Goal: Find specific page/section: Find specific page/section

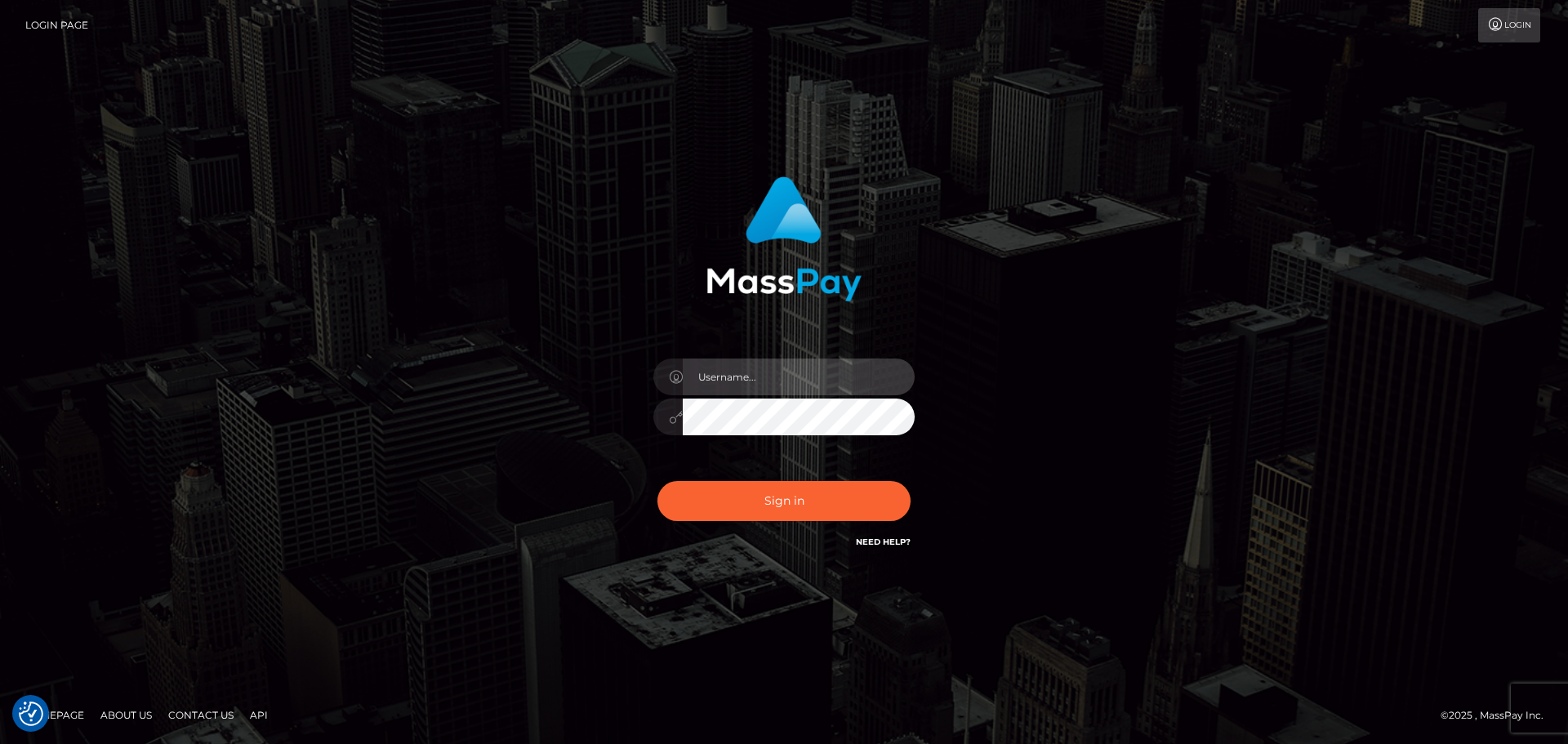
type input "Yassine Slimene"
click at [816, 533] on div "Sign in Need Help?" at bounding box center [784, 507] width 285 height 73
click at [816, 523] on div "Sign in Need Help?" at bounding box center [784, 507] width 285 height 73
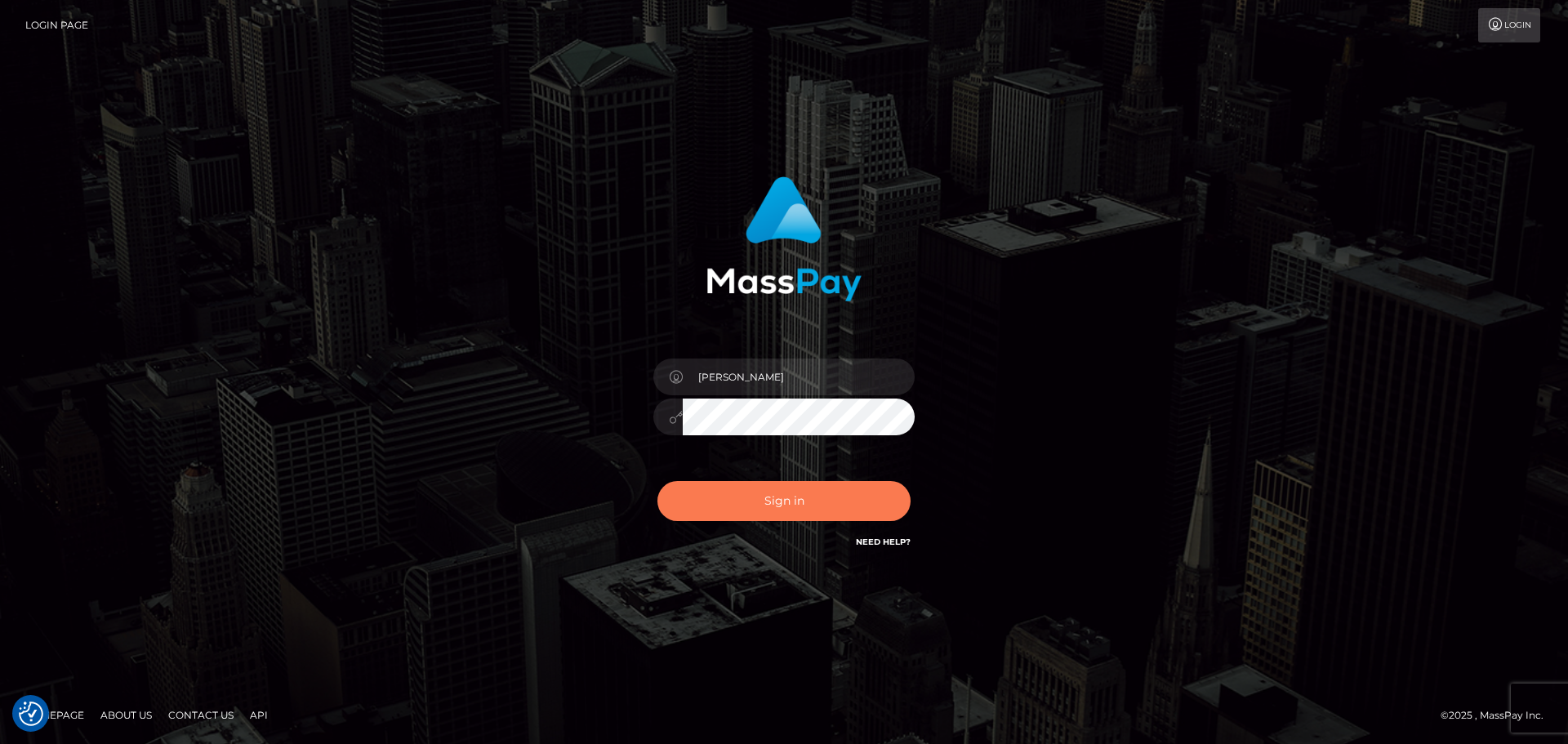
click at [803, 493] on button "Sign in" at bounding box center [784, 501] width 254 height 40
type input "Yassine Slimene"
click at [760, 505] on button "Sign in" at bounding box center [784, 501] width 254 height 40
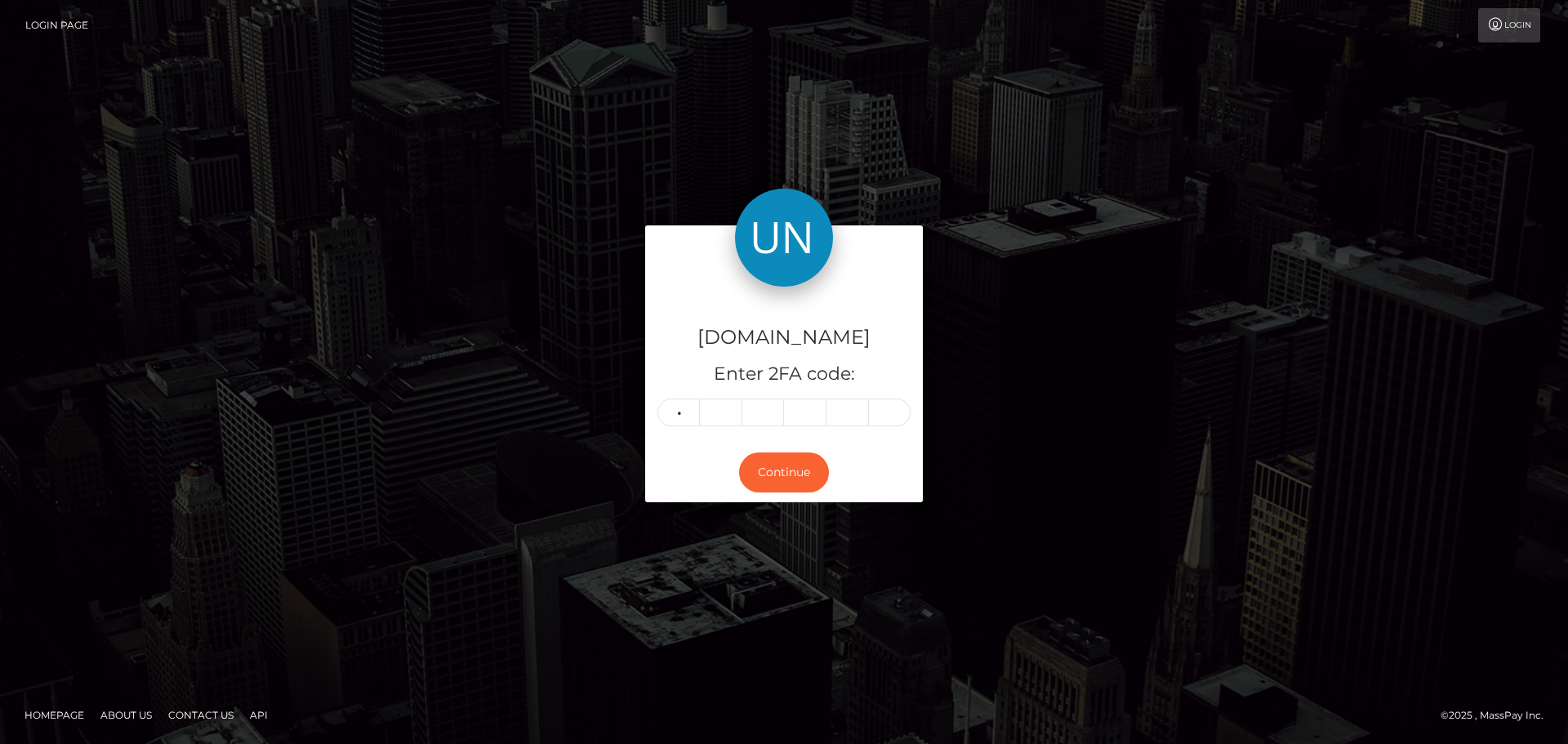
type input "0"
type input "9"
type input "5"
type input "4"
type input "2"
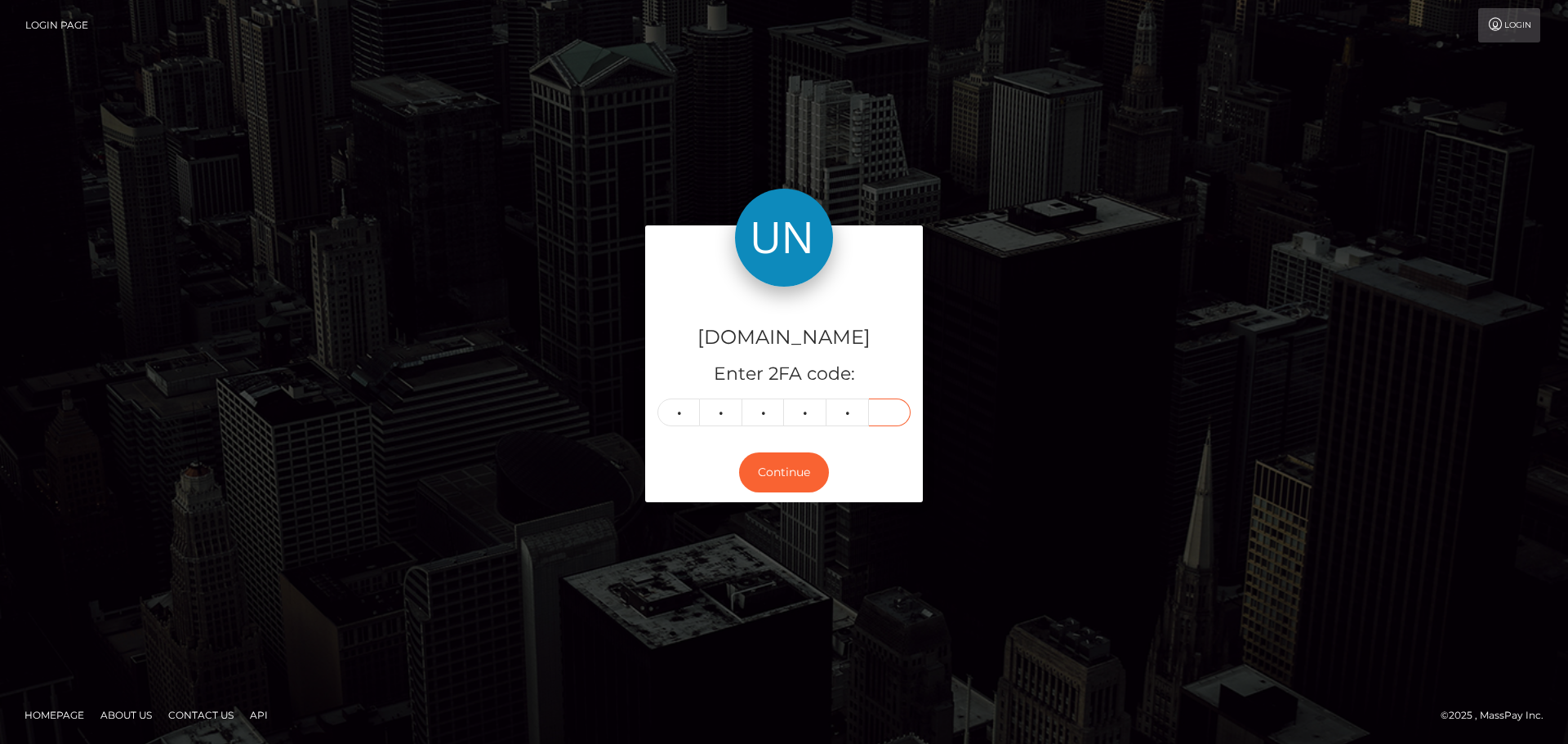
type input "6"
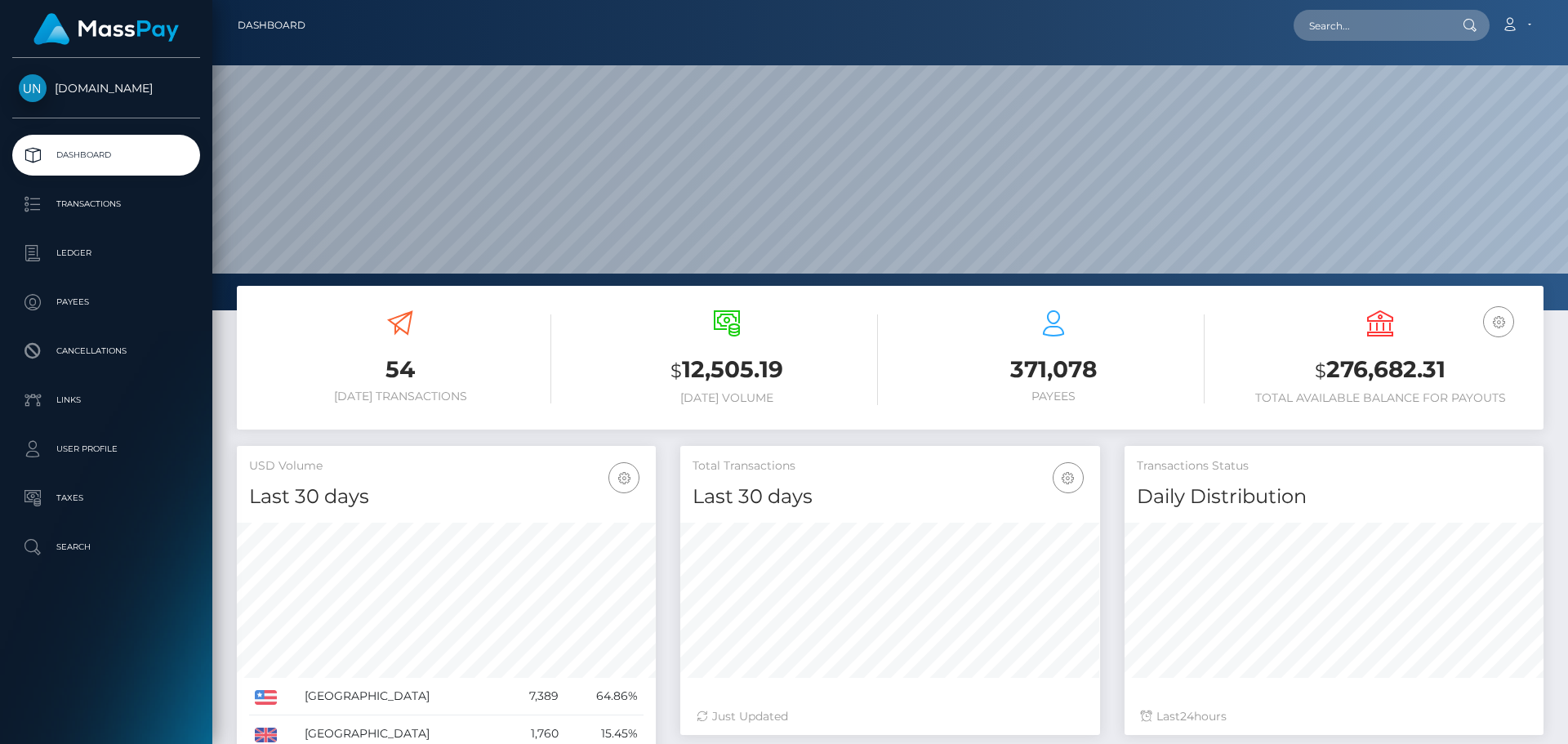
scroll to position [290, 420]
click at [1329, 22] on input "text" at bounding box center [1370, 25] width 154 height 31
paste input "[EMAIL_ADDRESS][DOMAIN_NAME]"
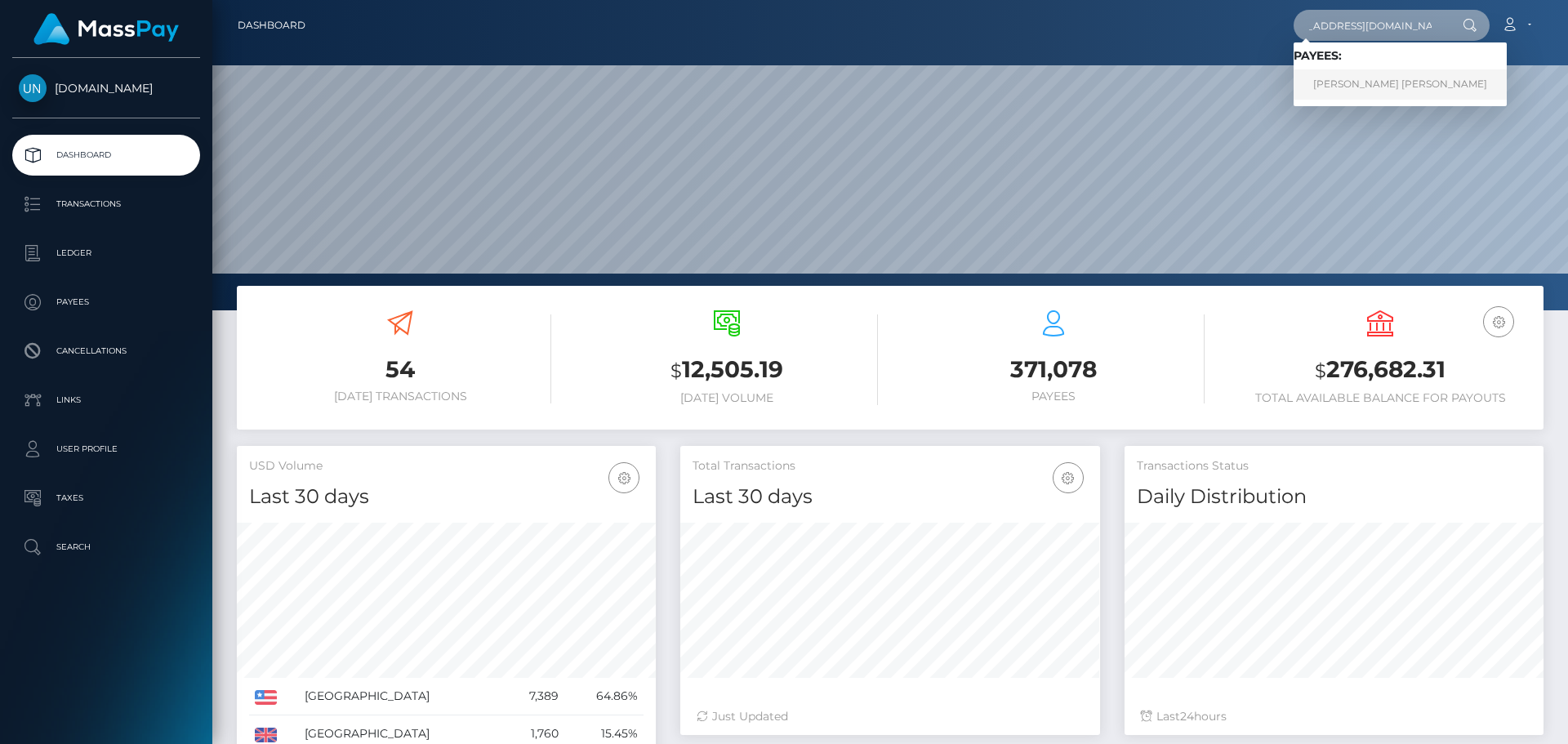
type input "[EMAIL_ADDRESS][DOMAIN_NAME]"
click at [1362, 78] on link "[PERSON_NAME] [PERSON_NAME]" at bounding box center [1400, 85] width 214 height 30
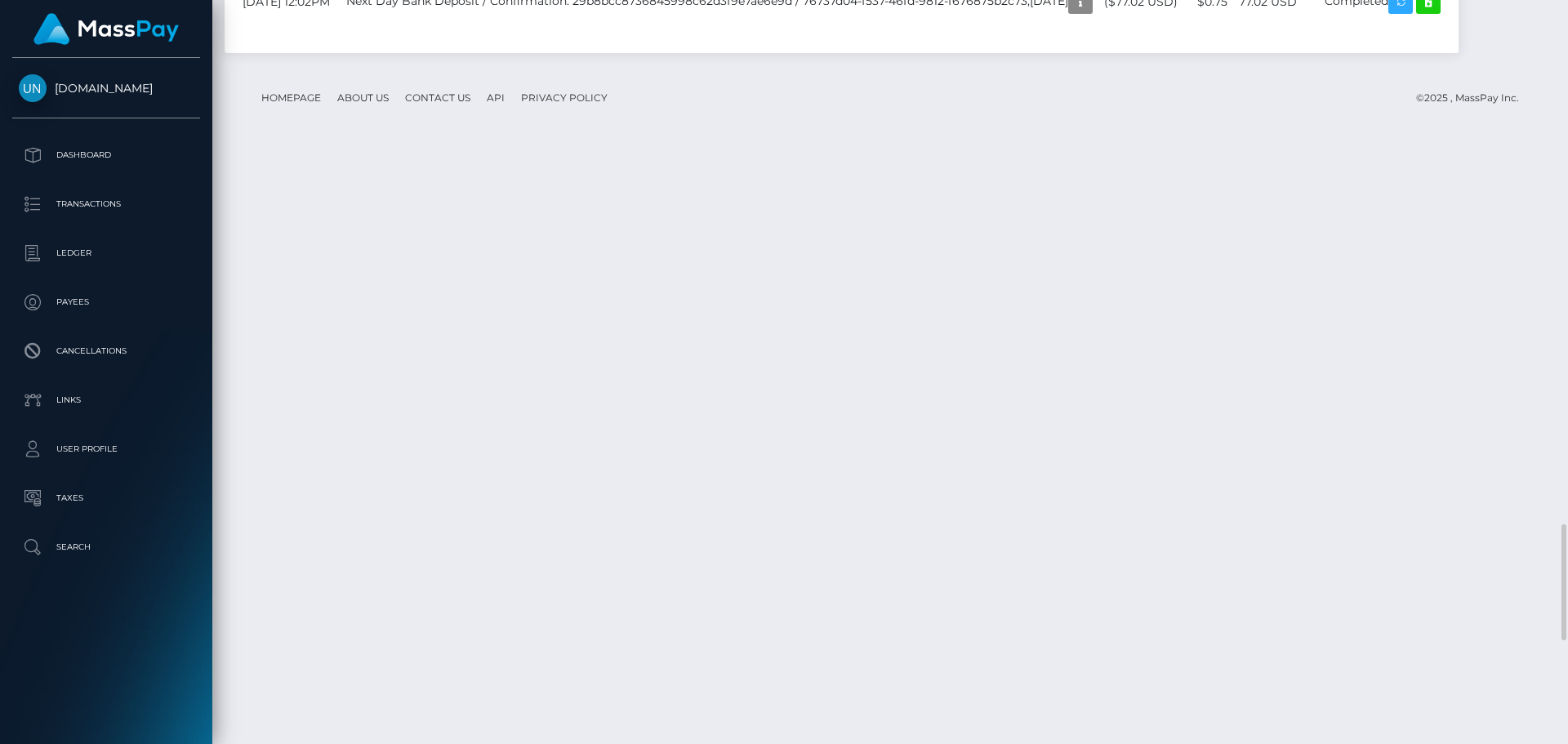
scroll to position [3759, 0]
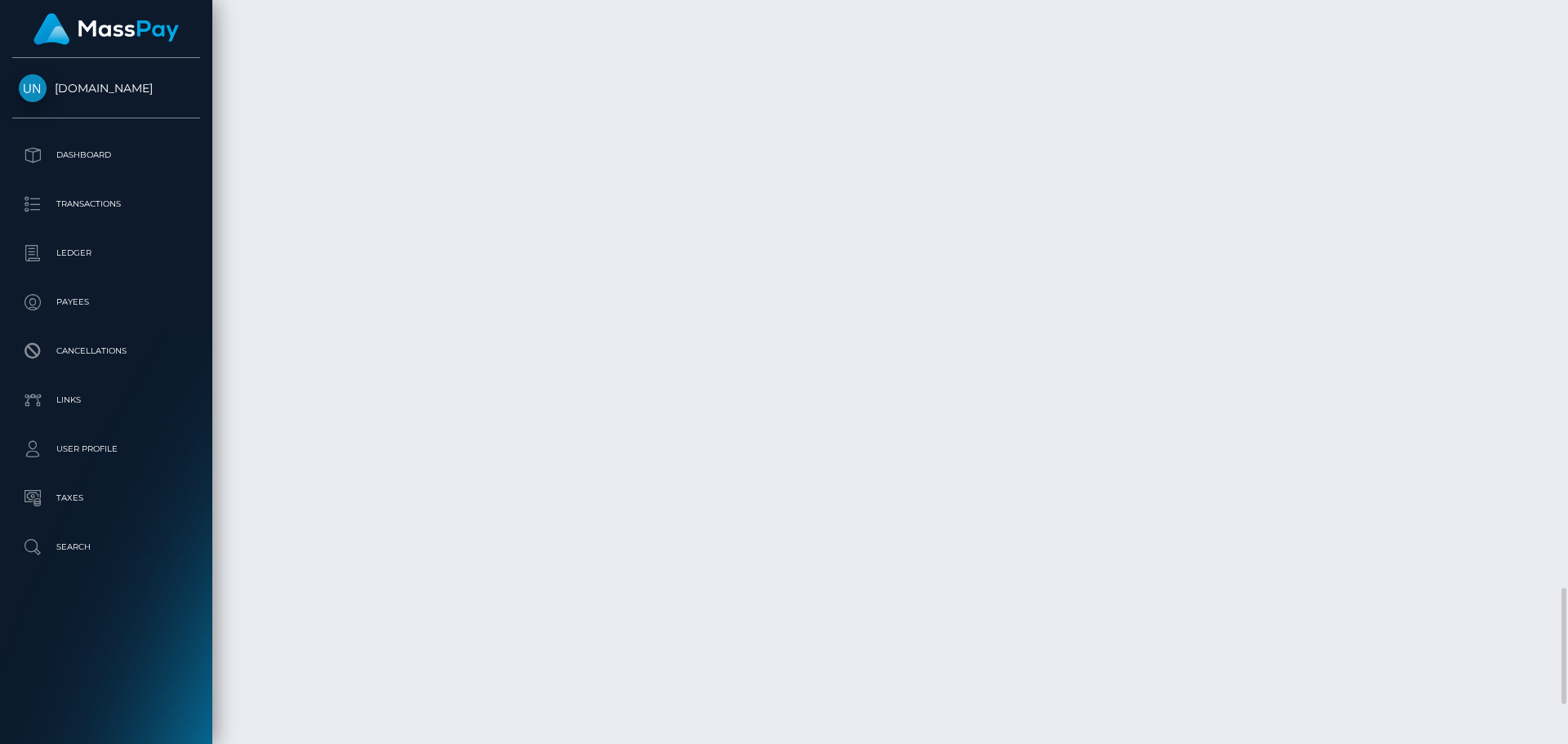
click at [1560, 11] on div at bounding box center [1562, 372] width 12 height 744
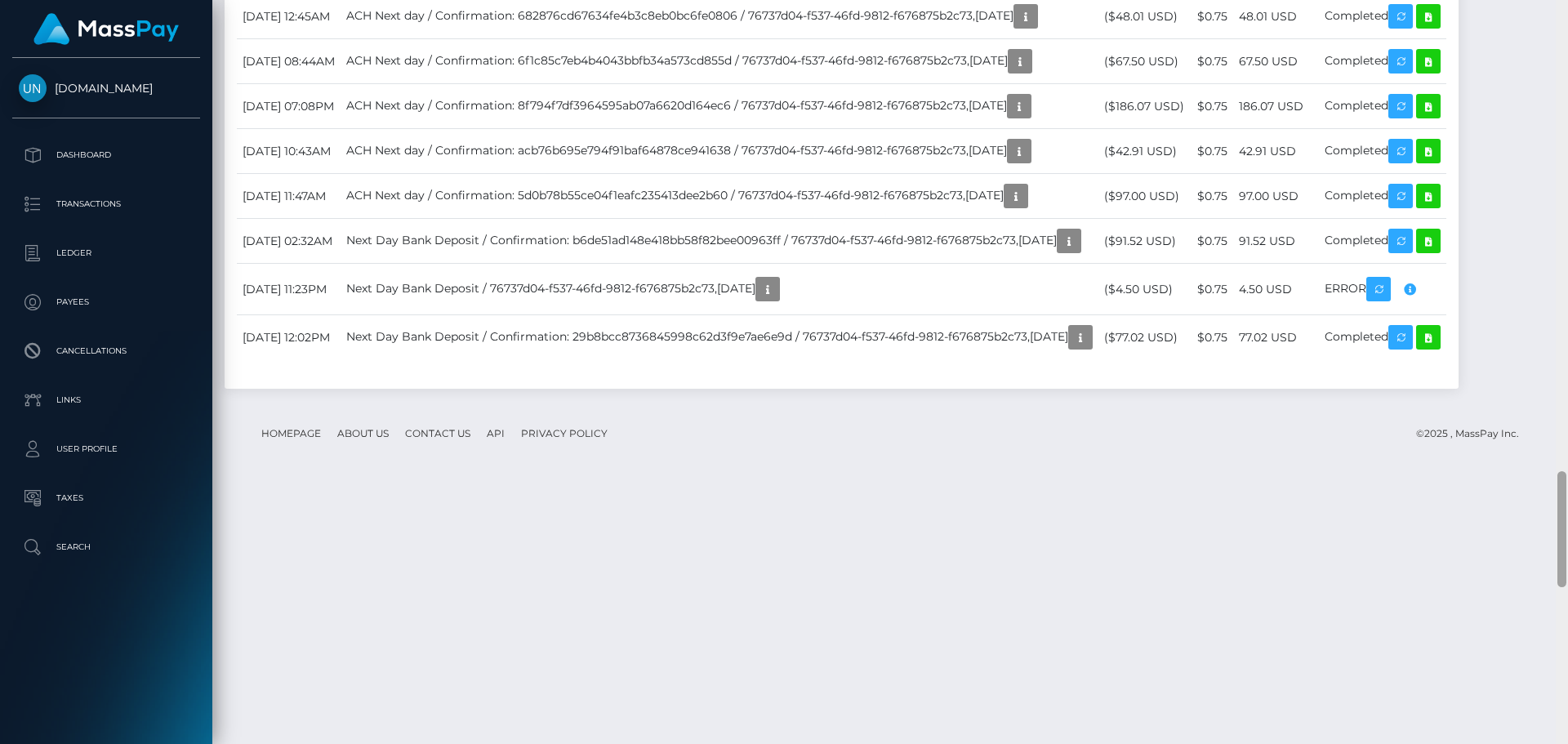
click at [1560, 11] on div at bounding box center [1562, 372] width 12 height 744
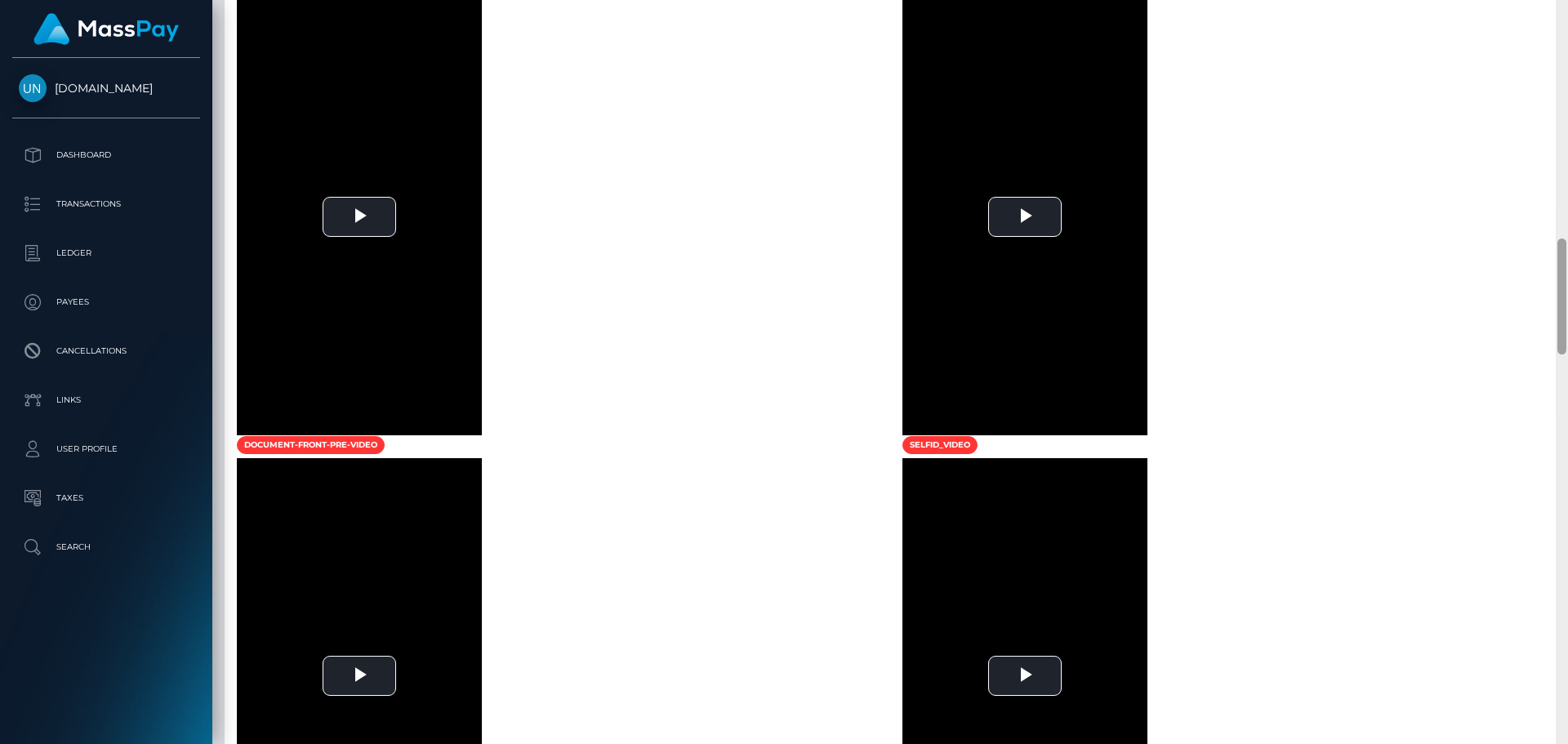
click at [1560, 11] on div at bounding box center [1562, 372] width 12 height 744
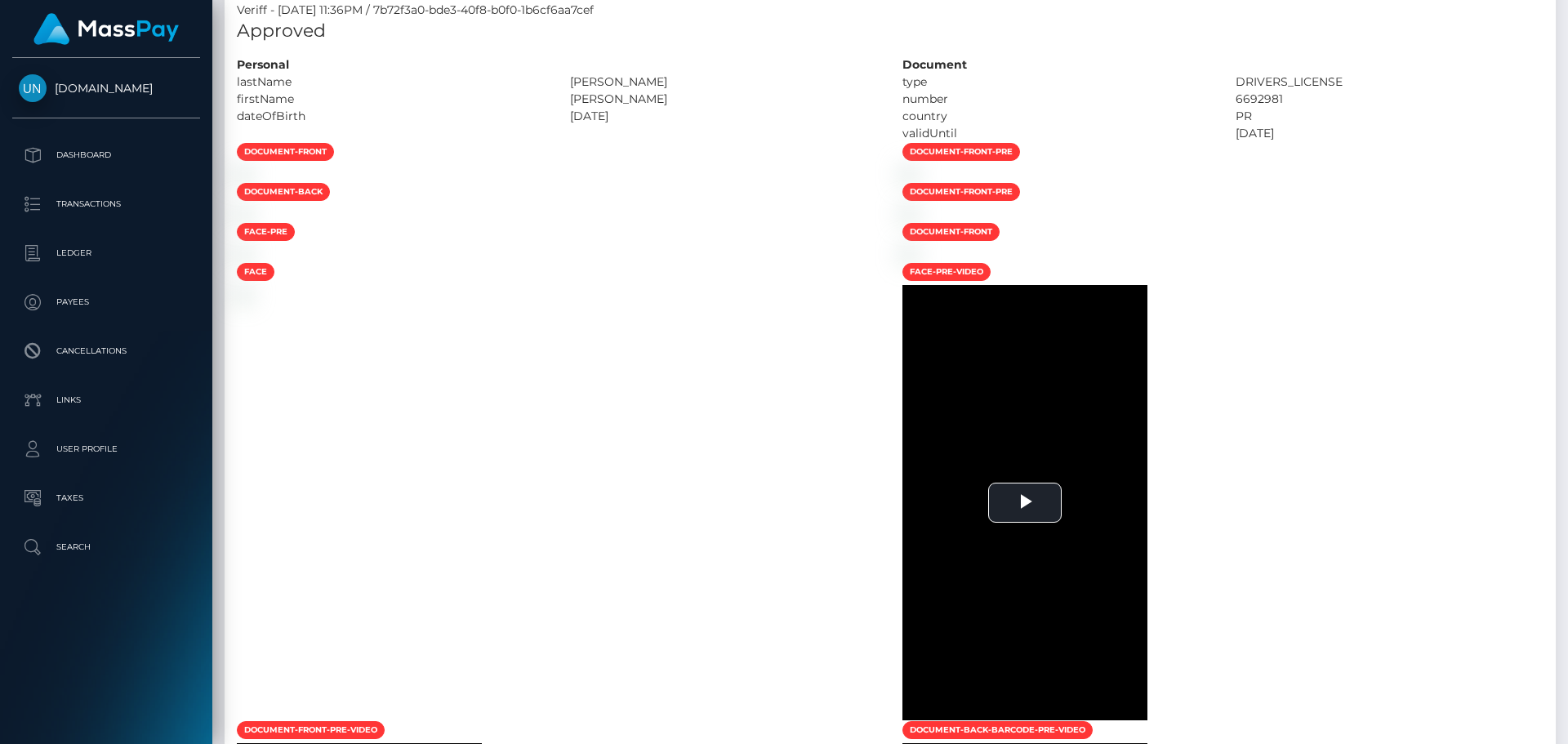
click at [1560, 11] on div "Customer Profile Loading... Loading..." at bounding box center [890, 372] width 1355 height 744
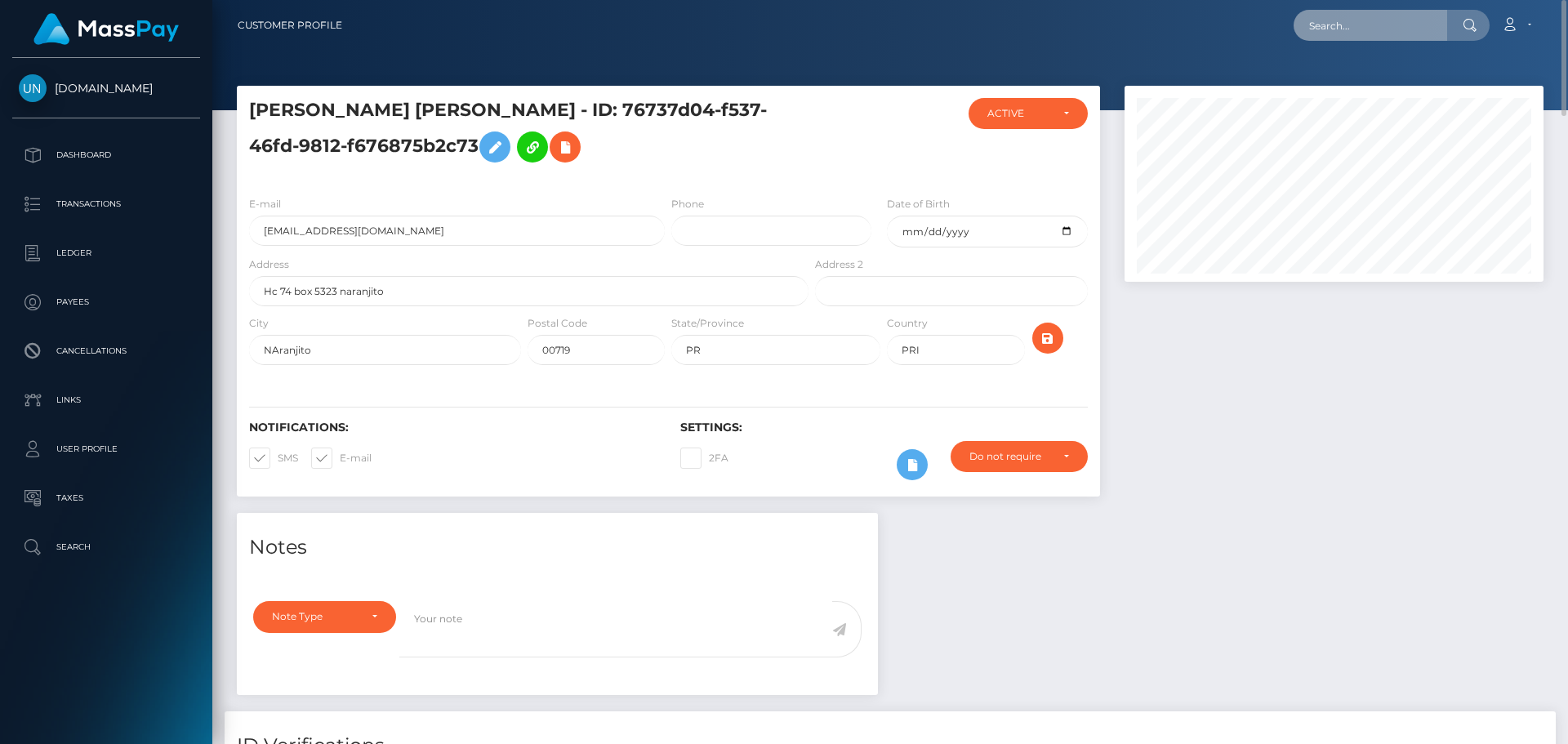
click at [1361, 30] on input "text" at bounding box center [1370, 25] width 154 height 31
paste input "emilioshamed901@hotmail.com"
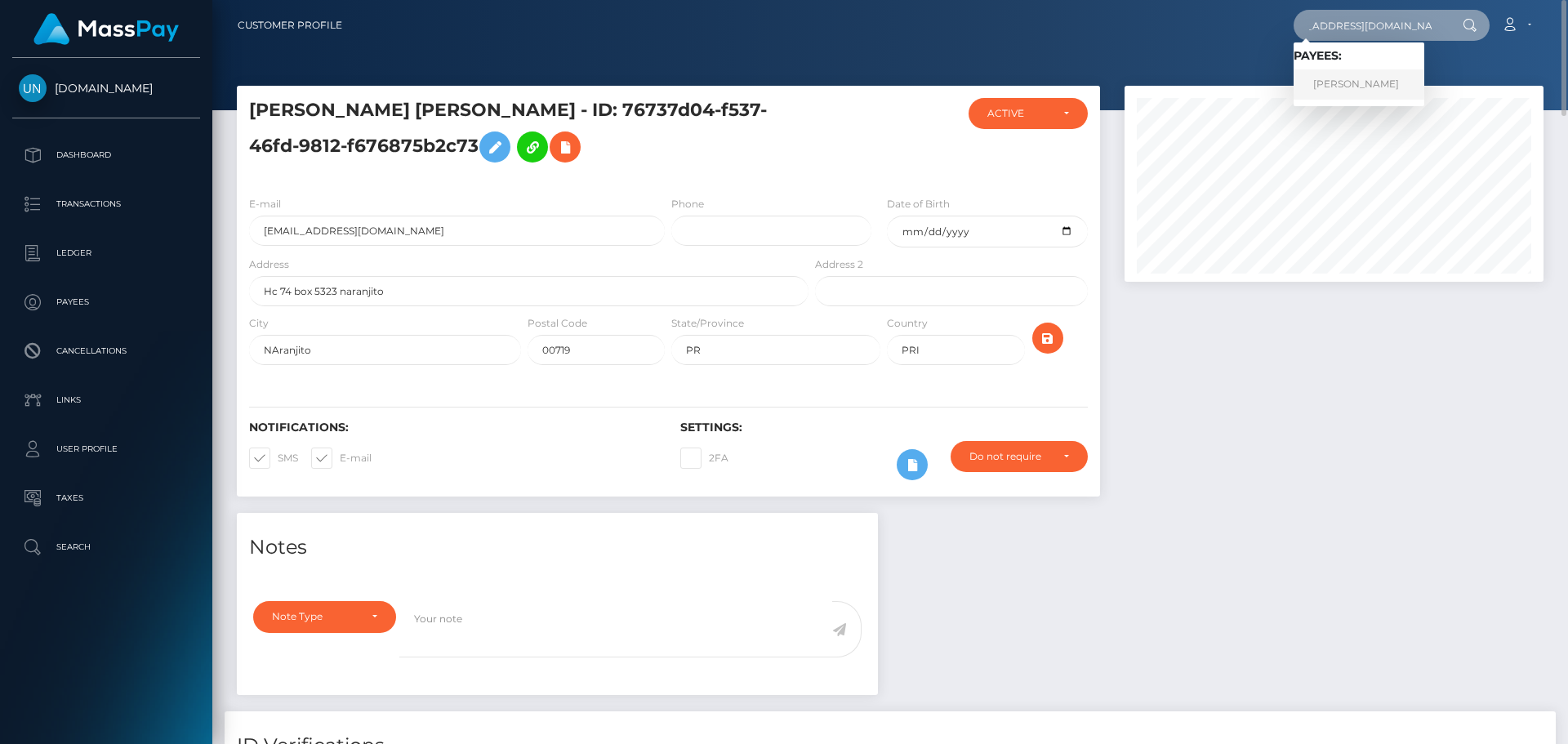
type input "emilioshamed901@hotmail.com"
click at [1345, 86] on link "EMILIO SHAMED ANHÄUSER" at bounding box center [1358, 85] width 131 height 30
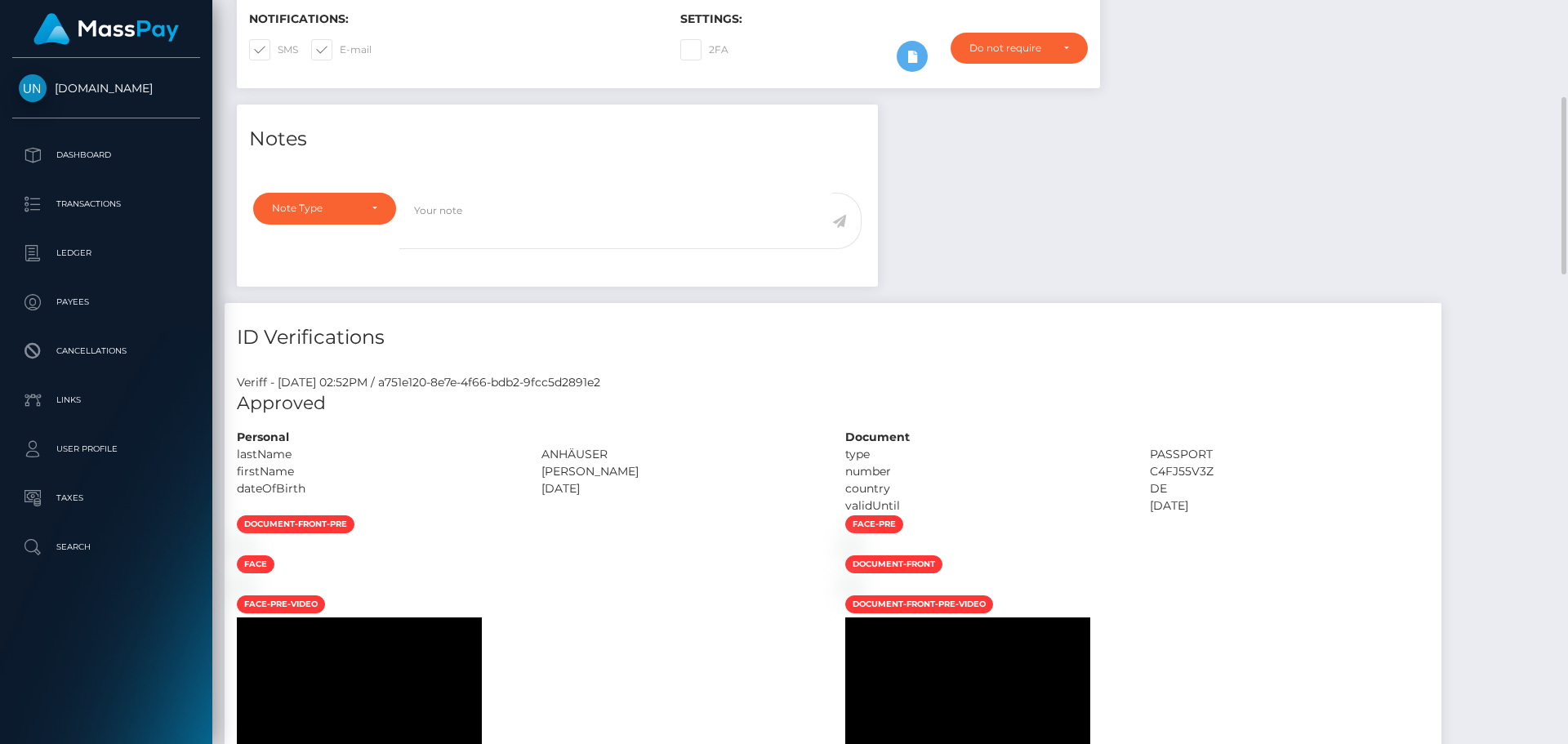
scroll to position [735, 0]
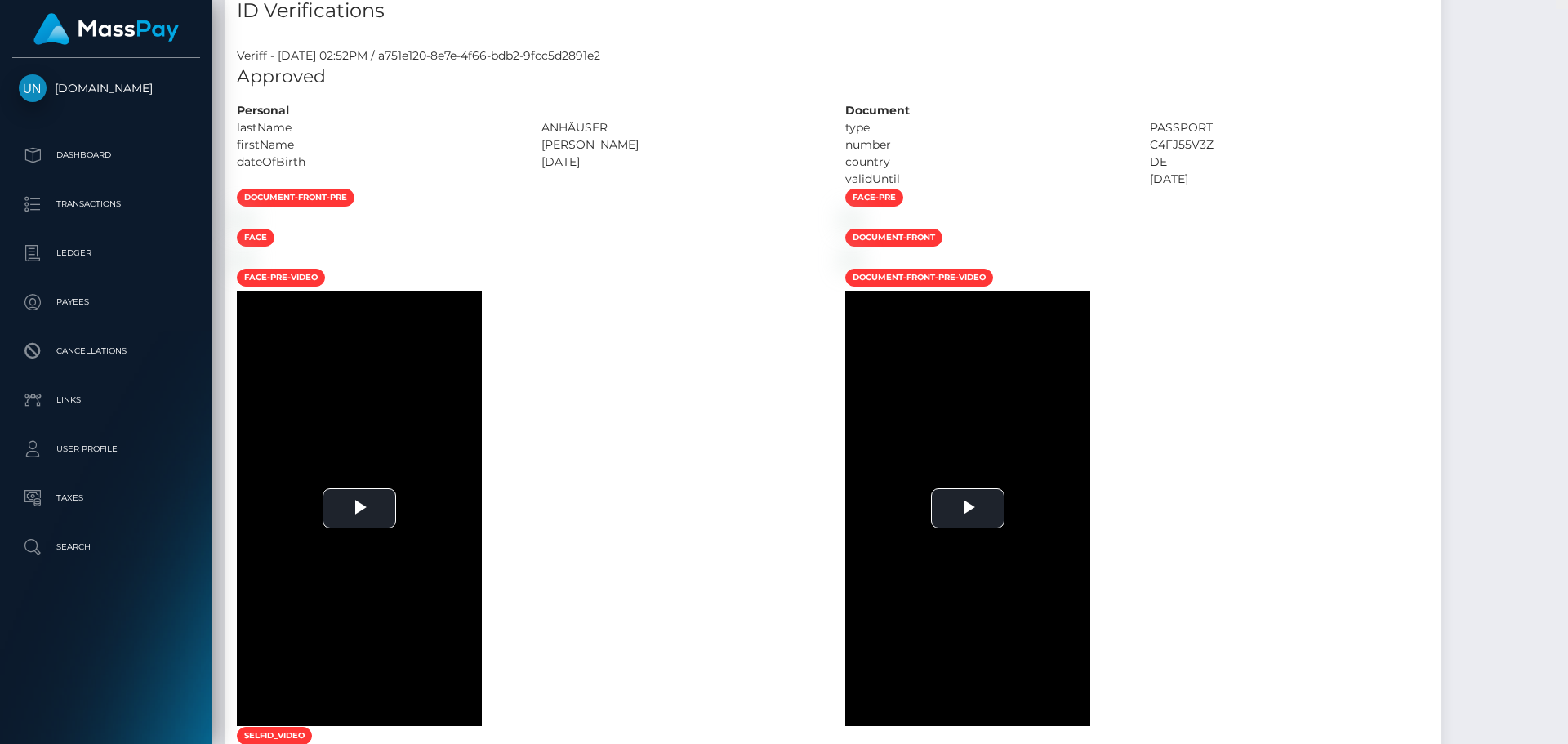
click at [1567, 38] on div "Customer Profile Loading... Loading..." at bounding box center [890, 372] width 1355 height 744
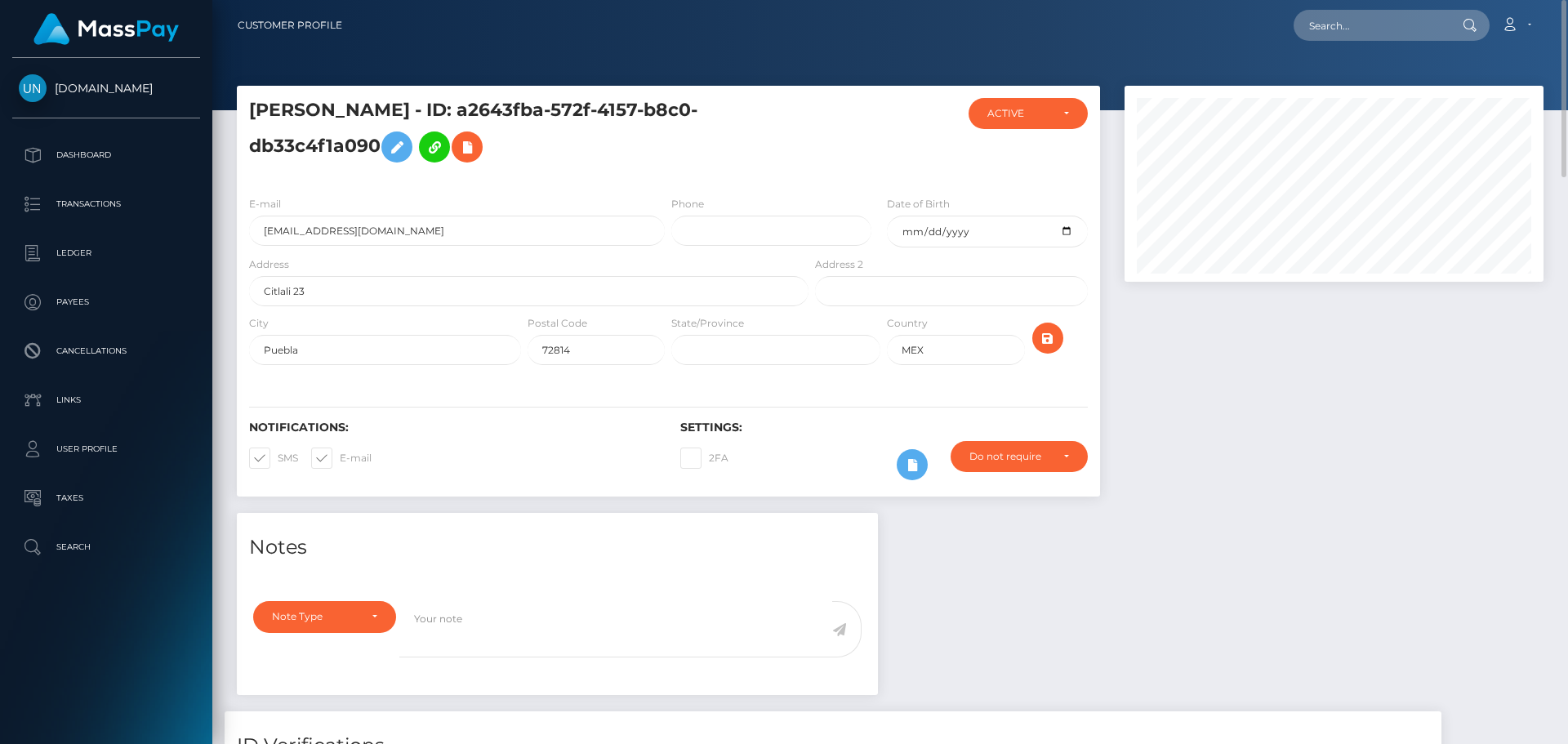
click at [1567, 35] on nav "Customer Profile Loading... Loading... Account" at bounding box center [890, 25] width 1355 height 51
click at [1341, 38] on input "text" at bounding box center [1370, 25] width 154 height 31
paste input "paoponce0905@gmail.com"
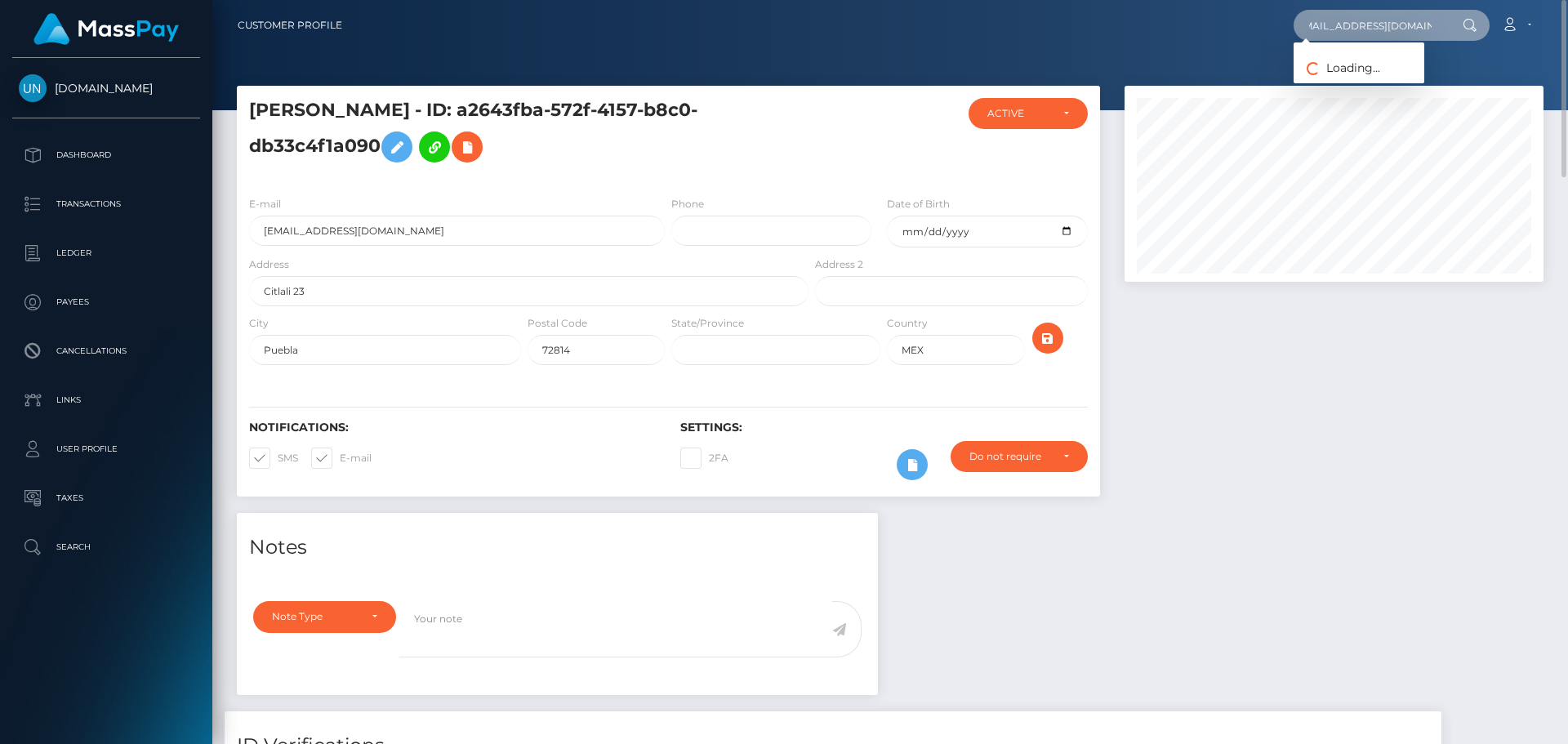
type input "paoponce0905@gmail.com"
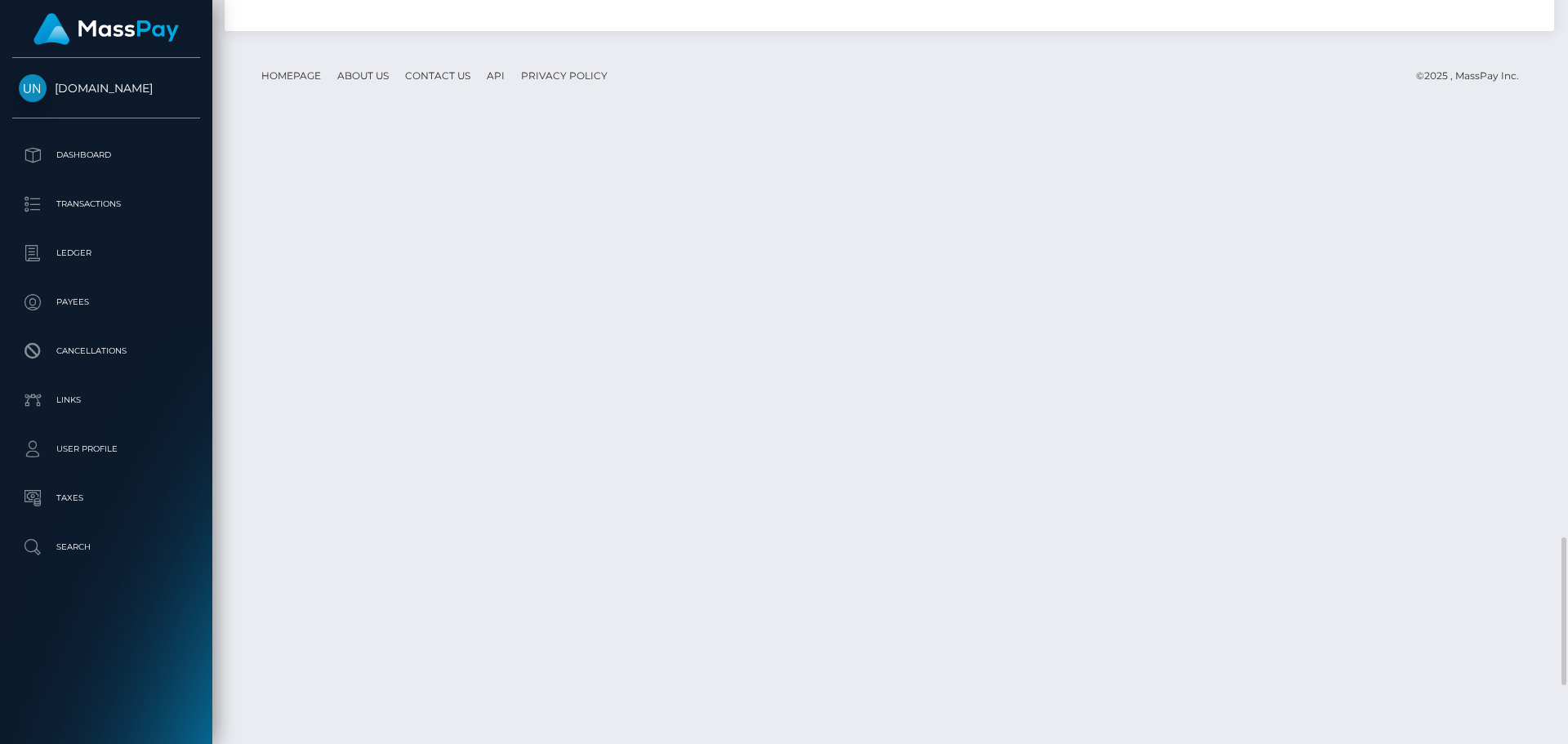
scroll to position [2991, 0]
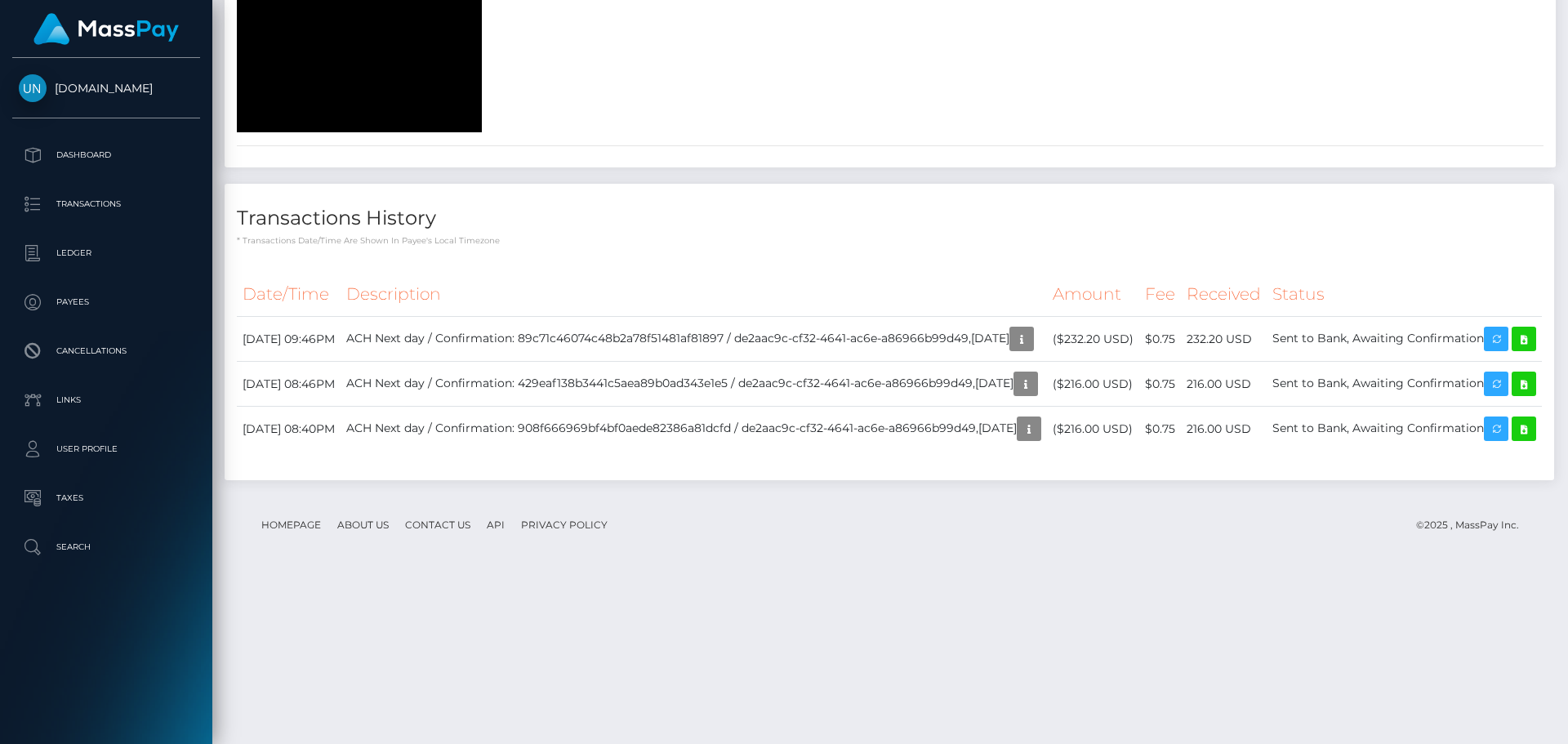
click at [1566, 19] on div at bounding box center [1562, 372] width 12 height 744
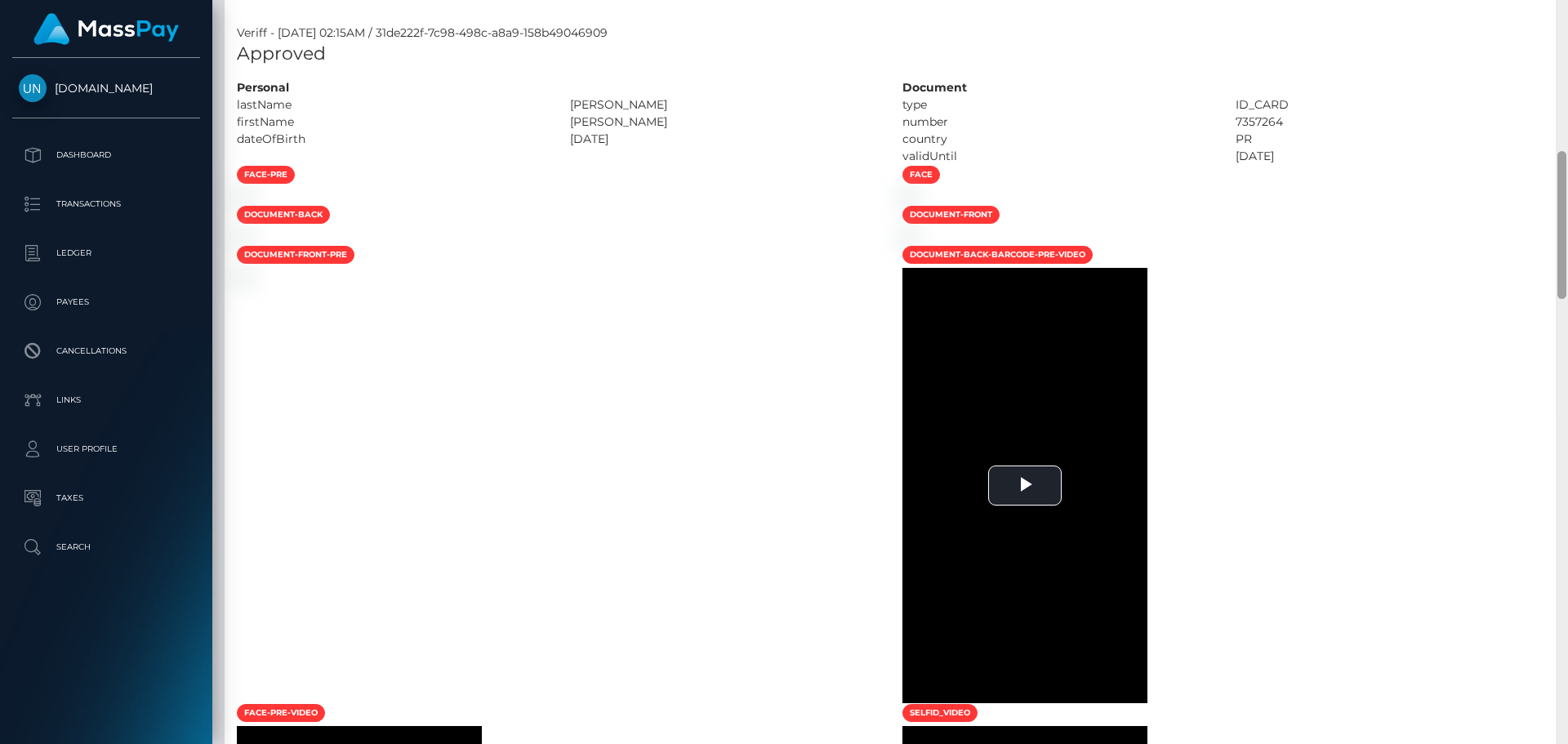
click at [1566, 19] on div "Customer Profile Loading... Loading..." at bounding box center [890, 372] width 1355 height 744
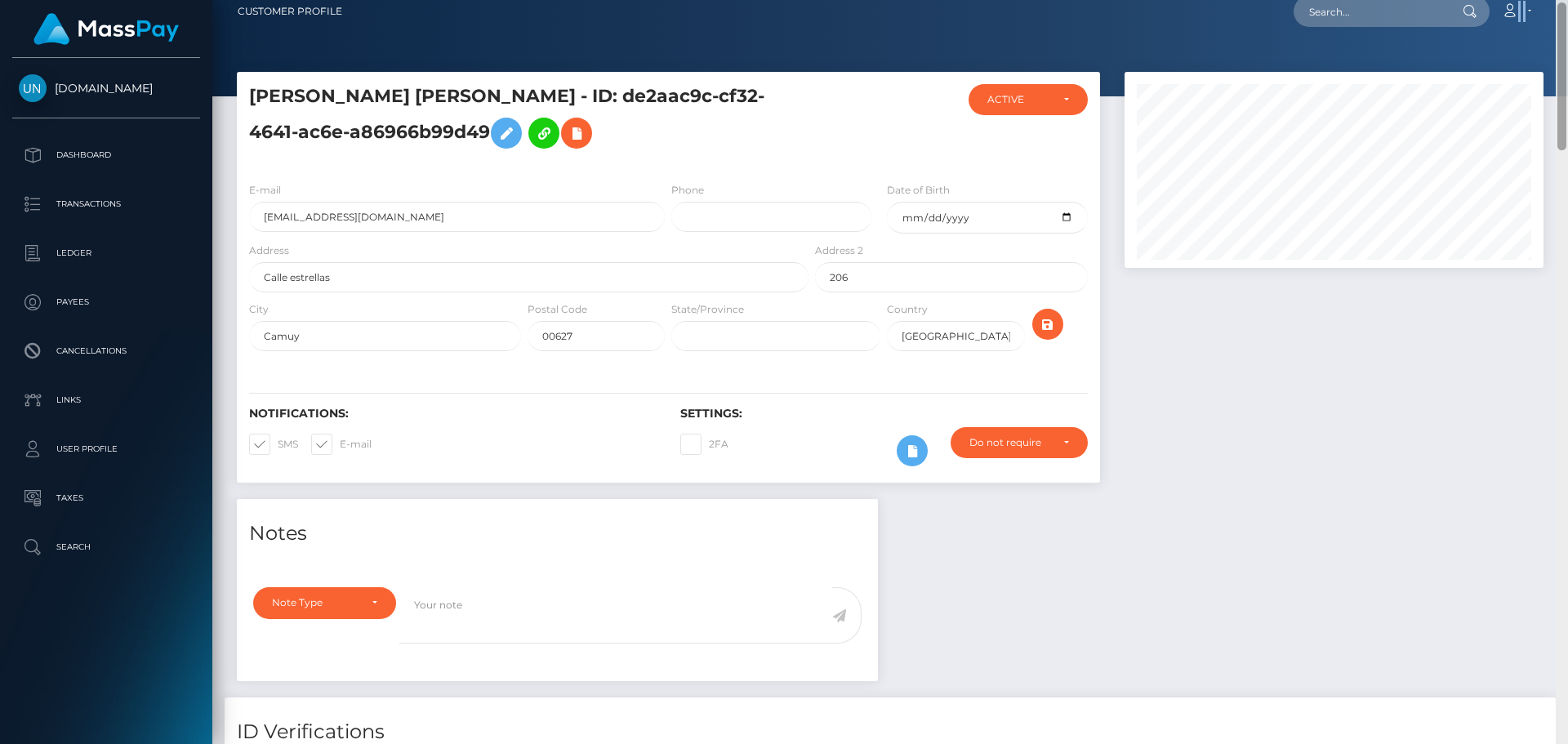
click at [1566, 19] on nav "Customer Profile Loading... Loading... Account" at bounding box center [890, 11] width 1355 height 51
click at [1322, 30] on nav "Customer Profile Loading... Loading... Account" at bounding box center [890, 11] width 1355 height 51
click at [1332, 17] on input "text" at bounding box center [1370, 11] width 154 height 31
paste input "delaisa1234@icloud.com"
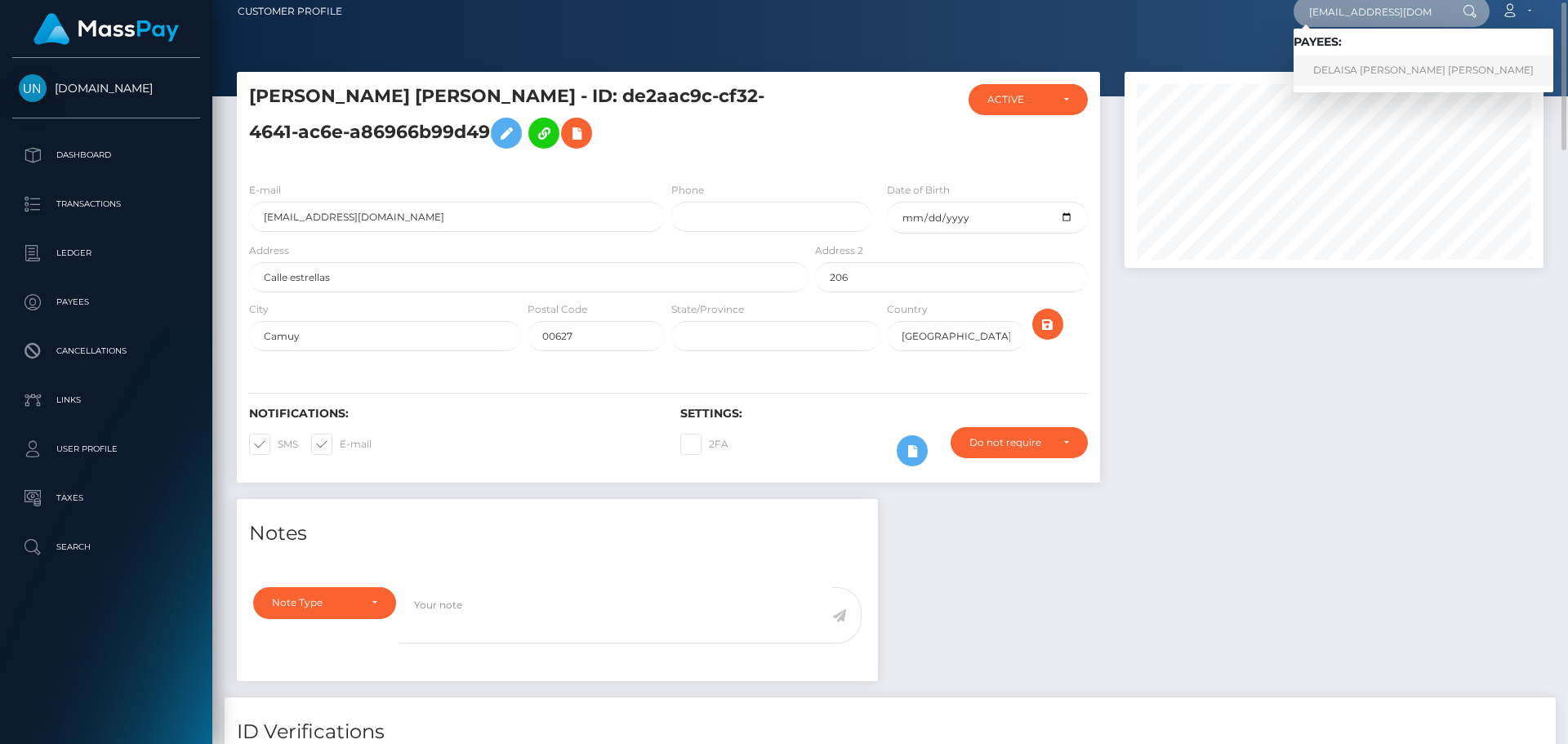
type input "delaisa1234@icloud.com"
click at [1352, 74] on link "DELAISA NICOLE CRUZ MERCADO" at bounding box center [1423, 71] width 260 height 30
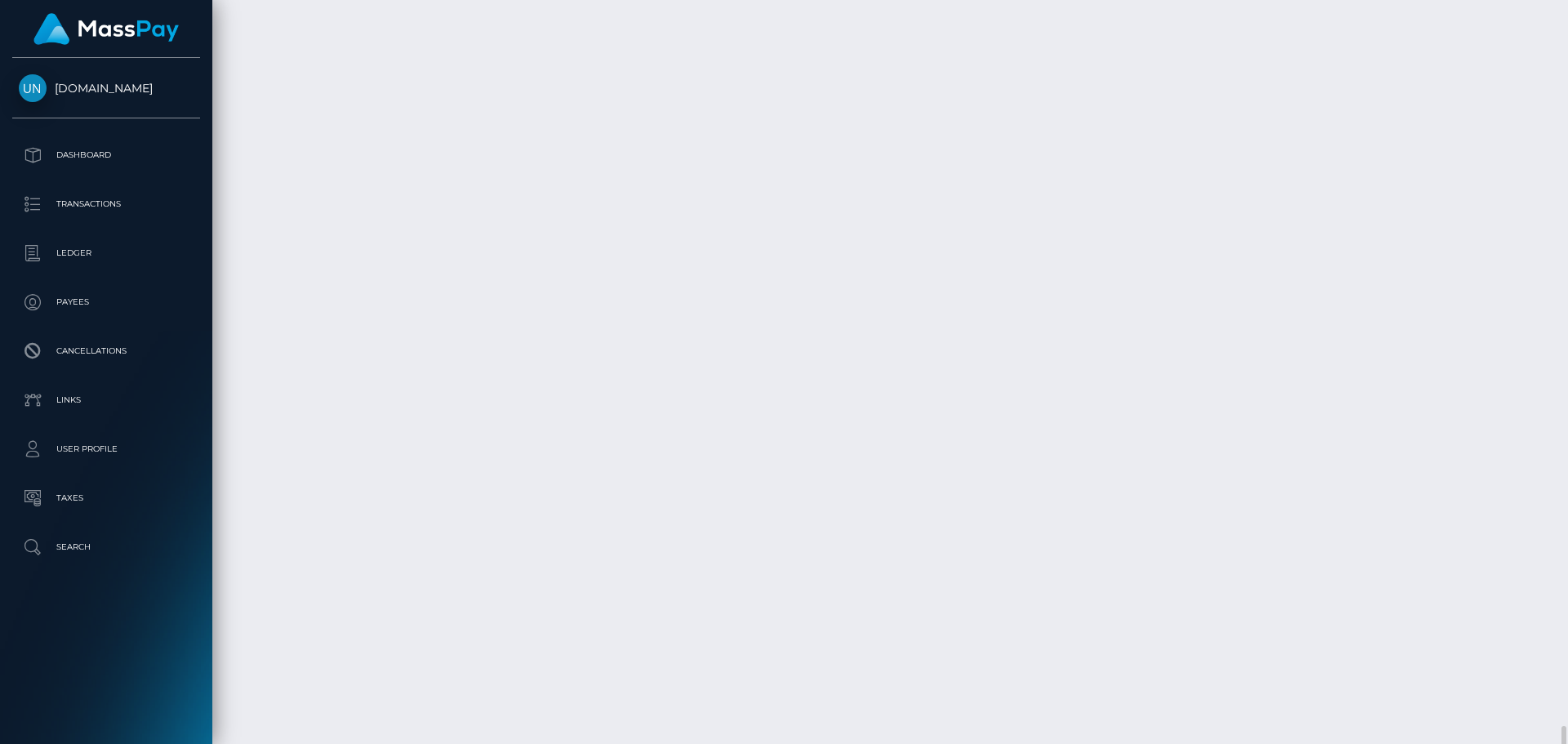
scroll to position [4420, 0]
click at [1563, 10] on div at bounding box center [1562, 372] width 12 height 744
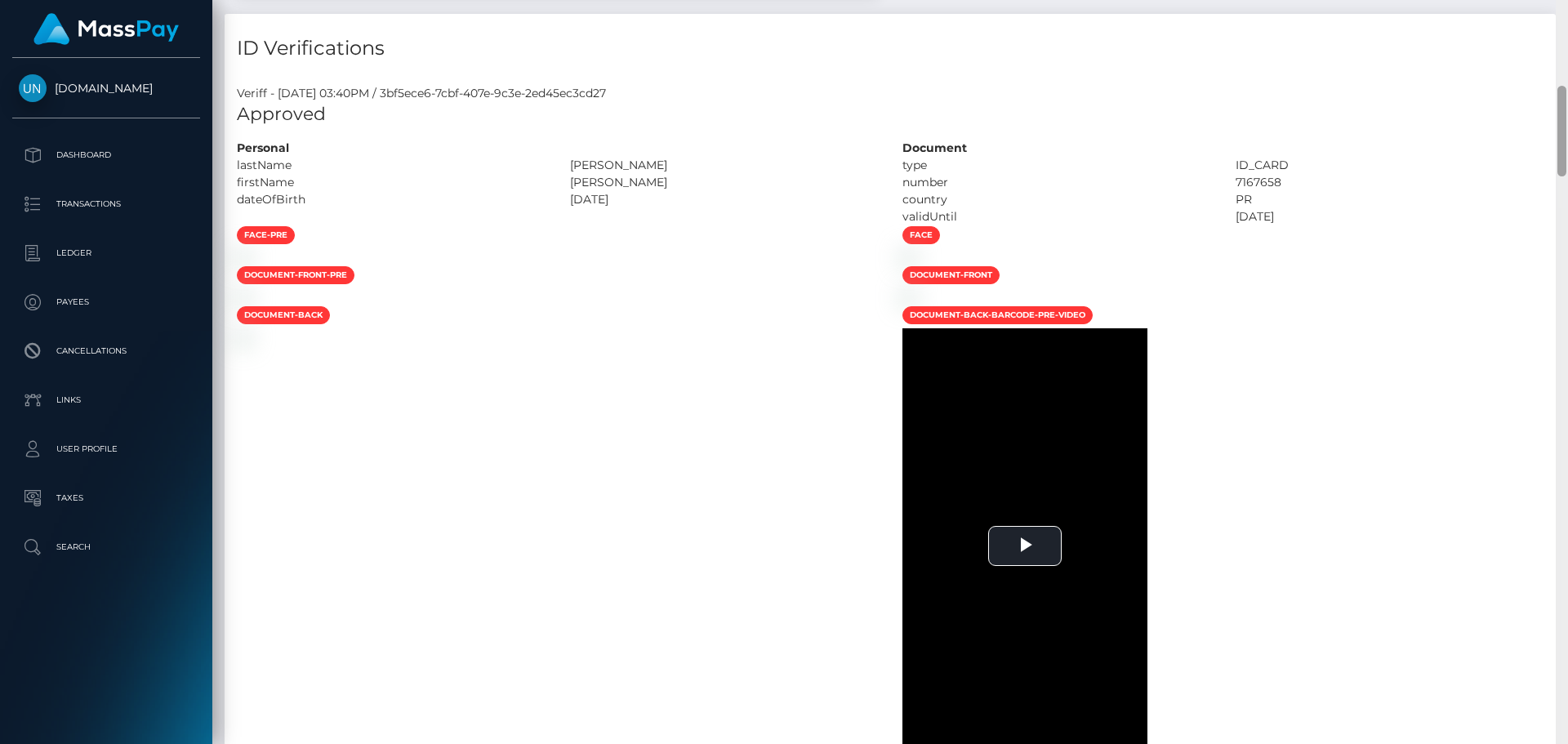
click at [1567, 7] on div "Customer Profile Loading... Loading..." at bounding box center [890, 372] width 1355 height 744
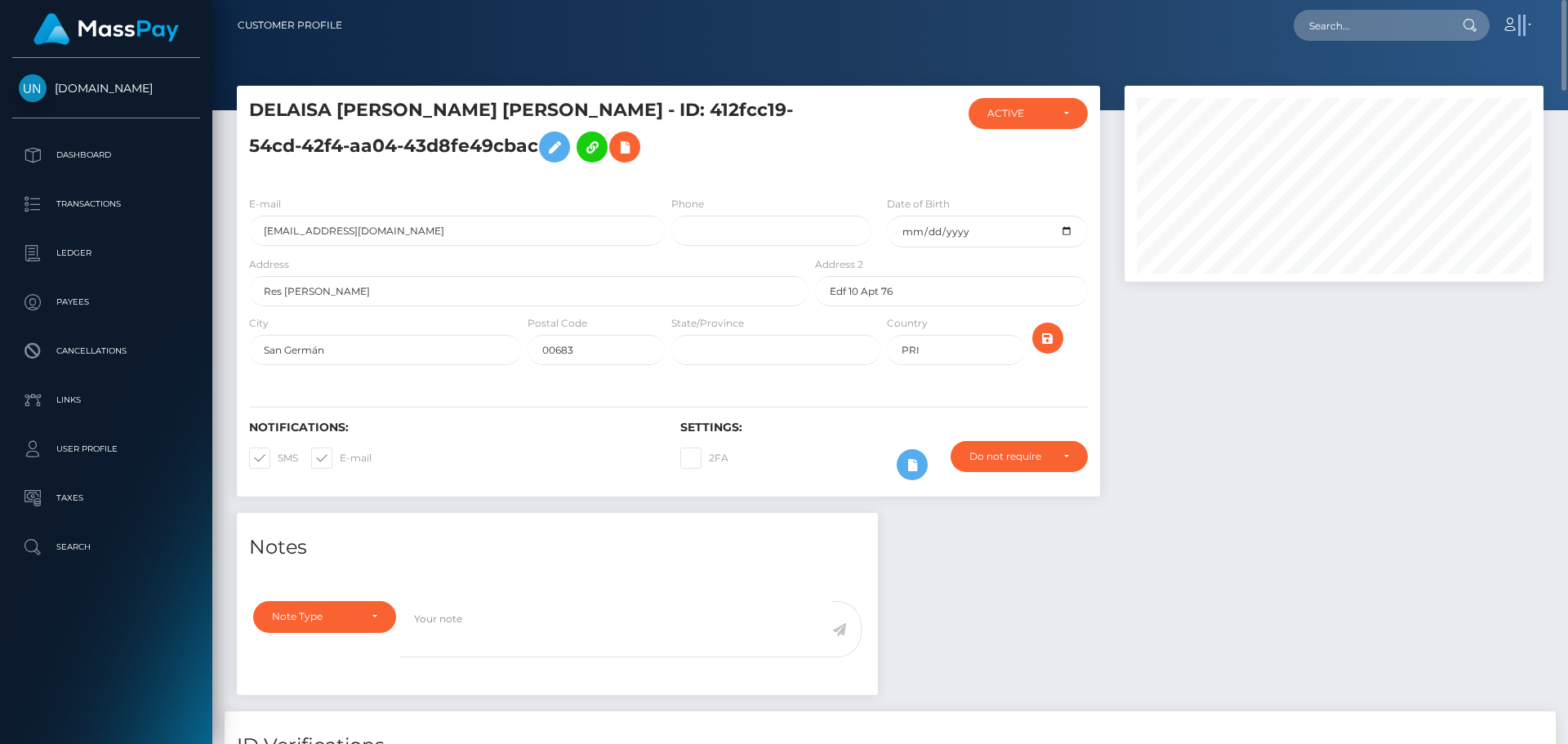
drag, startPoint x: 1567, startPoint y: 7, endPoint x: 1463, endPoint y: 20, distance: 104.8
click at [1562, 6] on nav "Customer Profile Loading... Loading... Account" at bounding box center [890, 25] width 1355 height 51
click at [1406, 24] on input "text" at bounding box center [1370, 25] width 154 height 31
paste input "nesslyderas@gmail.com"
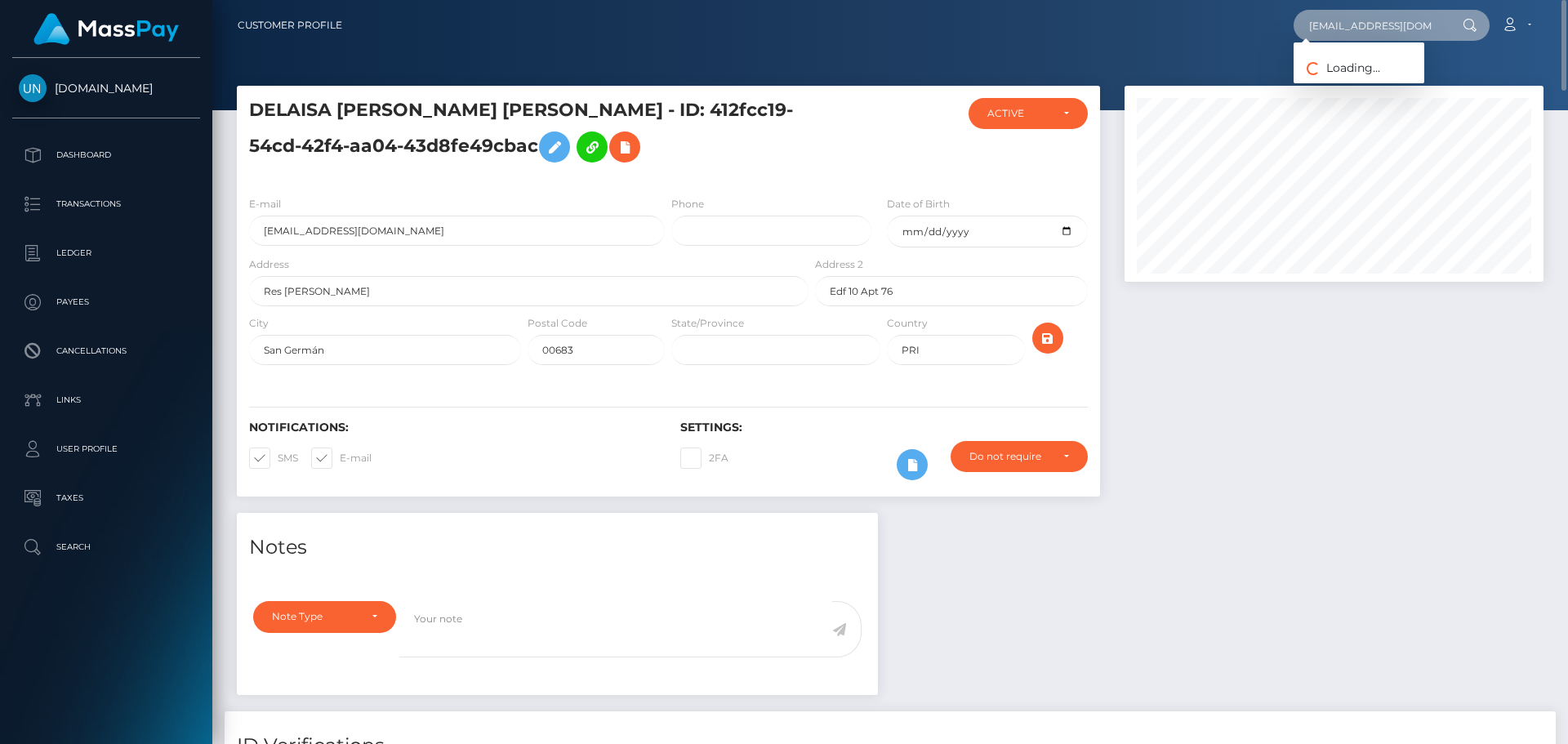
type input "nesslyderas@gmail.com"
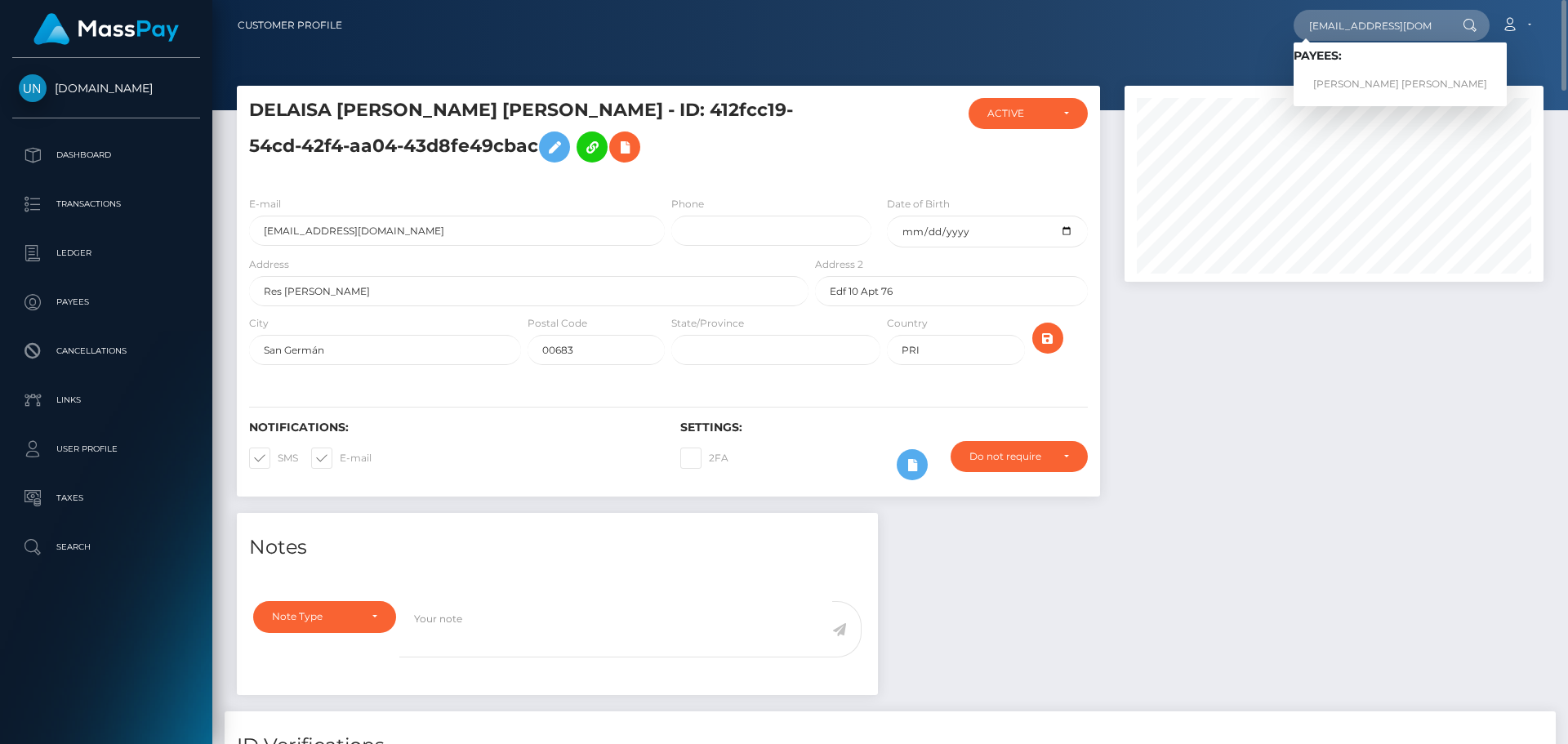
click at [1377, 80] on link "NESSLY MARIANA DERAS" at bounding box center [1400, 85] width 214 height 30
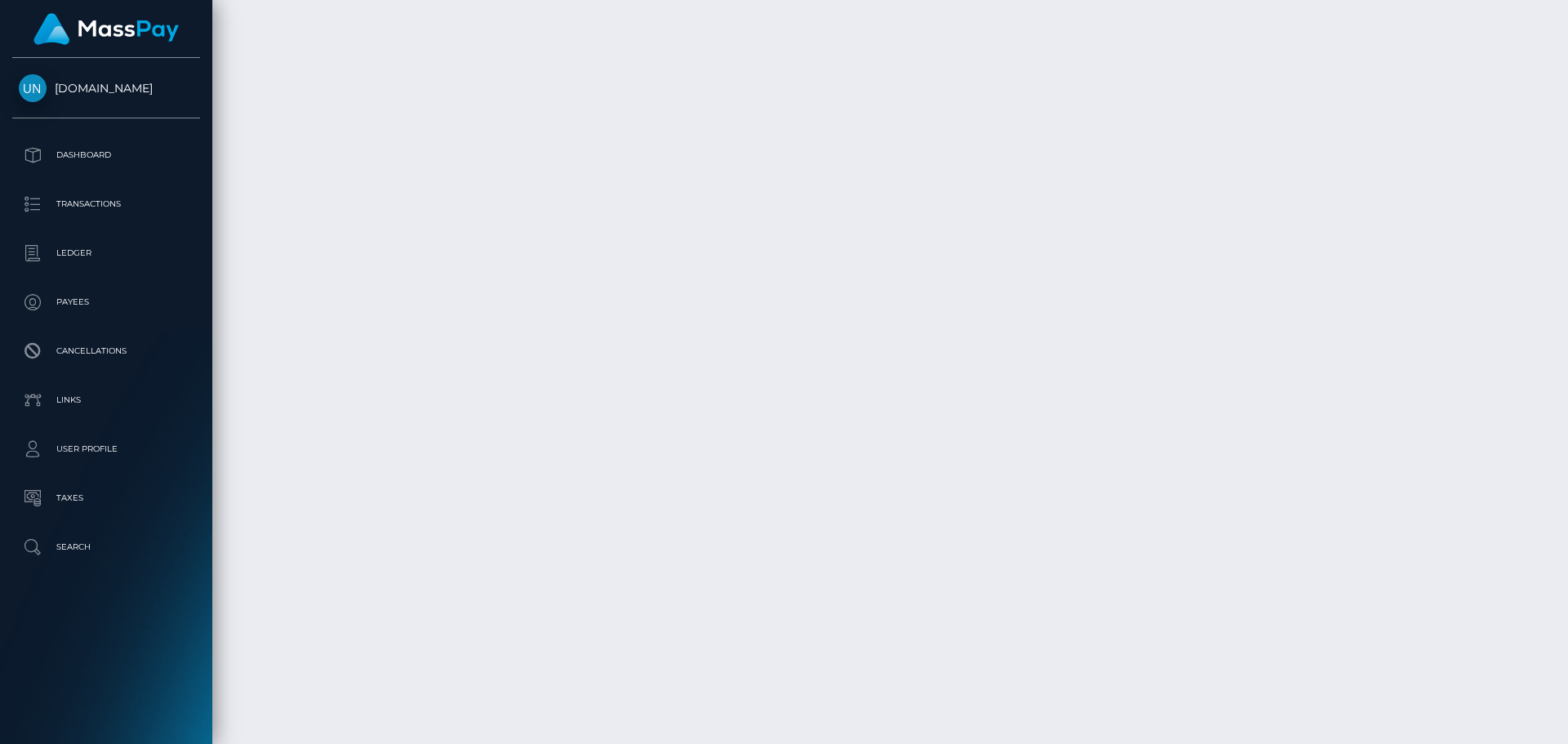
scroll to position [8083, 0]
click at [1567, 0] on div at bounding box center [1562, 372] width 12 height 744
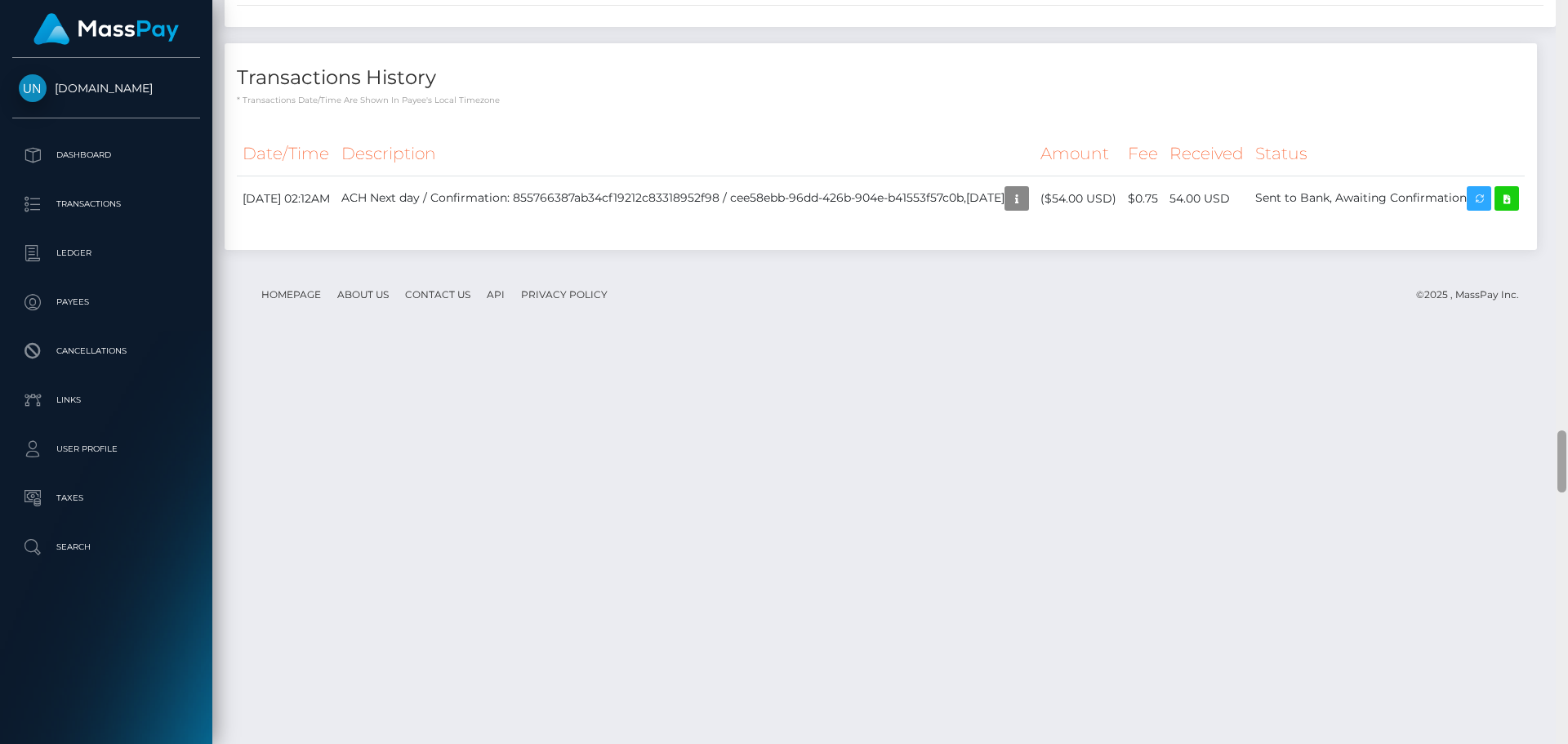
click at [1567, 0] on div at bounding box center [1562, 372] width 12 height 744
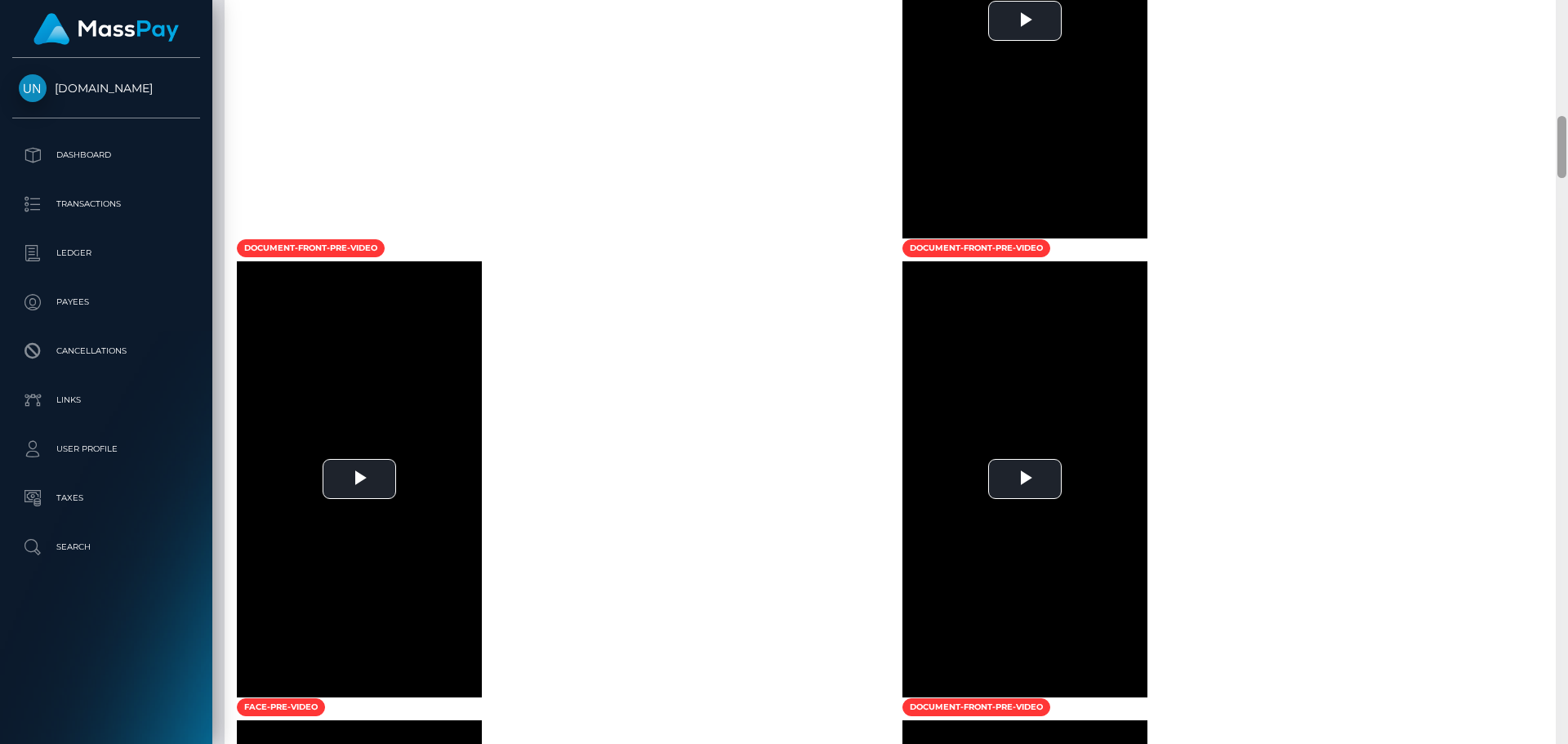
click at [1567, 0] on div at bounding box center [1562, 372] width 12 height 744
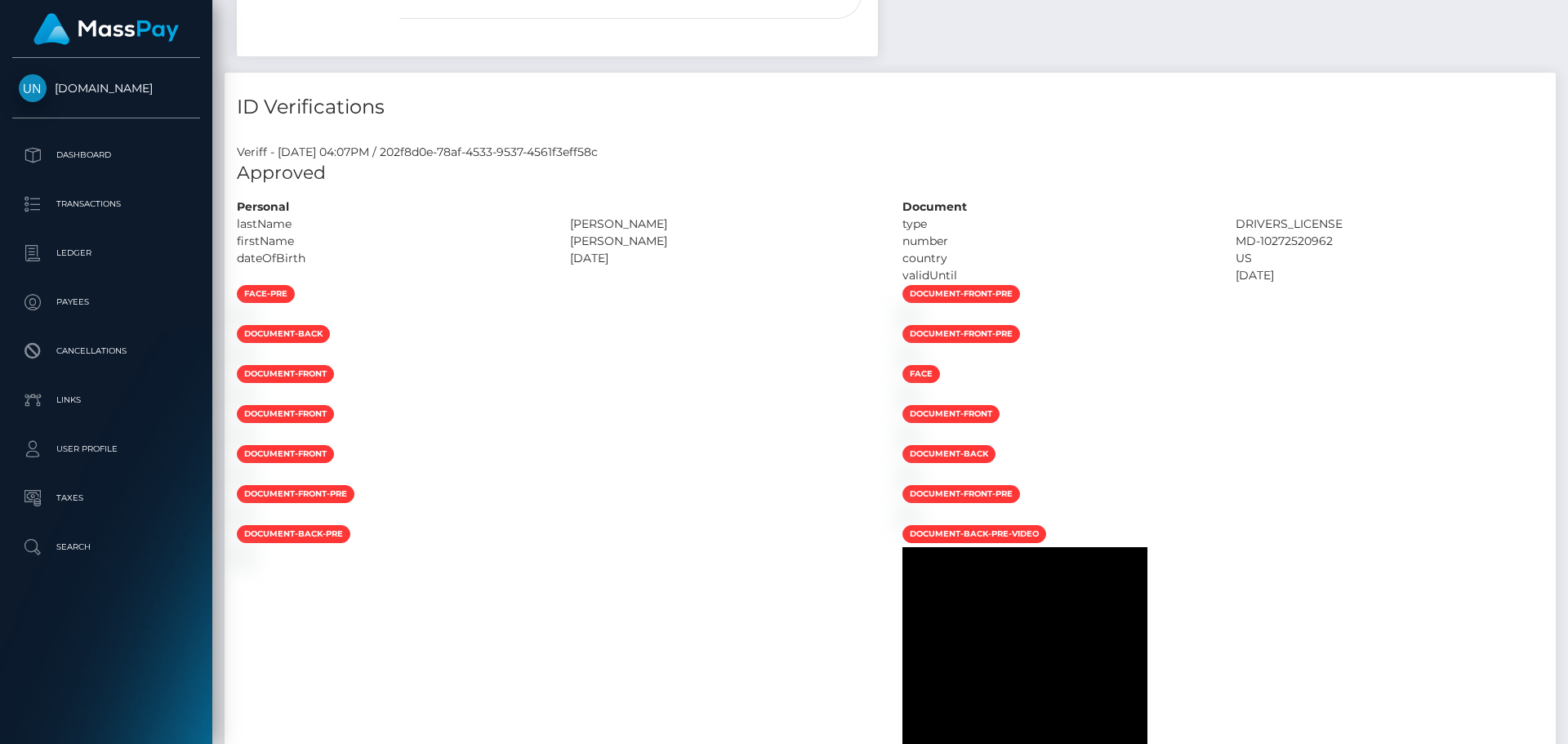
click at [1567, 0] on div "Customer Profile Loading... Loading..." at bounding box center [890, 372] width 1355 height 744
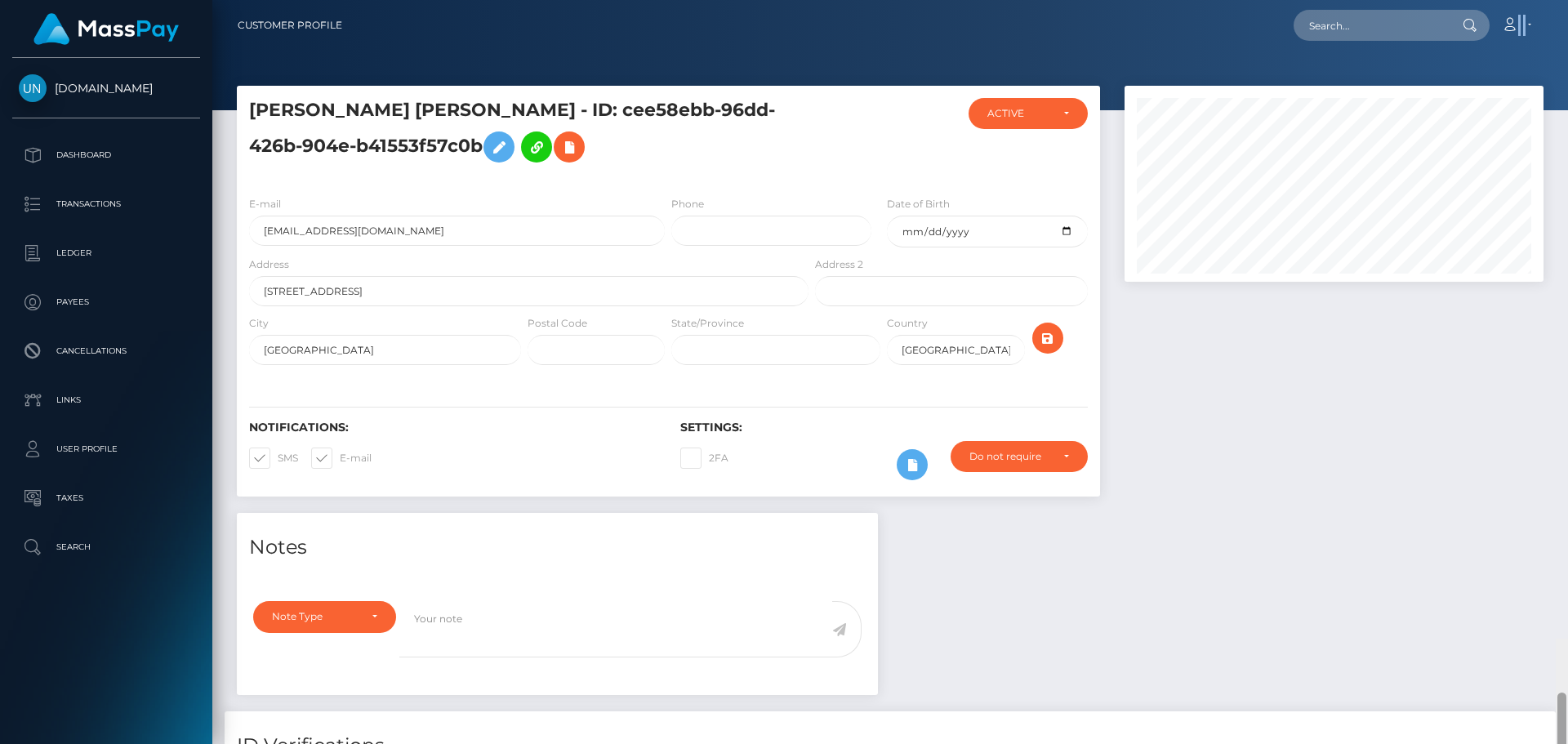
click at [1567, 0] on nav "Customer Profile Loading... Loading... Account" at bounding box center [890, 25] width 1355 height 51
click at [1331, 11] on input "text" at bounding box center [1370, 25] width 154 height 31
paste input "marializ8649@gmail.com"
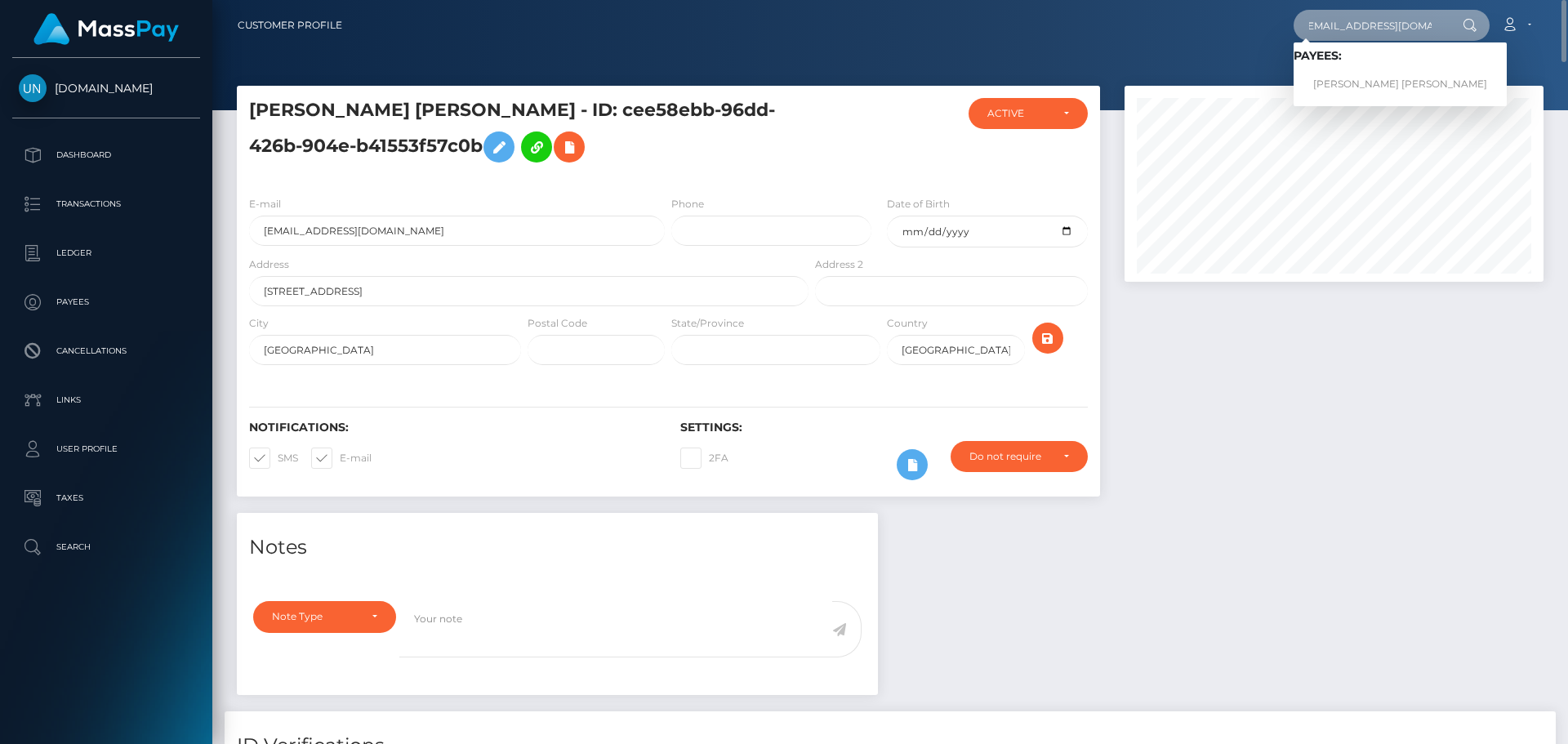
type input "marializ8649@gmail.com"
click at [1337, 81] on link "MARIA LIZ ROBLES ARROYO" at bounding box center [1400, 85] width 214 height 30
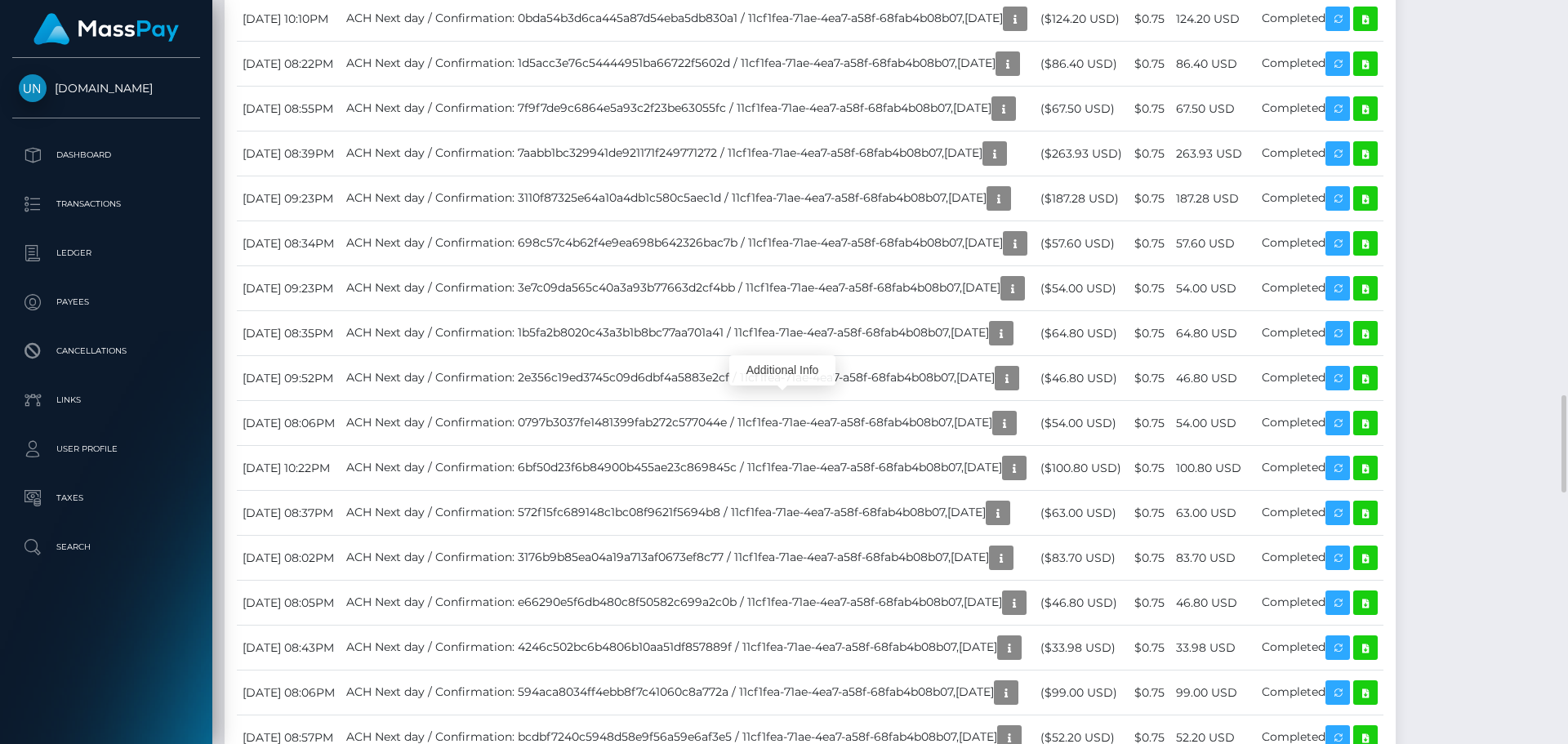
scroll to position [196, 420]
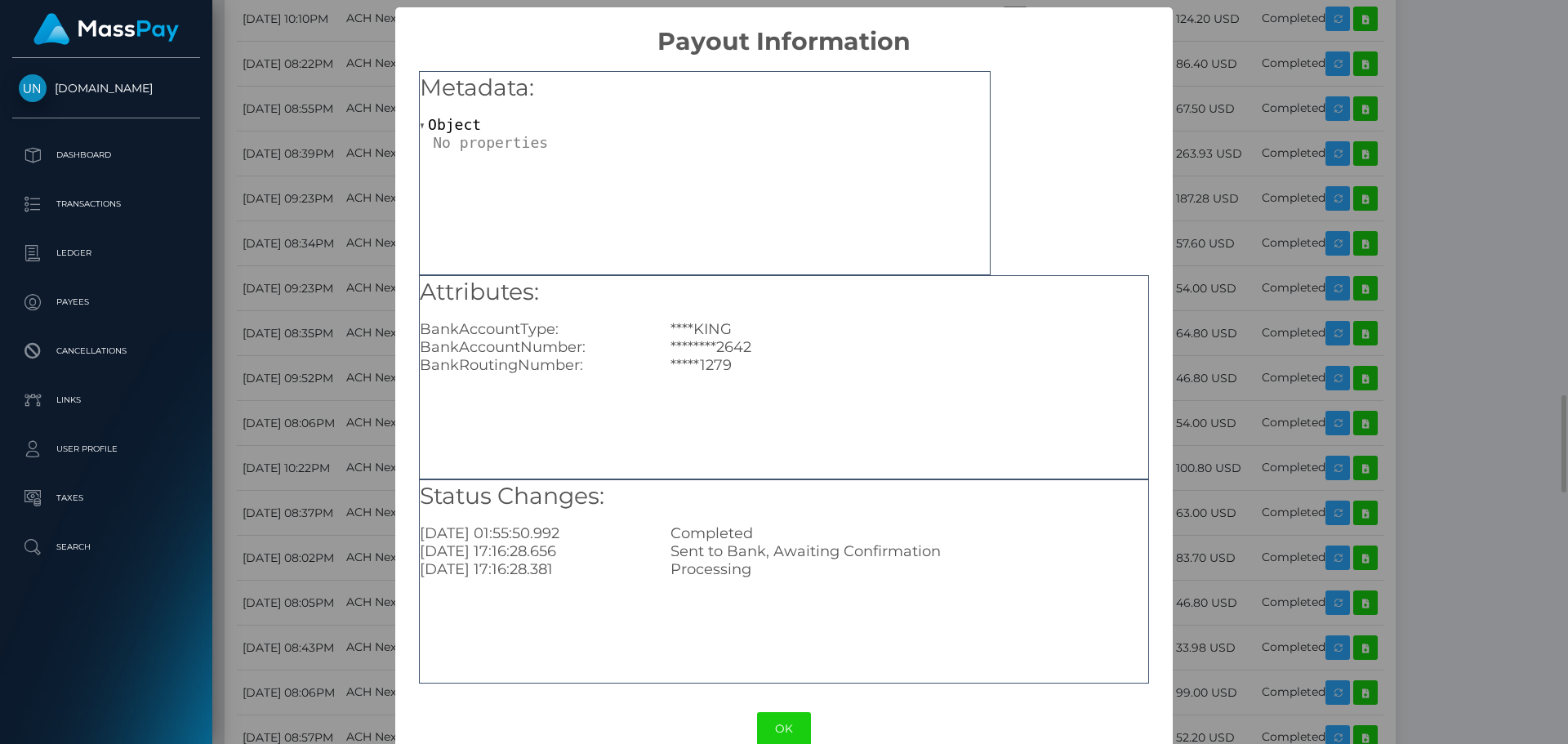
scroll to position [0, 0]
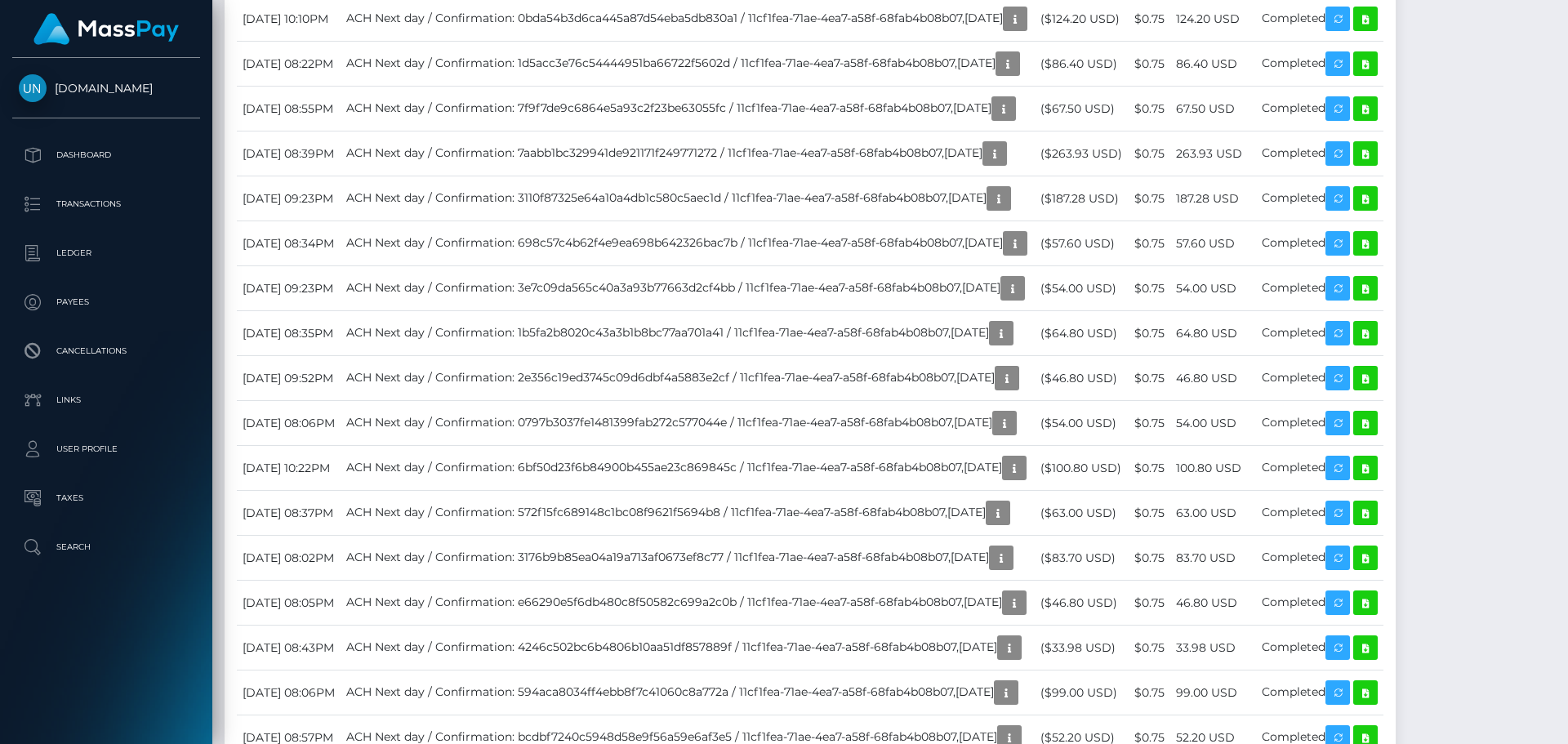
click at [1564, 20] on div at bounding box center [1562, 372] width 12 height 744
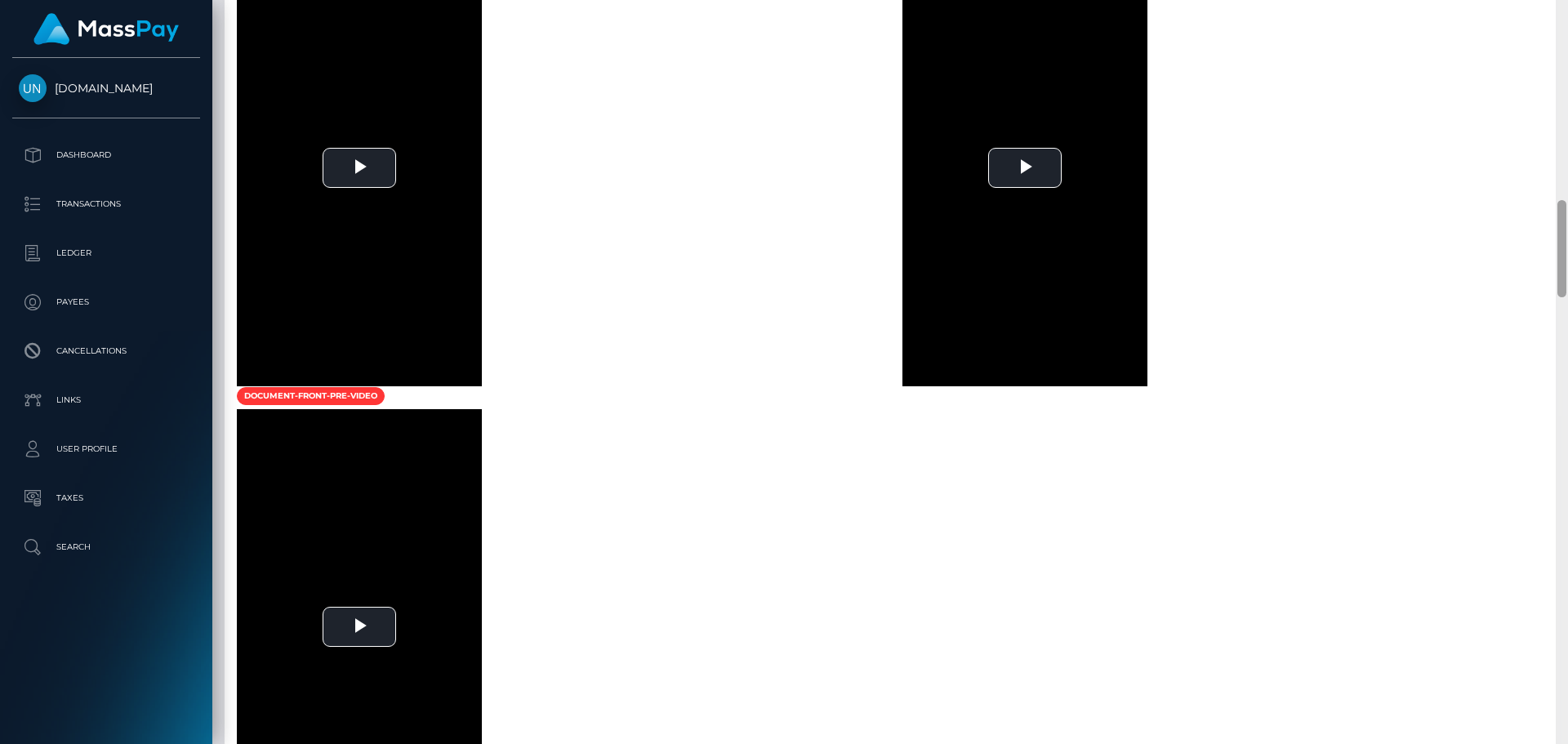
click at [1564, 20] on div at bounding box center [1562, 372] width 12 height 744
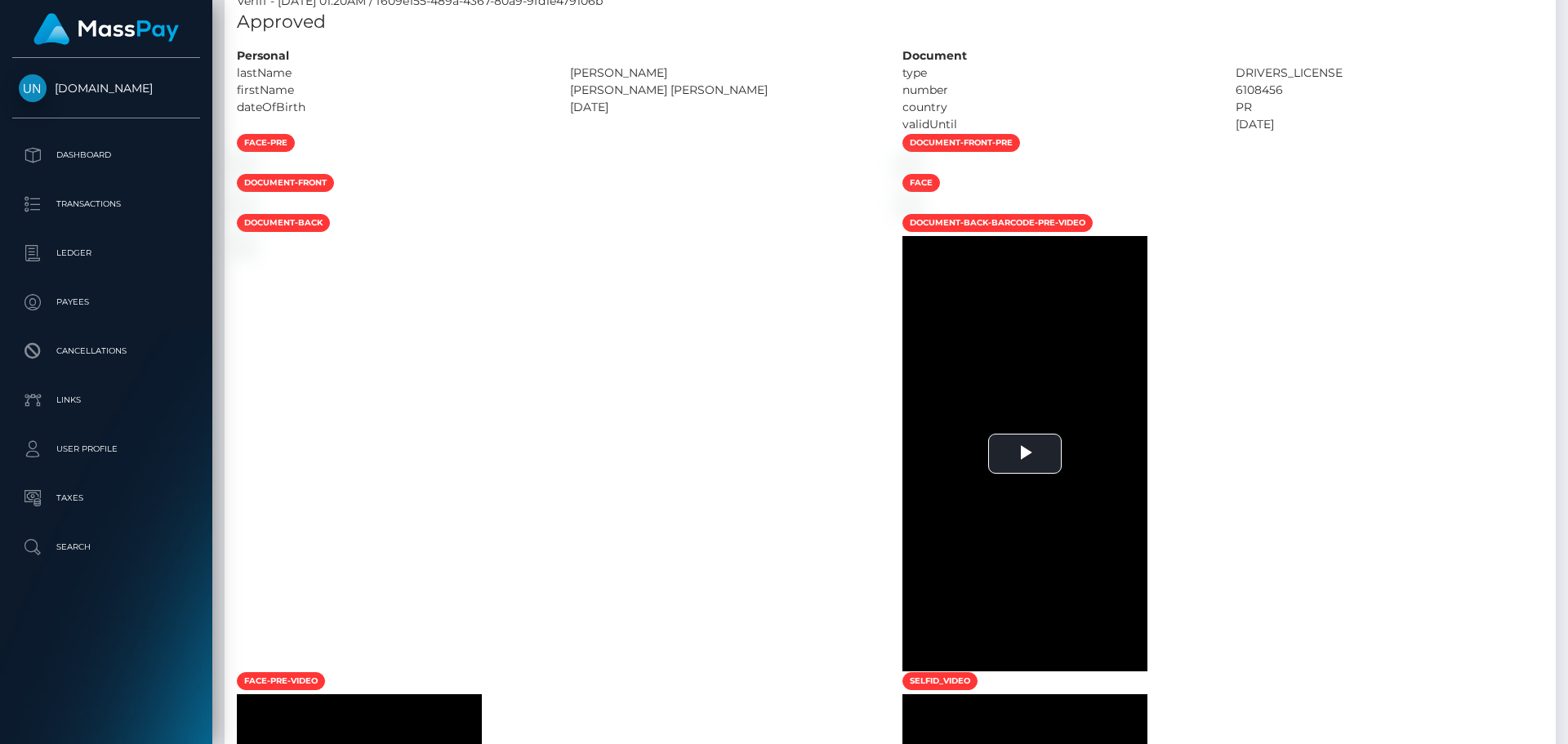
drag, startPoint x: 1564, startPoint y: 20, endPoint x: 1449, endPoint y: 12, distance: 115.3
click at [1555, 20] on div "Customer Profile Loading... Loading..." at bounding box center [890, 372] width 1355 height 744
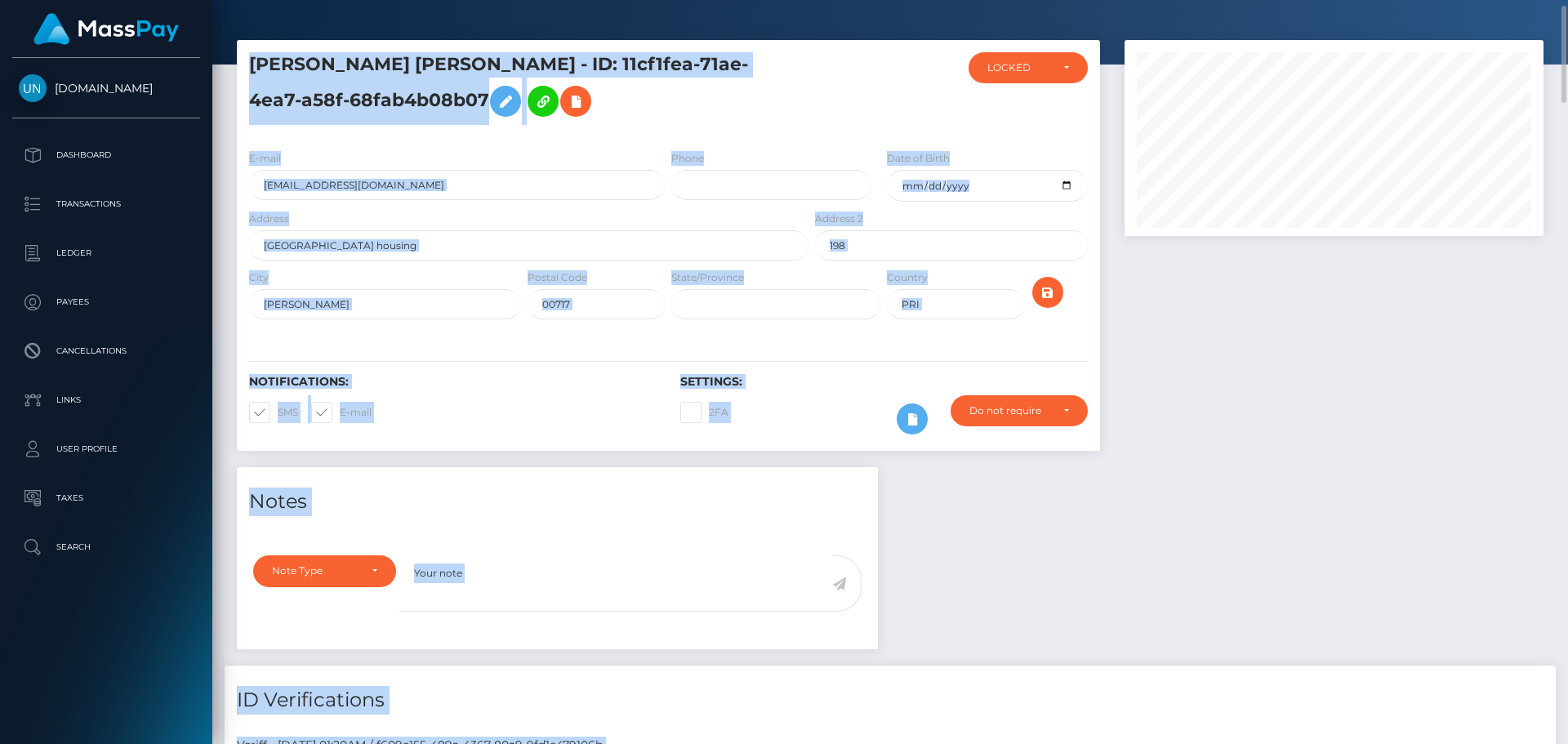
scroll to position [0, 0]
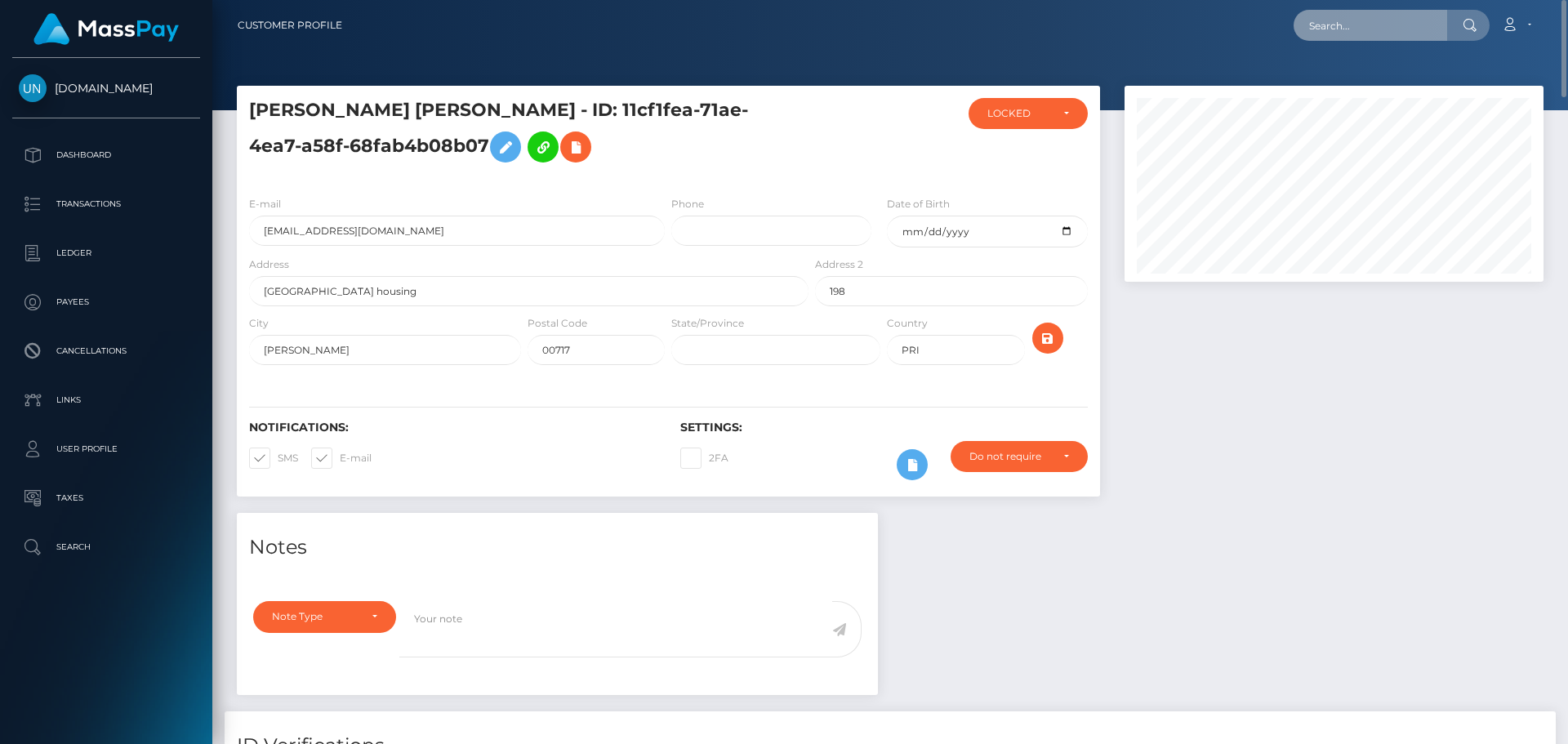
click at [1357, 22] on input "text" at bounding box center [1370, 25] width 154 height 31
paste input "t2tqrcpf5s@privaterelay.appleid.com"
type input "t2tqrcpf5s@privaterelay.appleid.com"
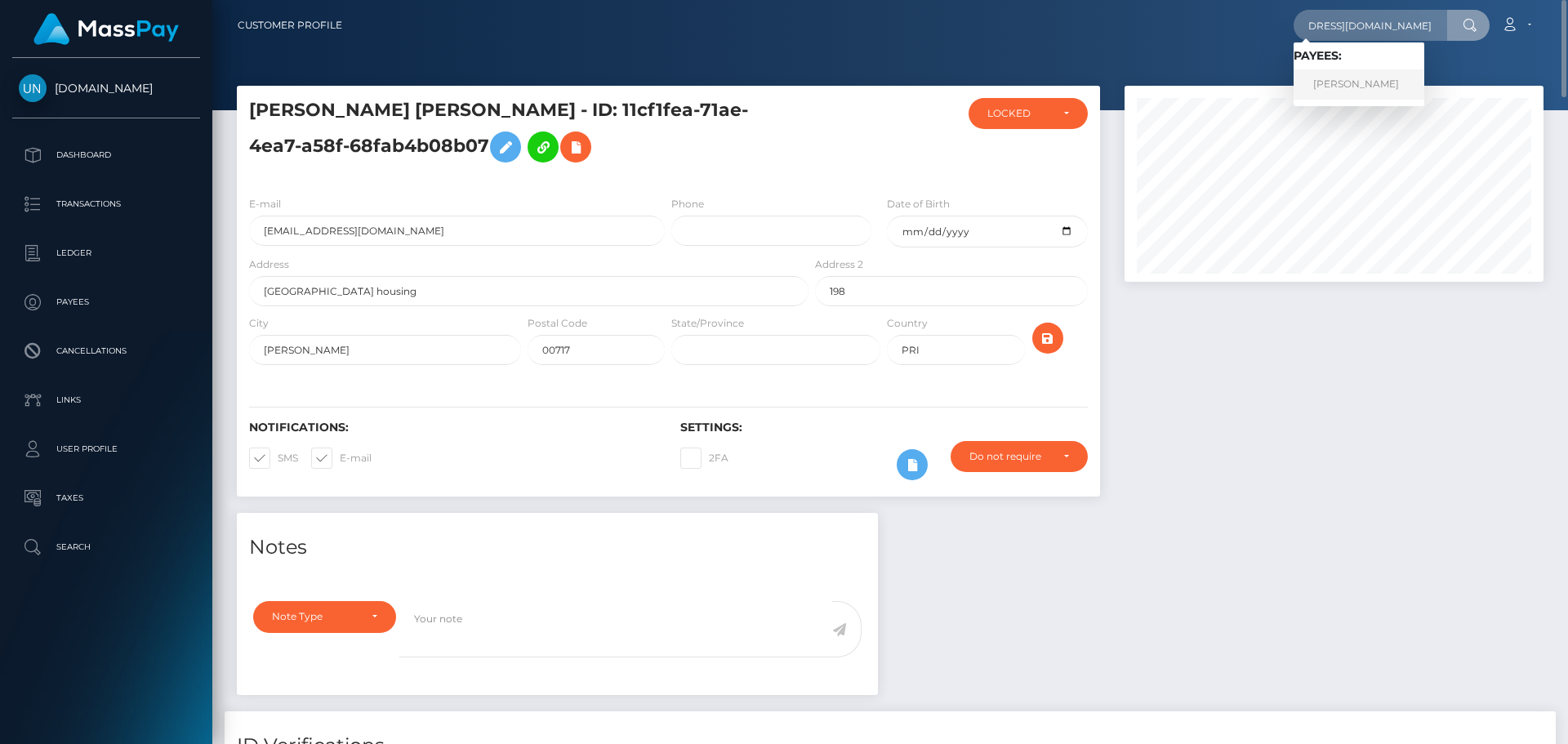
click at [1364, 78] on link "CHLOE RAE GARCIA" at bounding box center [1358, 85] width 131 height 30
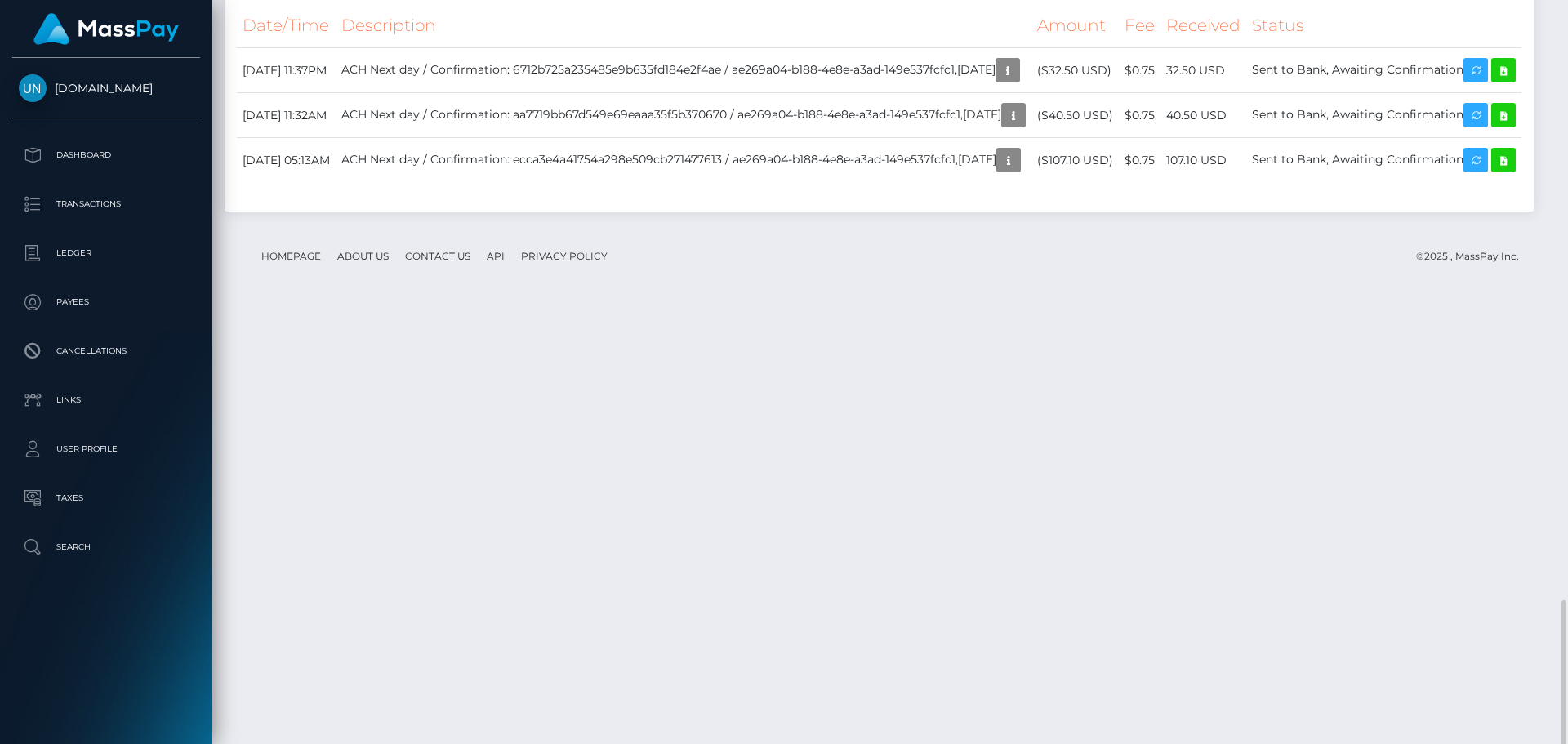
scroll to position [2942, 0]
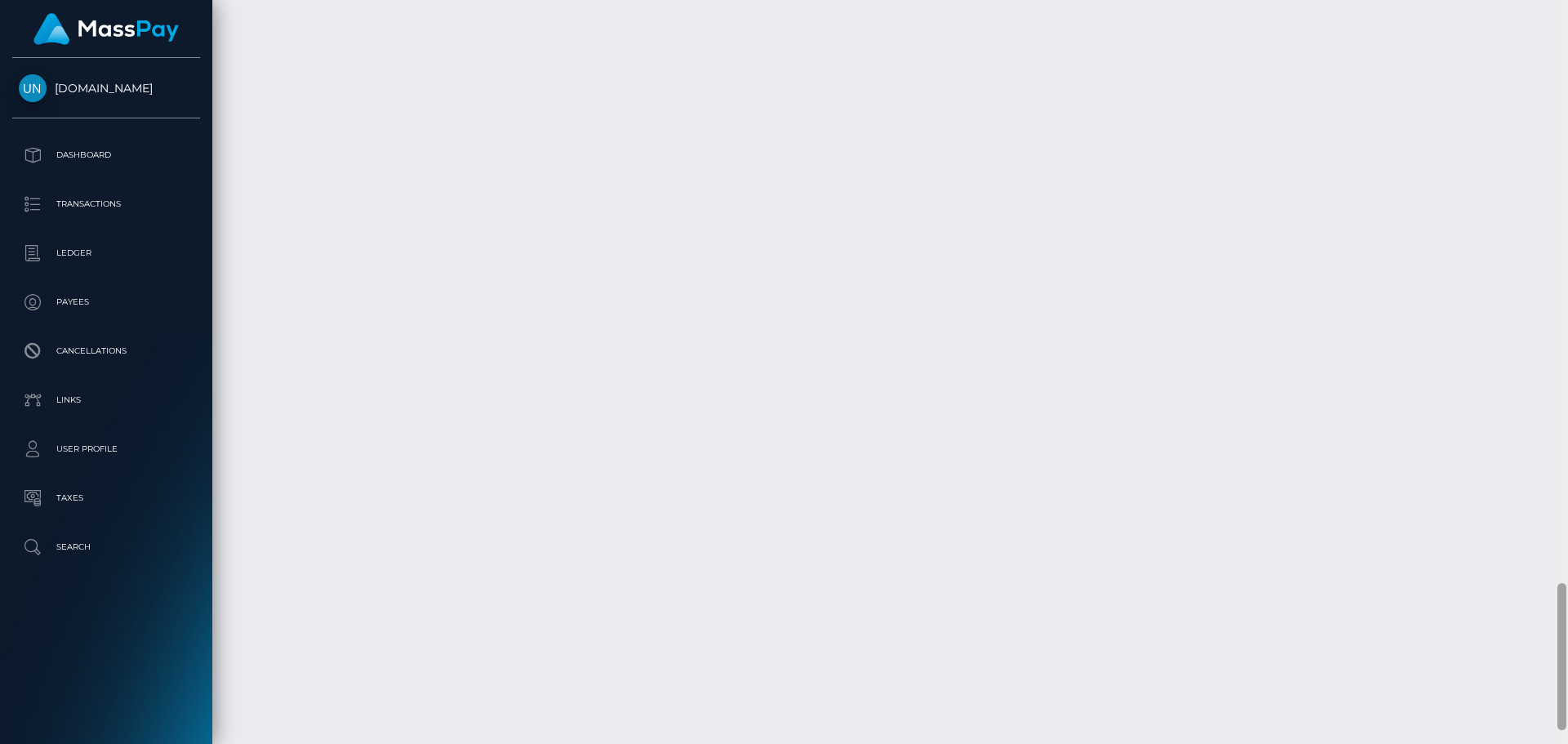
click at [1561, 21] on div at bounding box center [1562, 372] width 12 height 744
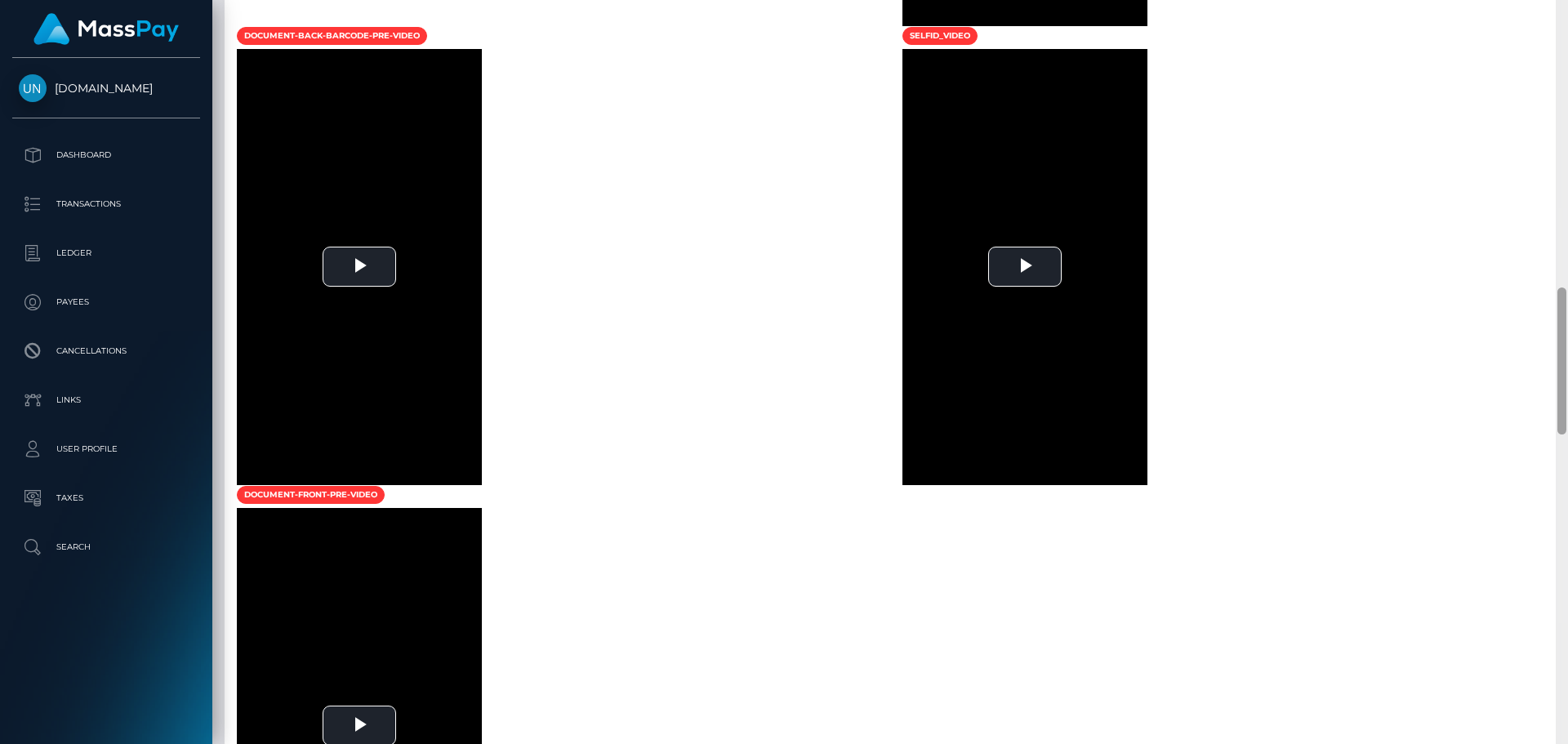
click at [1561, 21] on div at bounding box center [1562, 372] width 12 height 744
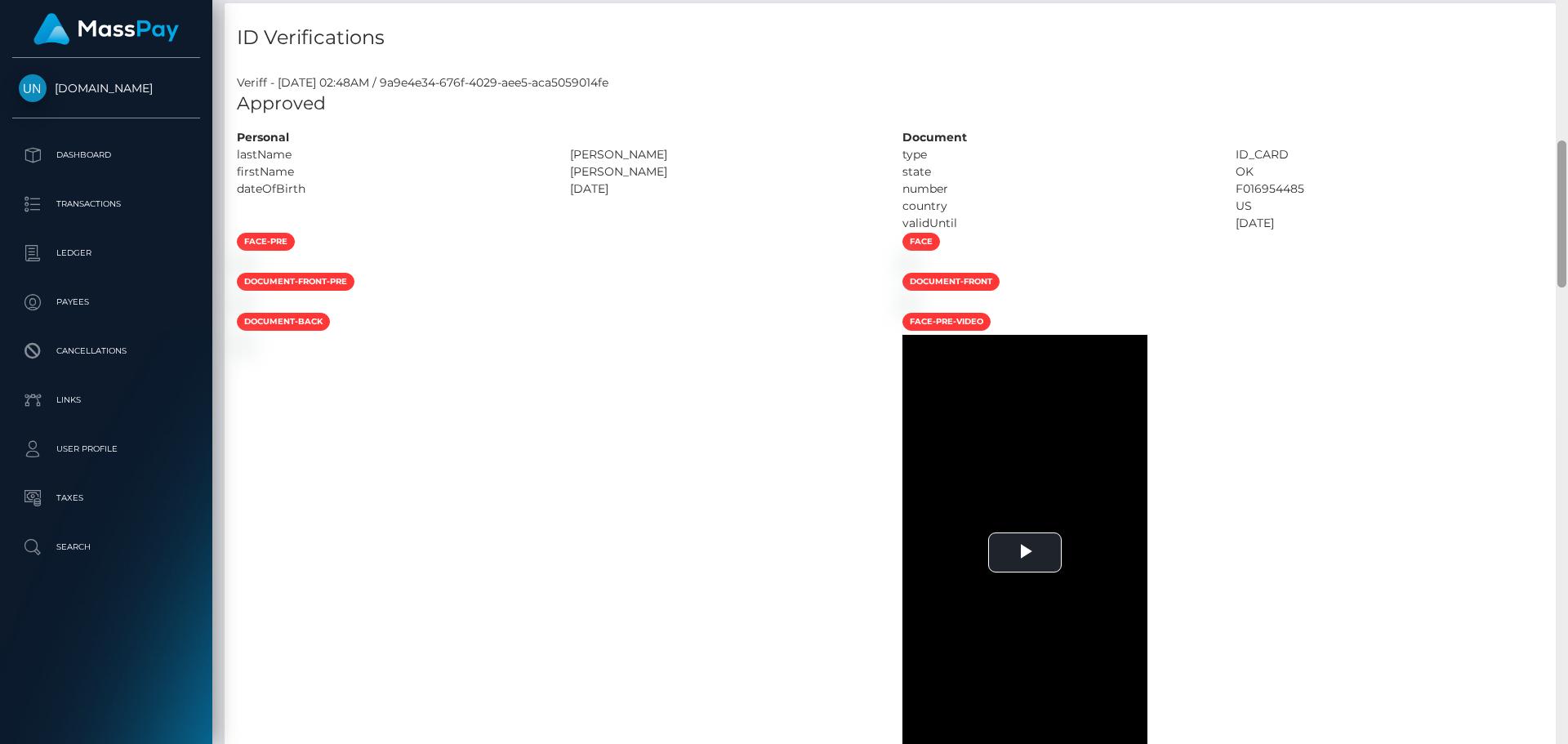
click at [1562, 17] on div "Customer Profile Loading... Loading..." at bounding box center [890, 372] width 1355 height 744
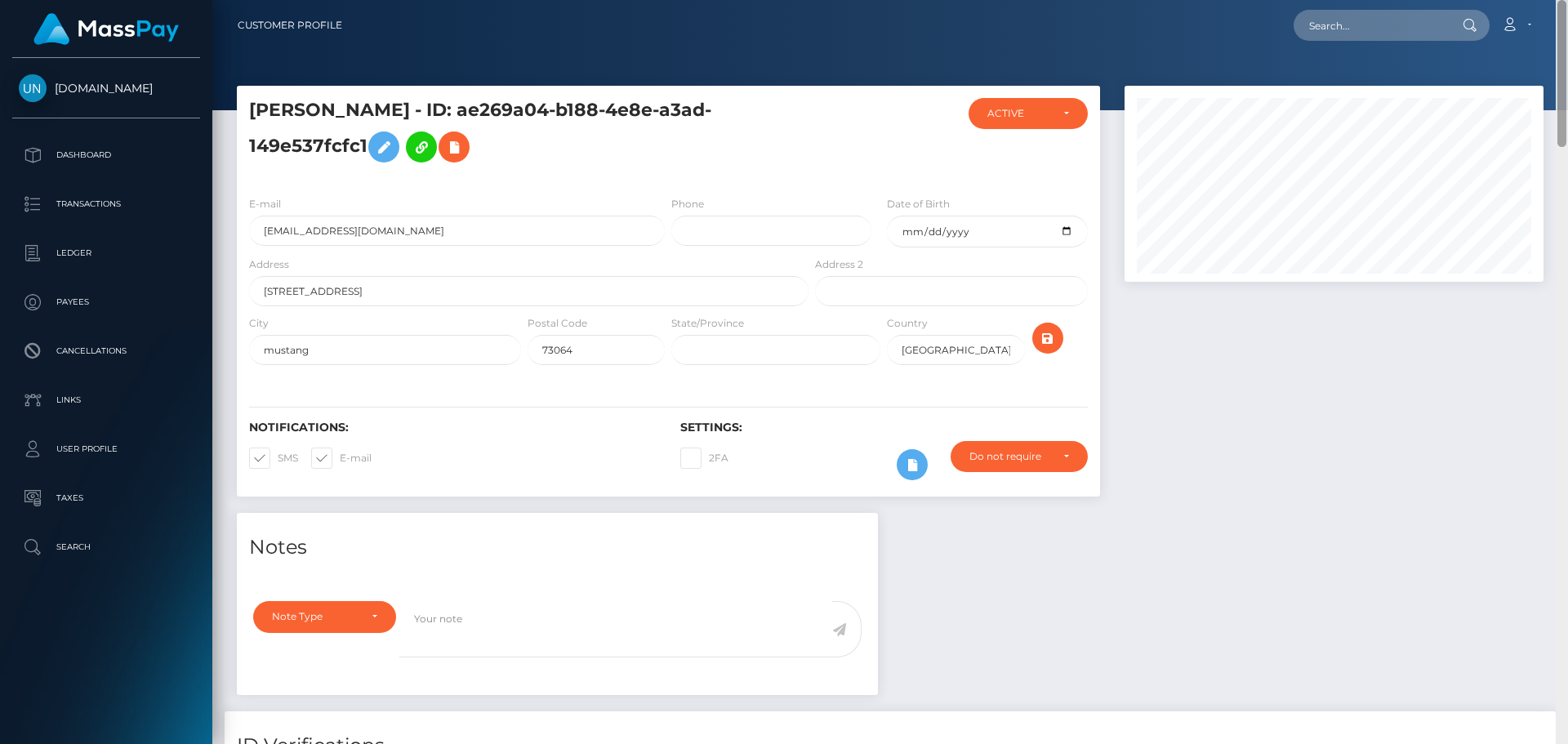
click at [1562, 17] on nav "Customer Profile Loading... Loading... Account" at bounding box center [890, 25] width 1355 height 51
click at [1405, 25] on input "text" at bounding box center [1370, 25] width 154 height 31
paste input "[EMAIL_ADDRESS][DOMAIN_NAME]"
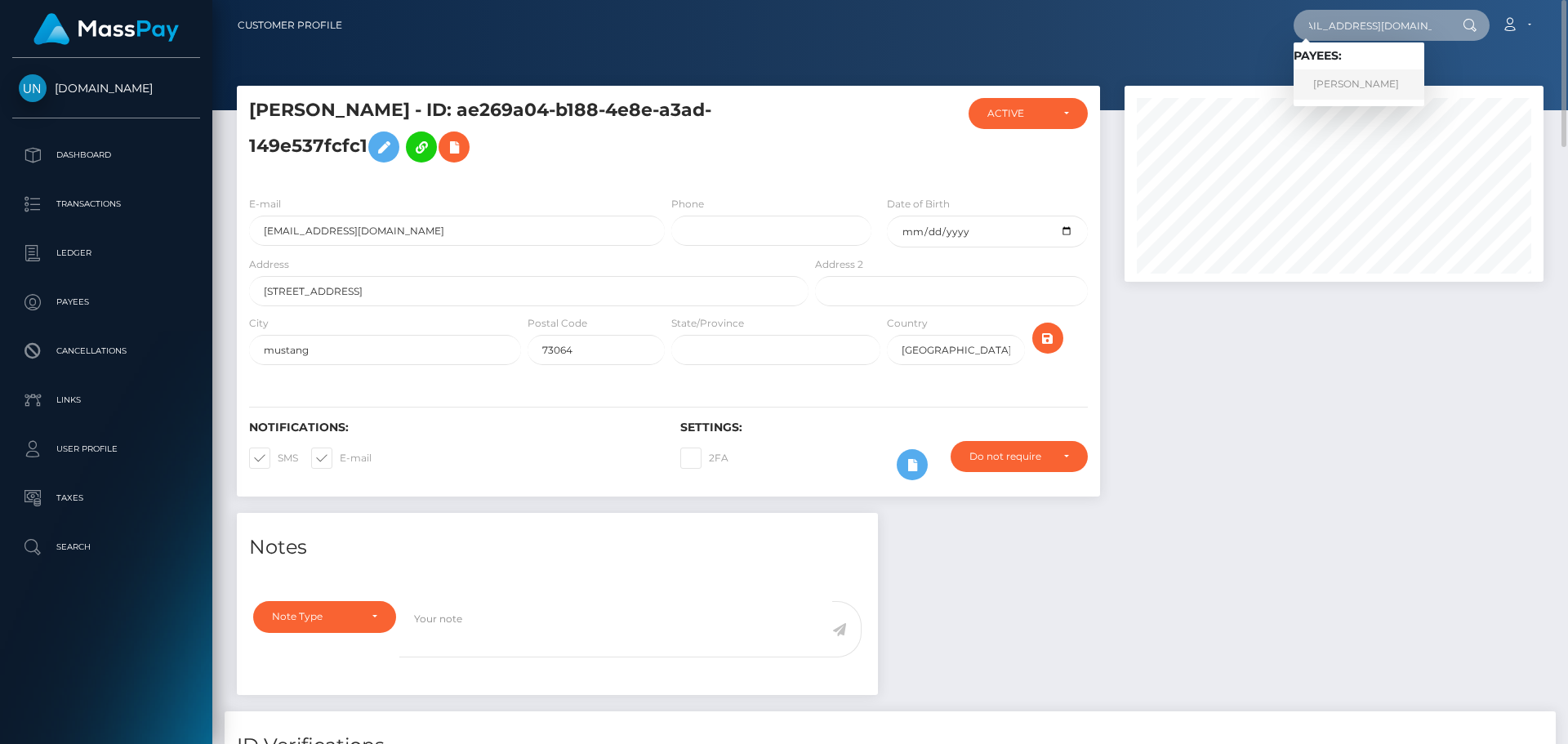
type input "[EMAIL_ADDRESS][DOMAIN_NAME]"
click at [1381, 74] on link "ALEXIS K PLASENCIA" at bounding box center [1358, 85] width 131 height 30
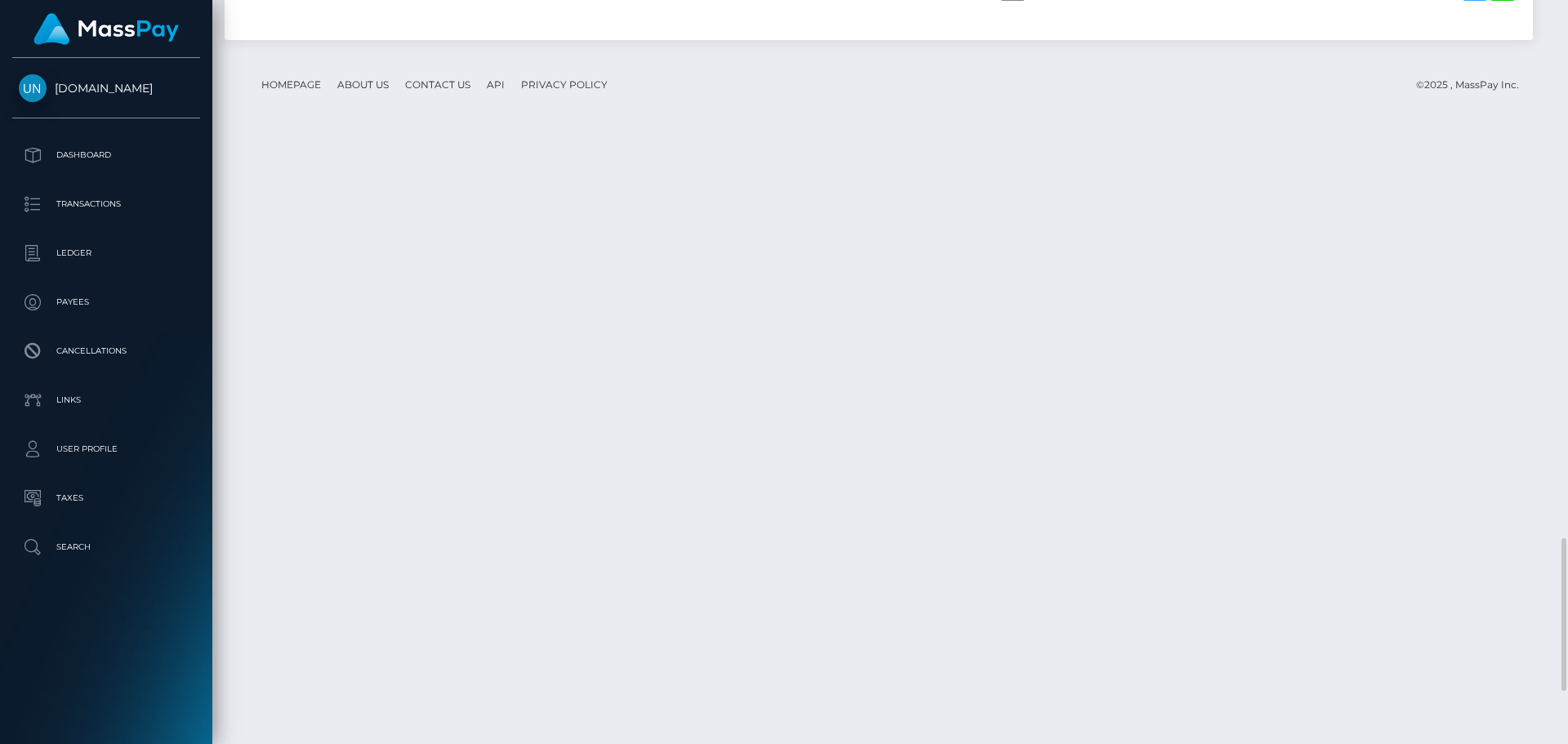
scroll to position [2870, 0]
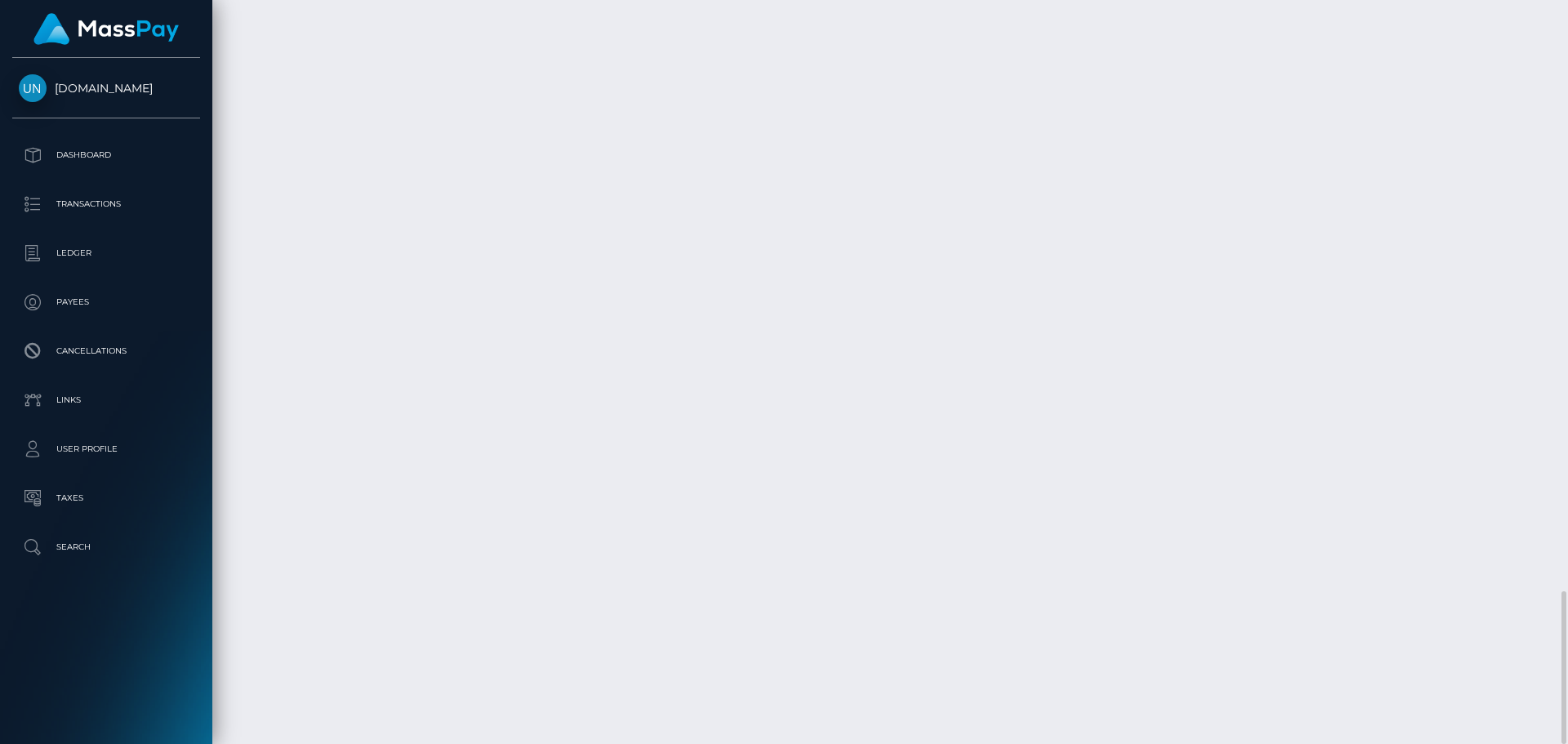
click at [1557, 9] on div at bounding box center [1562, 372] width 12 height 744
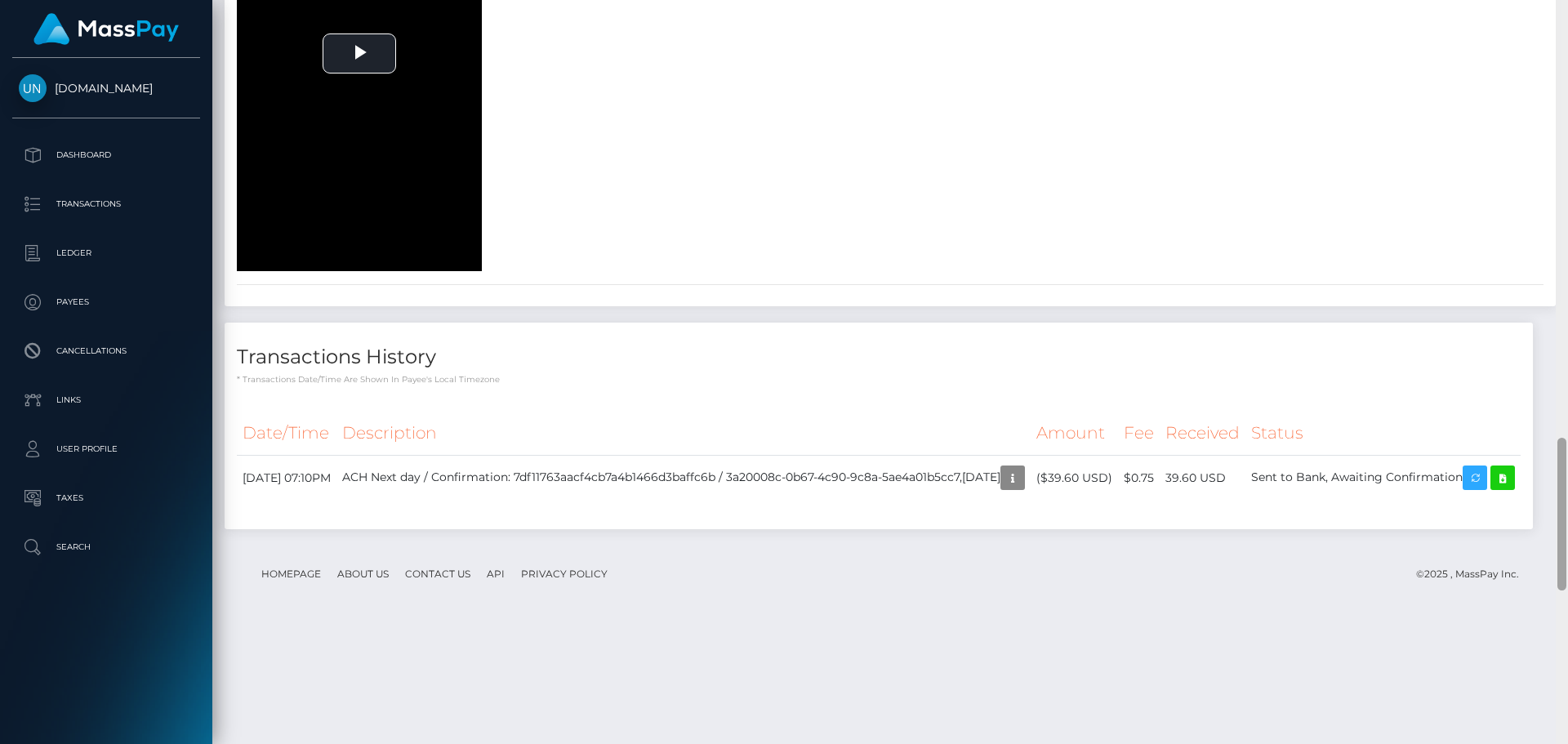
click at [1557, 9] on div at bounding box center [1562, 372] width 12 height 744
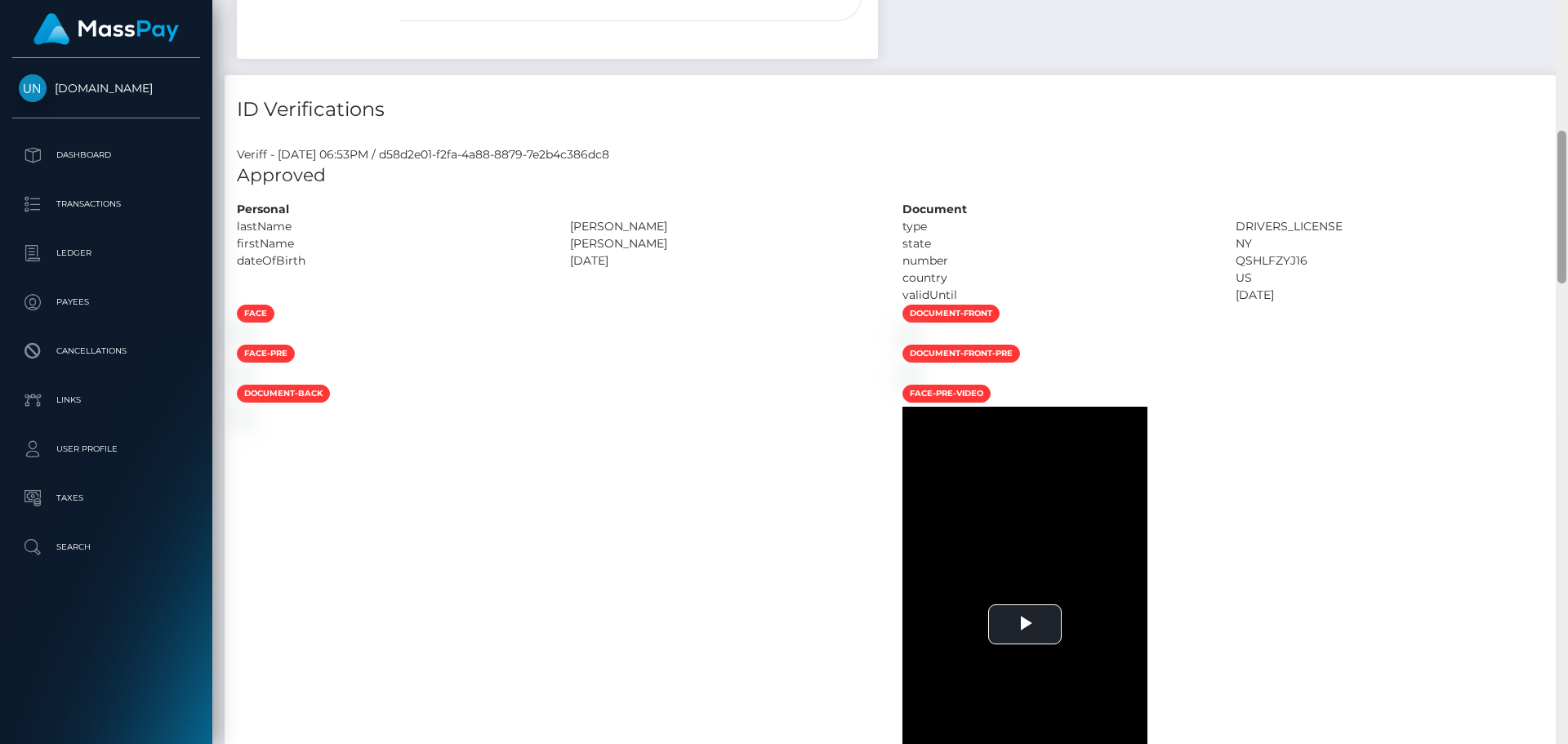
click at [1557, 9] on div "Customer Profile Loading... Loading..." at bounding box center [890, 372] width 1355 height 744
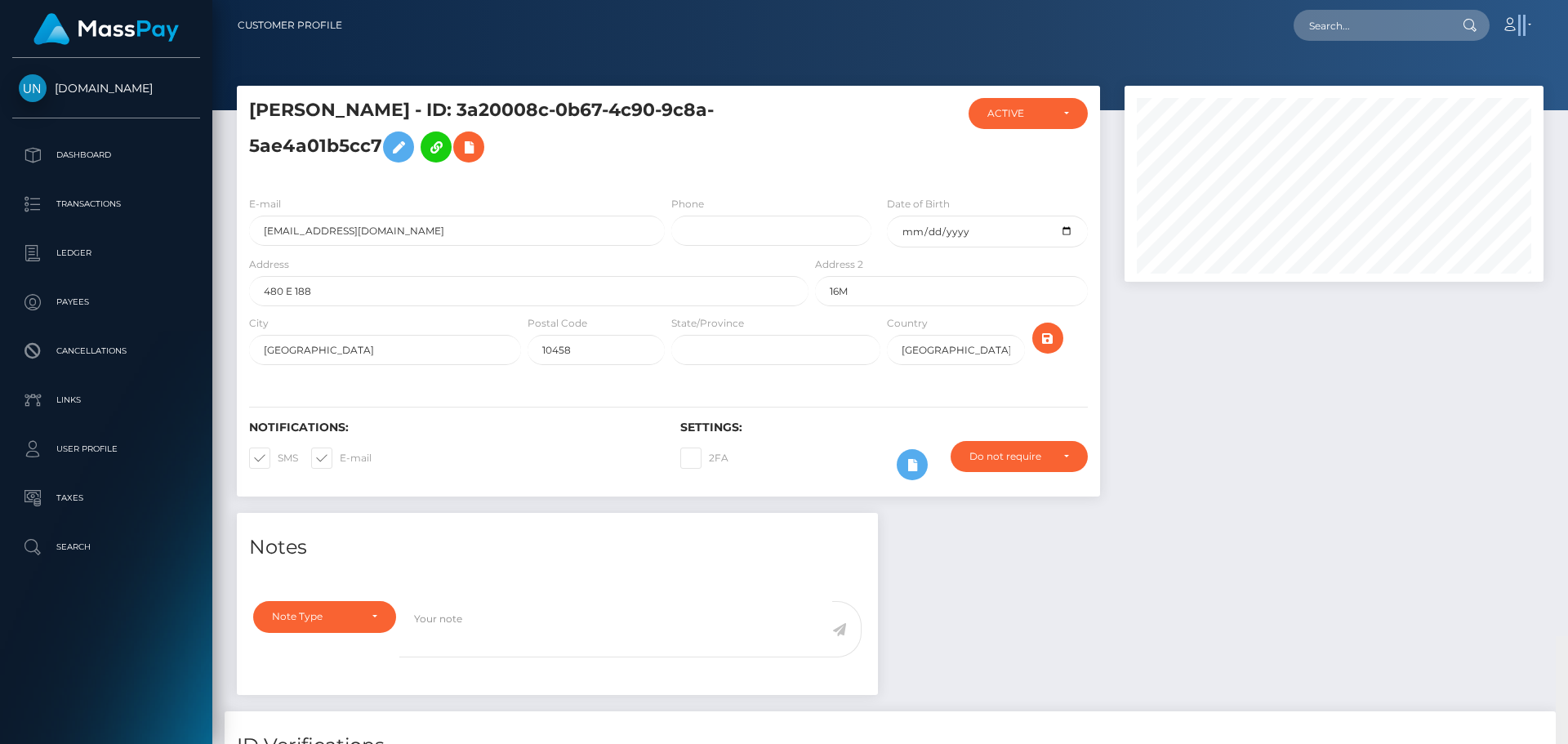
click at [1557, 9] on nav "Customer Profile Loading... Loading... Account" at bounding box center [890, 25] width 1355 height 51
click at [1372, 24] on input "text" at bounding box center [1370, 25] width 154 height 31
paste input "[EMAIL_ADDRESS][DOMAIN_NAME]"
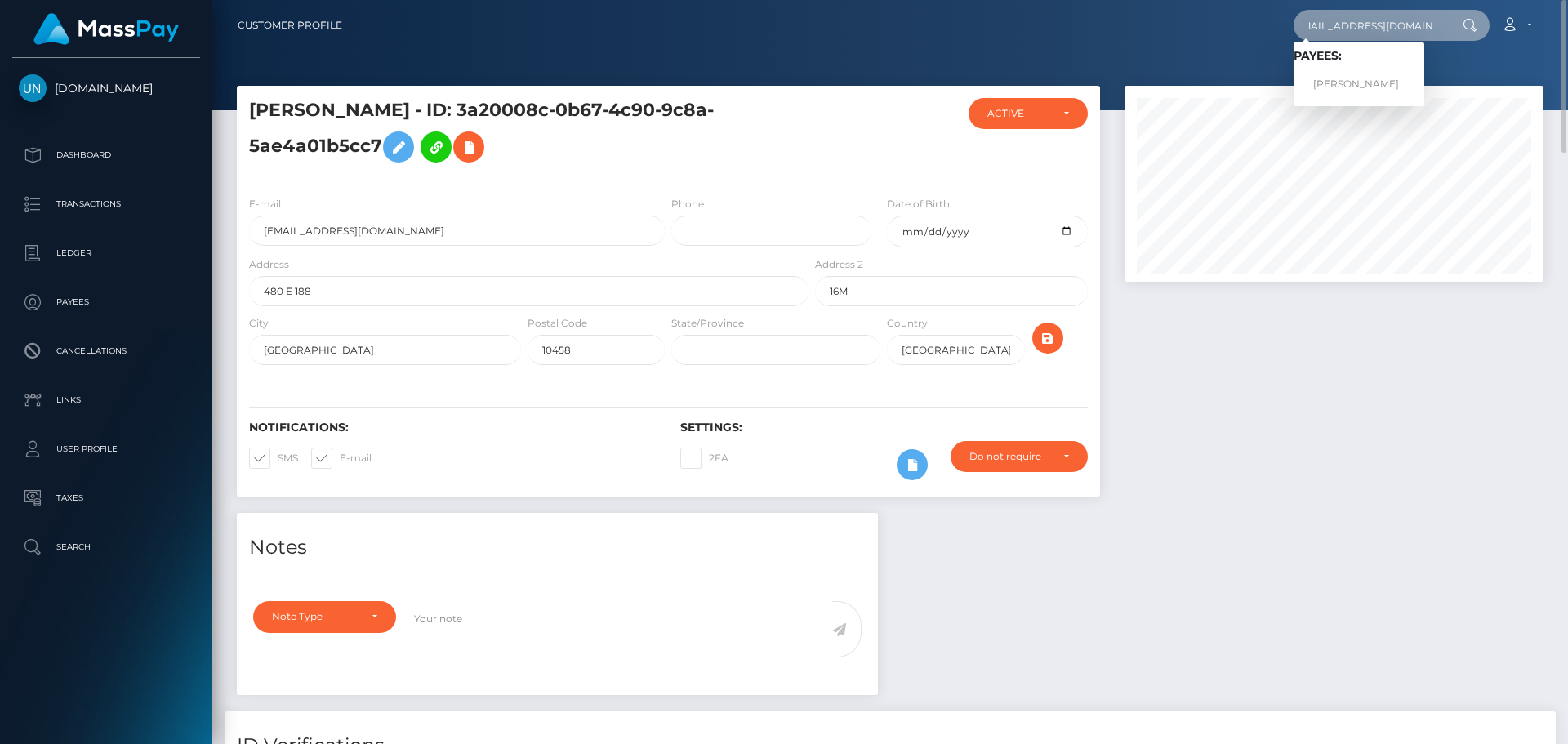
type input "[EMAIL_ADDRESS][DOMAIN_NAME]"
click at [1334, 87] on link "ERIKA ESTEFANIA TORRES ROMAN" at bounding box center [1358, 85] width 131 height 30
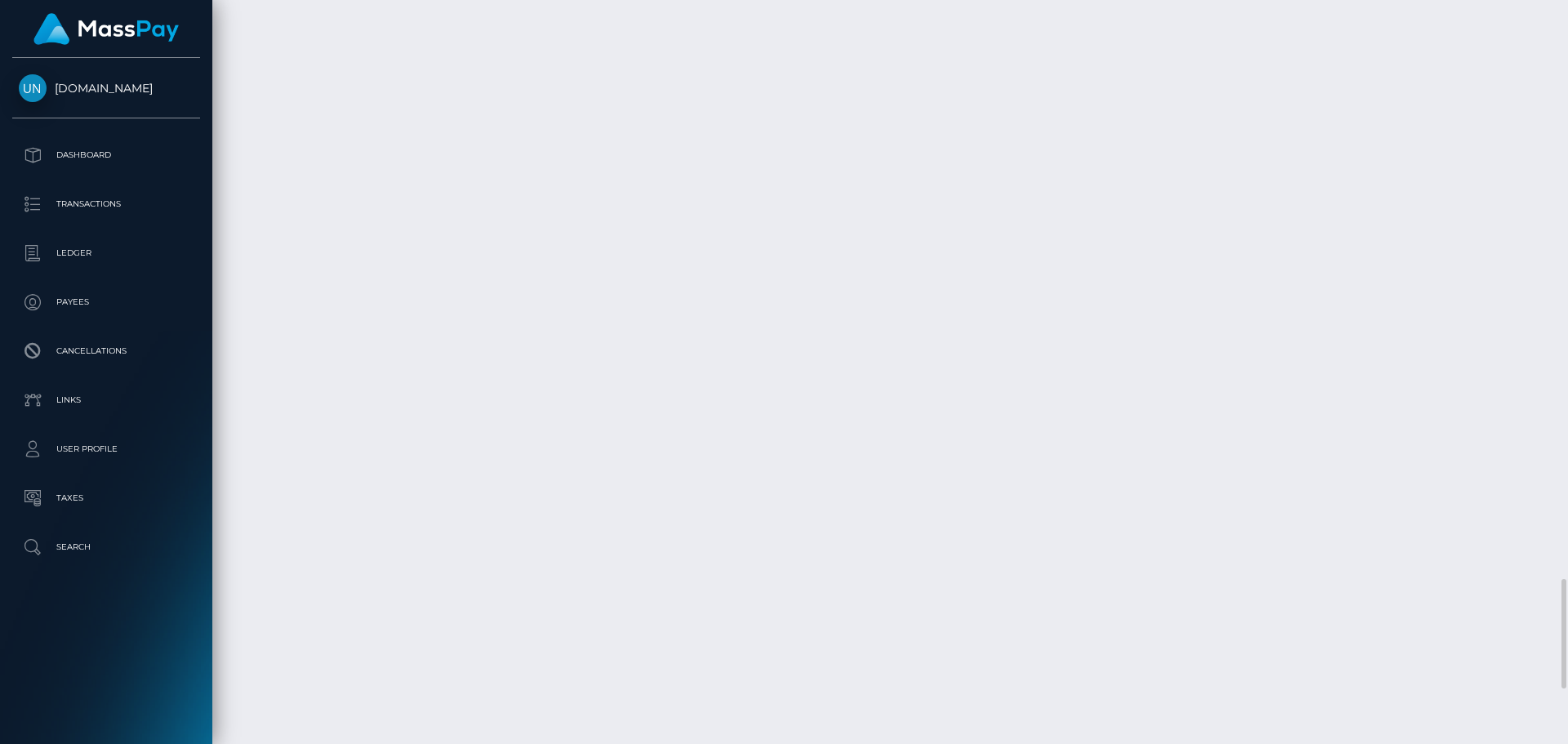
scroll to position [4298, 0]
click at [1567, 12] on div at bounding box center [1562, 372] width 12 height 744
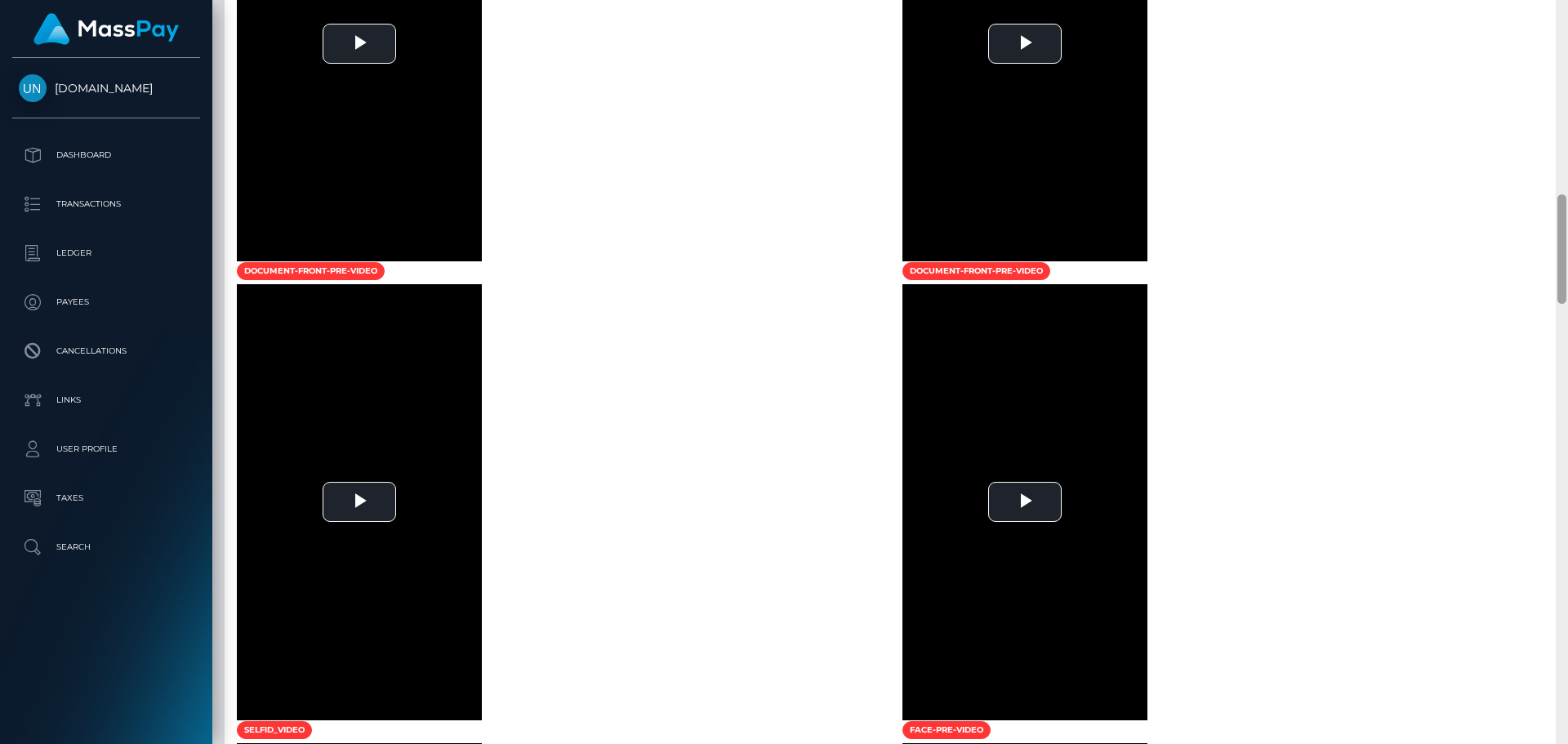
click at [1567, 13] on div at bounding box center [1562, 372] width 12 height 744
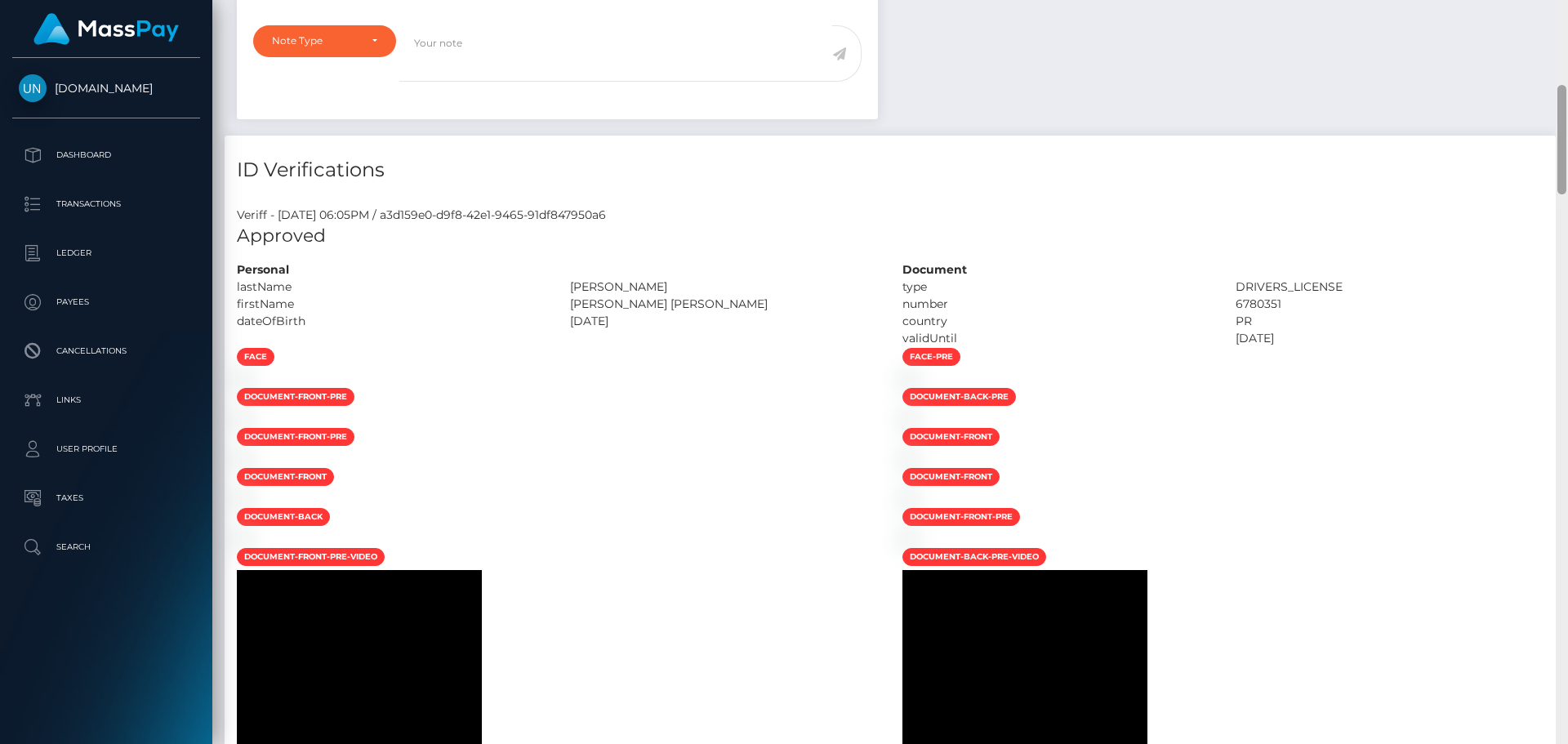
click at [1567, 13] on div "Customer Profile Loading... Loading..." at bounding box center [890, 372] width 1355 height 744
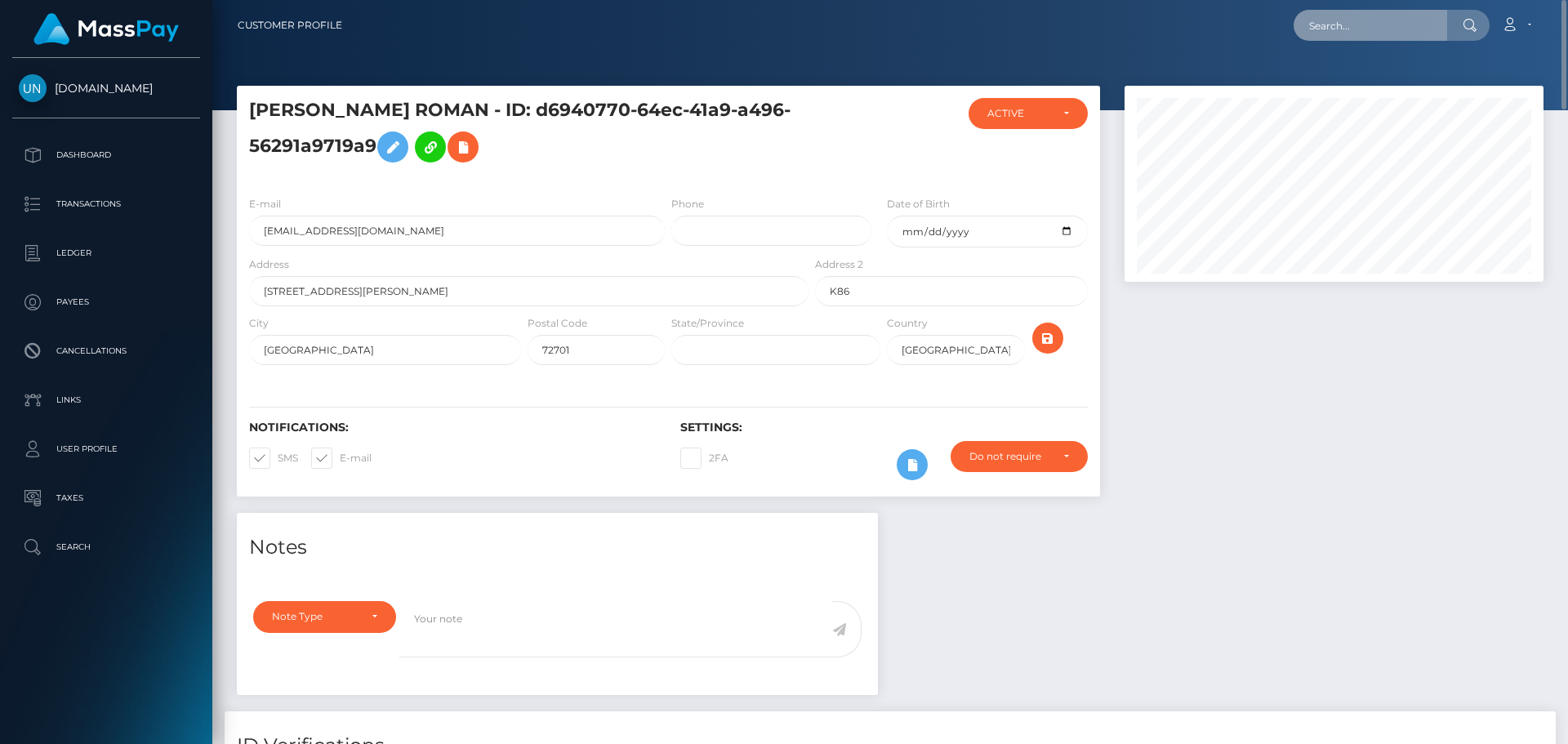
click at [1394, 30] on input "text" at bounding box center [1370, 25] width 154 height 31
paste input "abdelgdh892@gmail.com"
type input "abdelgdh892@gmail.com"
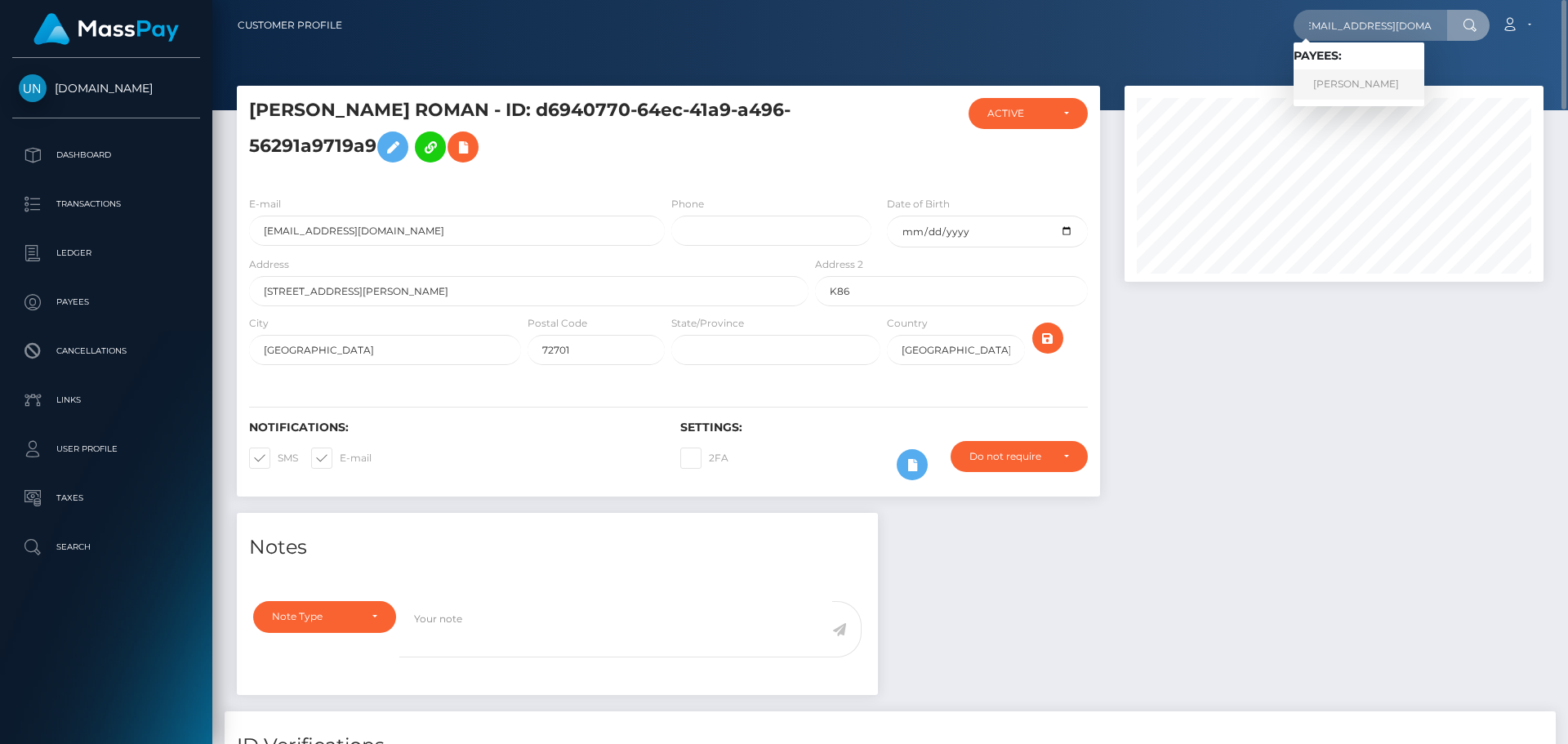
click at [1379, 83] on link "ABDELAZIZ GUEDDAH" at bounding box center [1358, 85] width 131 height 30
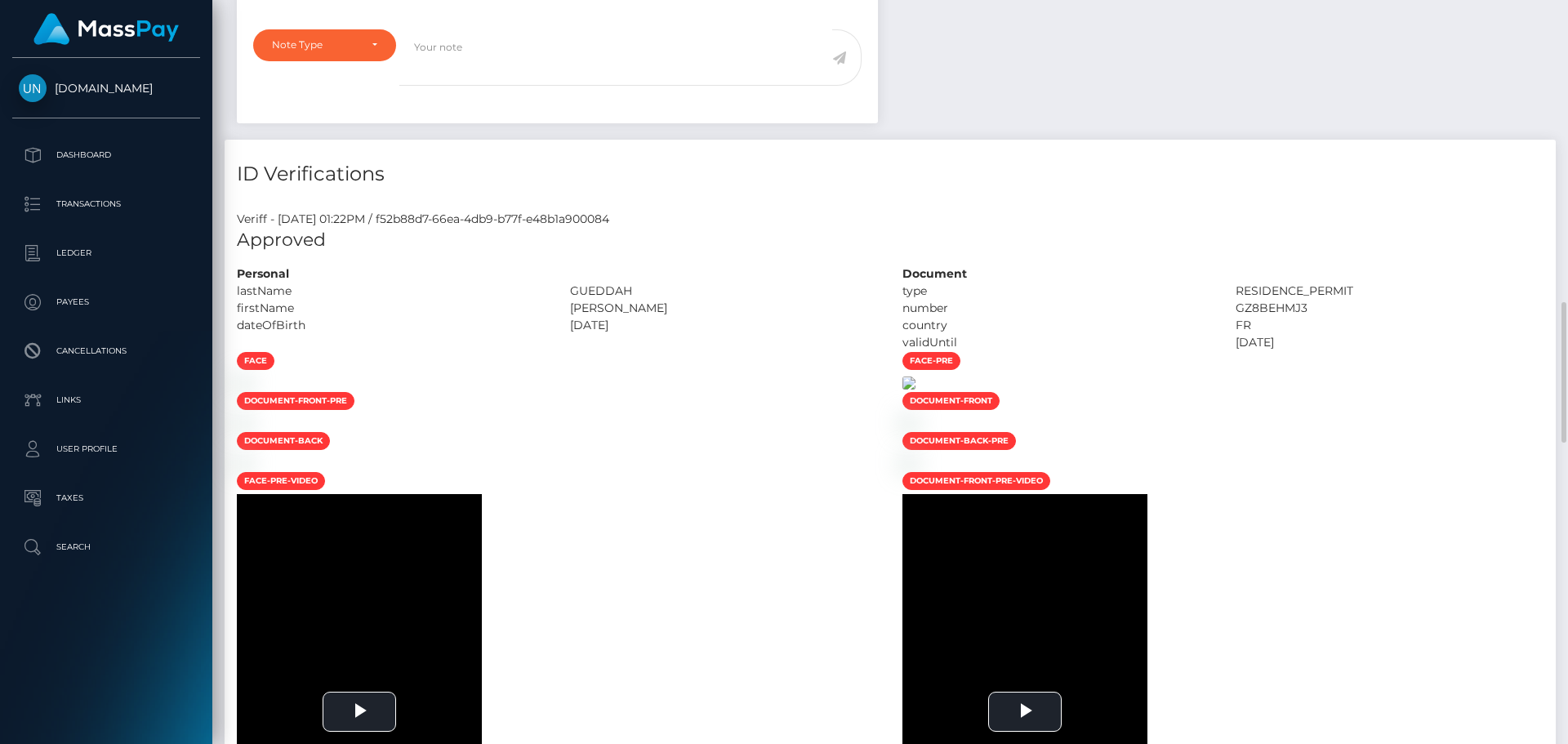
scroll to position [735, 0]
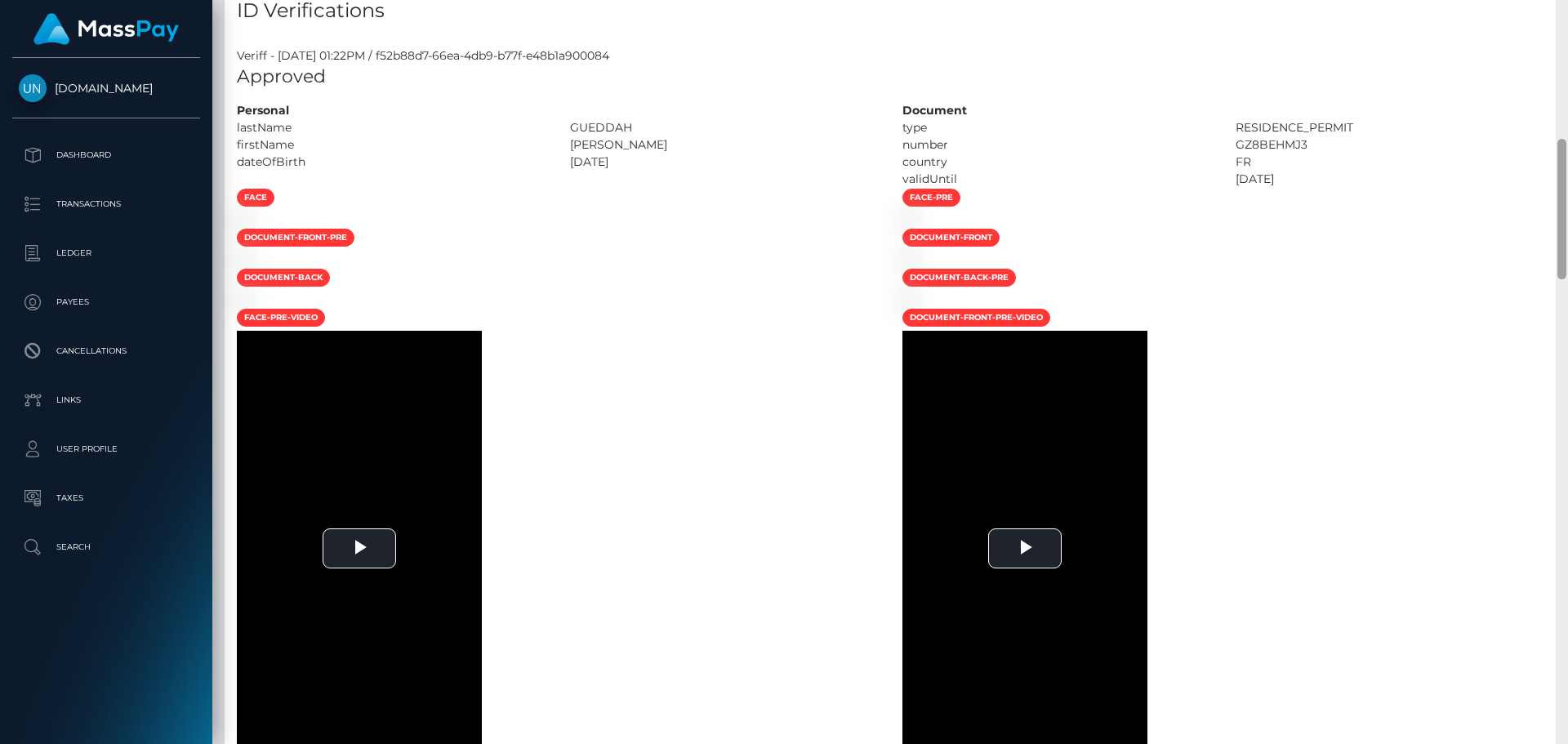
click at [1567, 18] on div "Customer Profile Loading... Loading..." at bounding box center [890, 372] width 1355 height 744
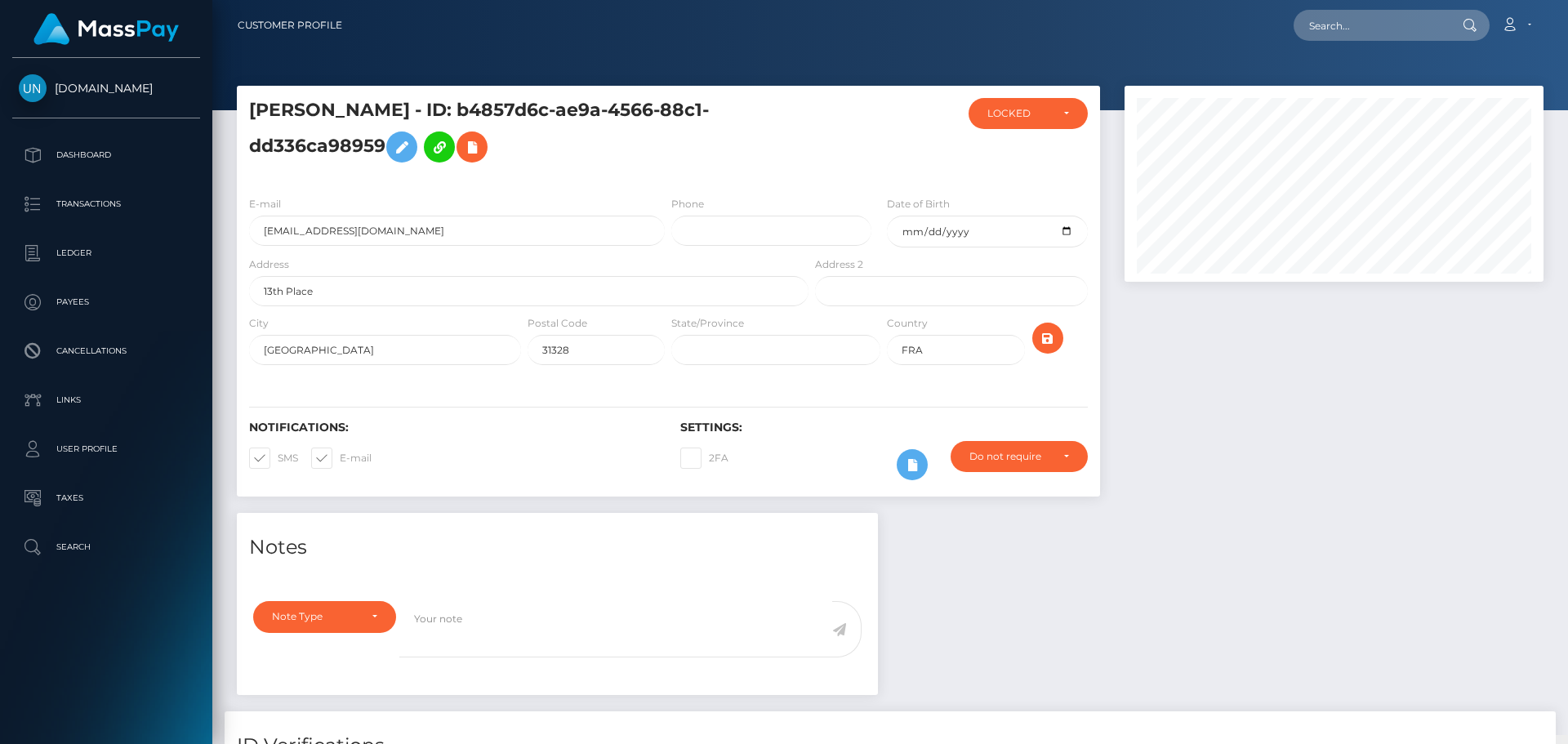
click at [1567, 18] on nav "Customer Profile Loading... Loading... Account" at bounding box center [890, 25] width 1355 height 51
click at [1360, 17] on input "text" at bounding box center [1370, 25] width 154 height 31
paste input "[EMAIL_ADDRESS][DOMAIN_NAME]"
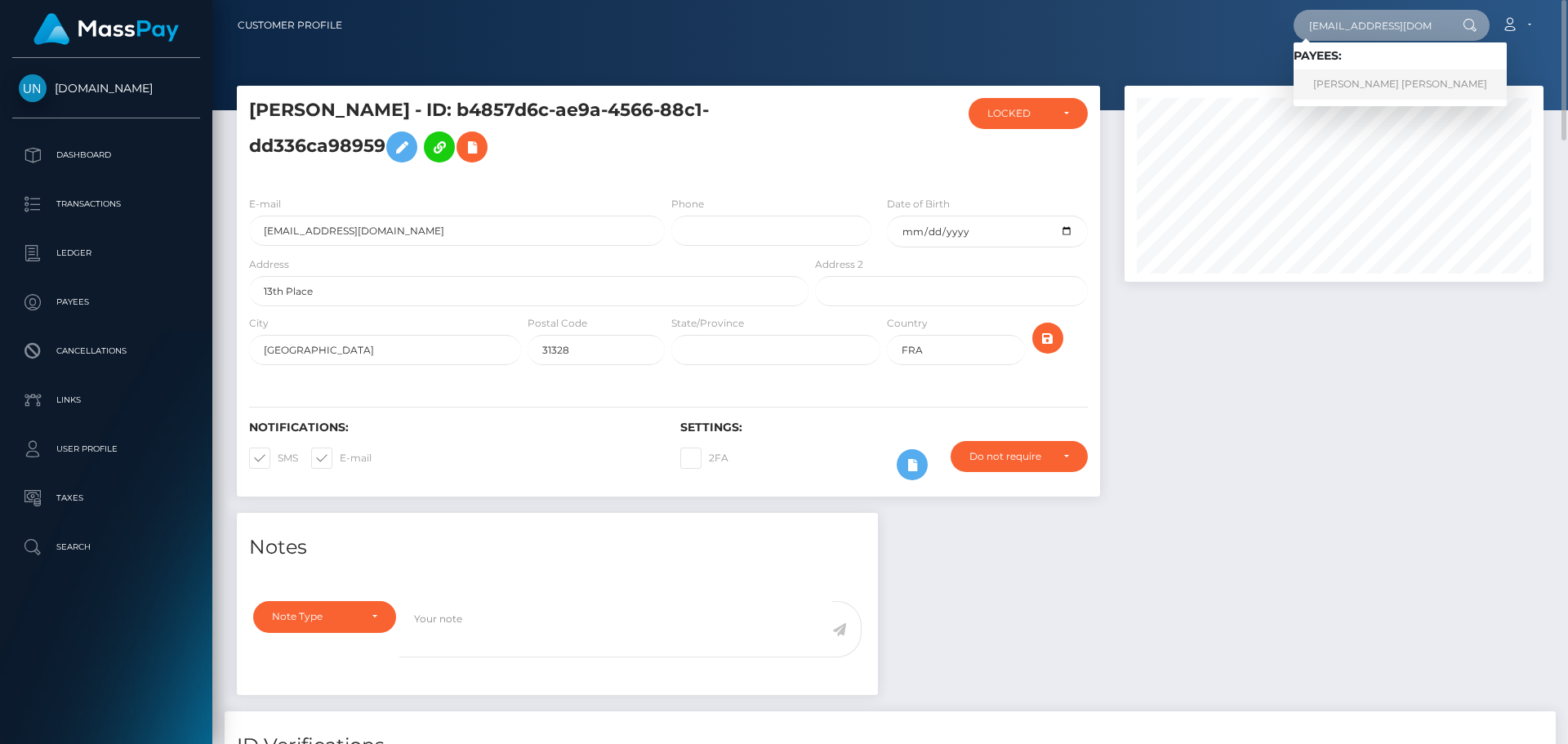
type input "[EMAIL_ADDRESS][DOMAIN_NAME]"
click at [1339, 85] on link "ERIN TAYLOR YOUNG" at bounding box center [1400, 85] width 214 height 30
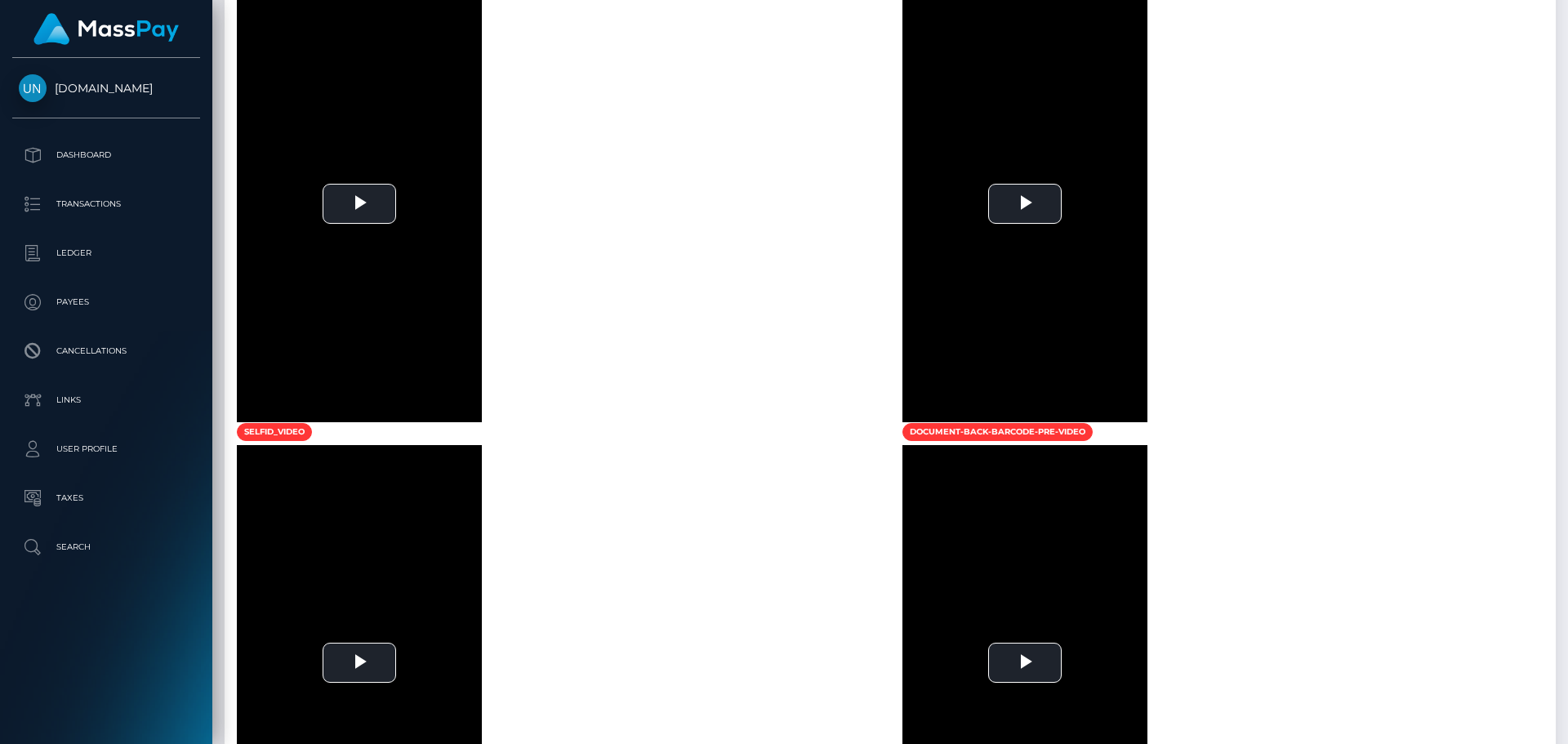
scroll to position [984, 0]
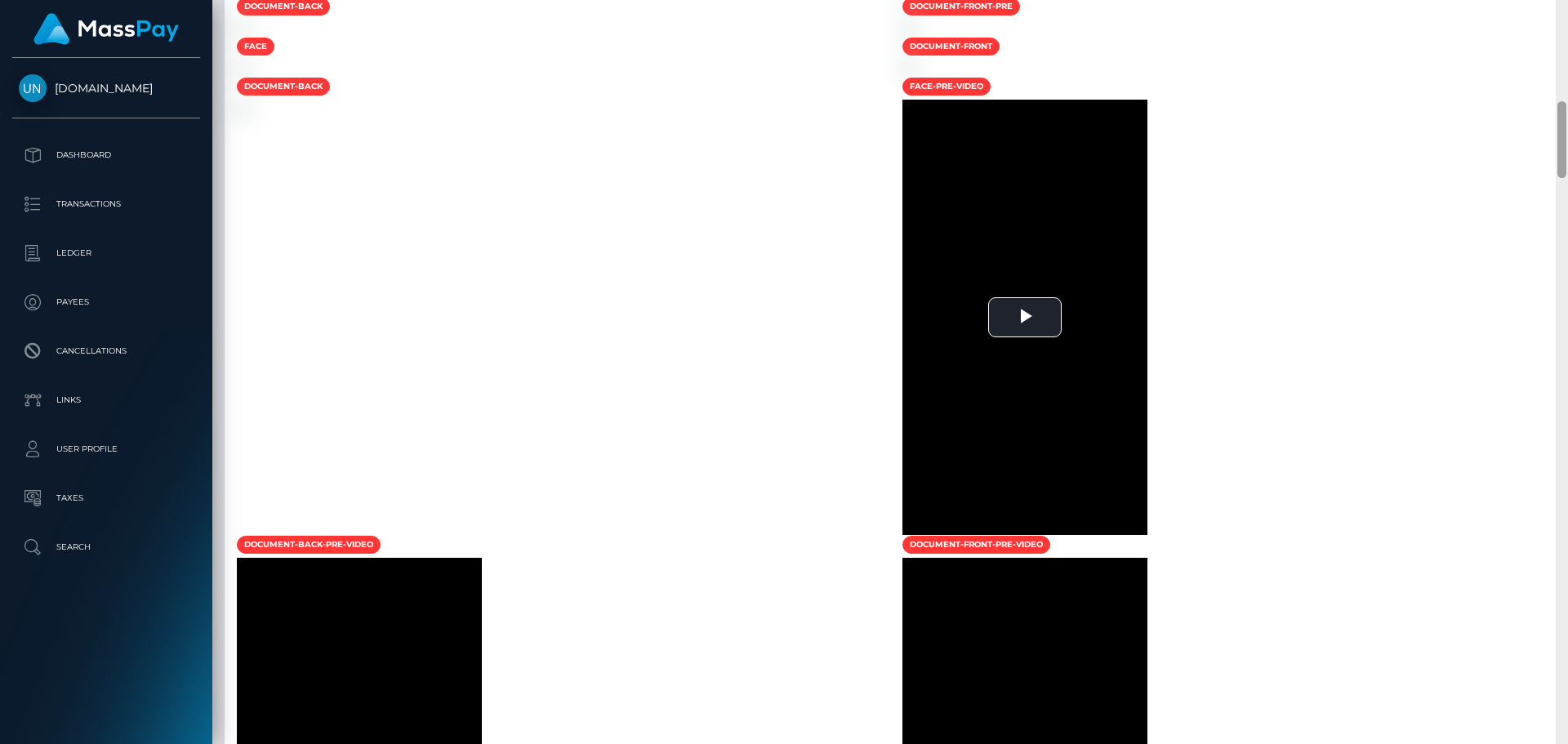
click at [1567, 8] on div at bounding box center [1562, 372] width 12 height 744
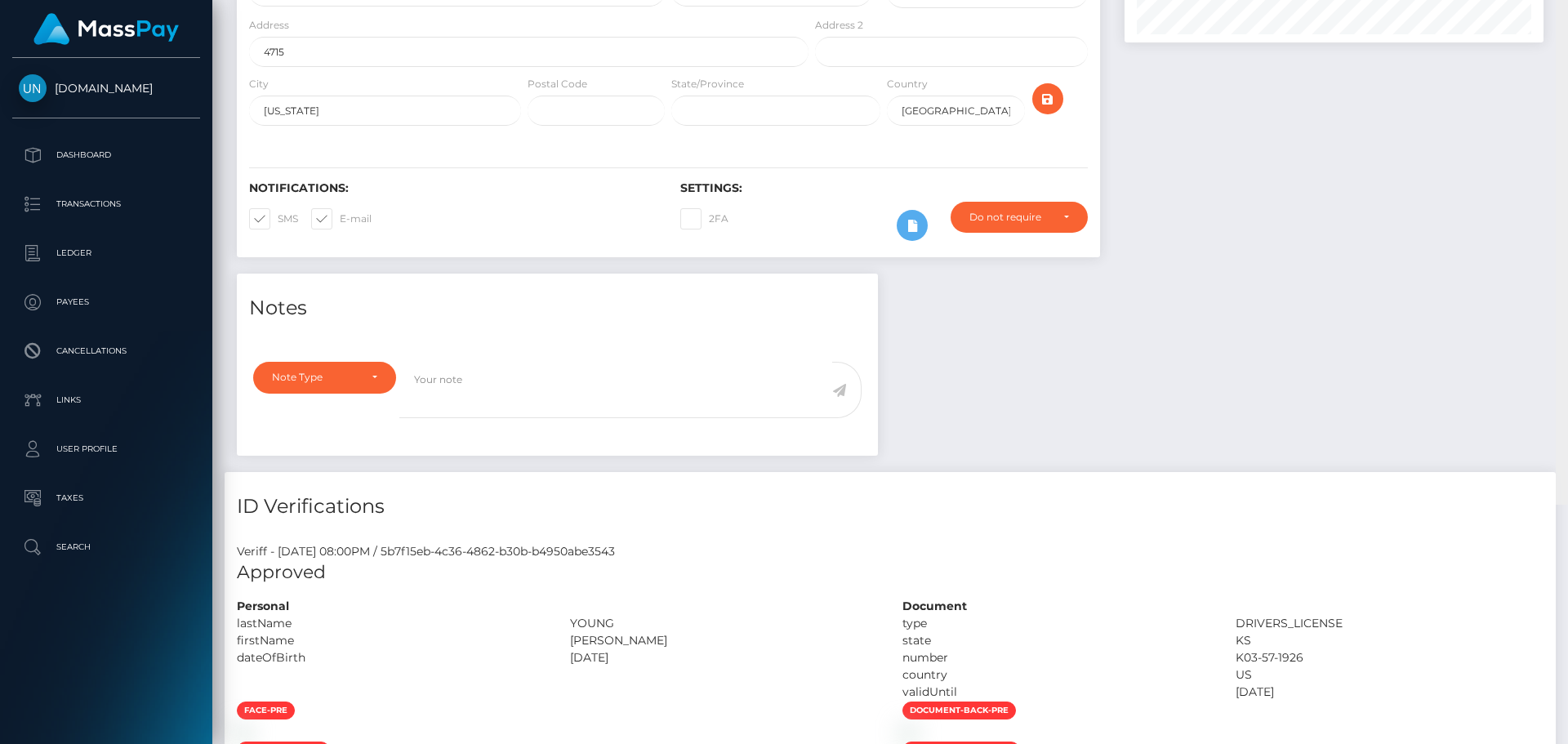
click at [1567, 8] on div "Customer Profile Loading... Loading..." at bounding box center [890, 372] width 1355 height 744
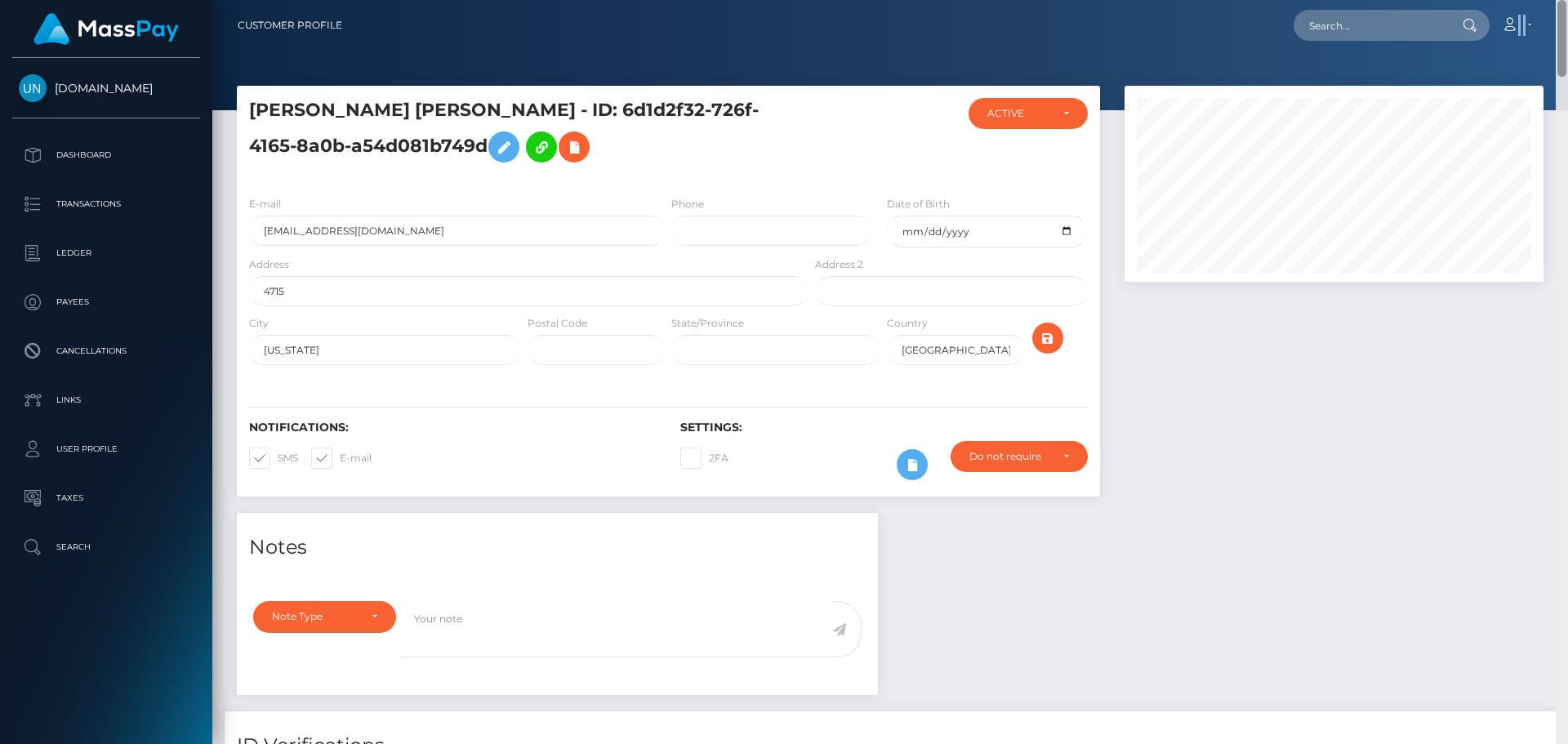
click at [1567, 8] on nav "Customer Profile Loading... Loading... Account" at bounding box center [890, 25] width 1355 height 51
click at [1325, 7] on nav "Customer Profile Loading... Loading... Account" at bounding box center [890, 25] width 1355 height 51
click at [1324, 11] on input "text" at bounding box center [1370, 25] width 154 height 31
paste input "dleahhx@icloud.com"
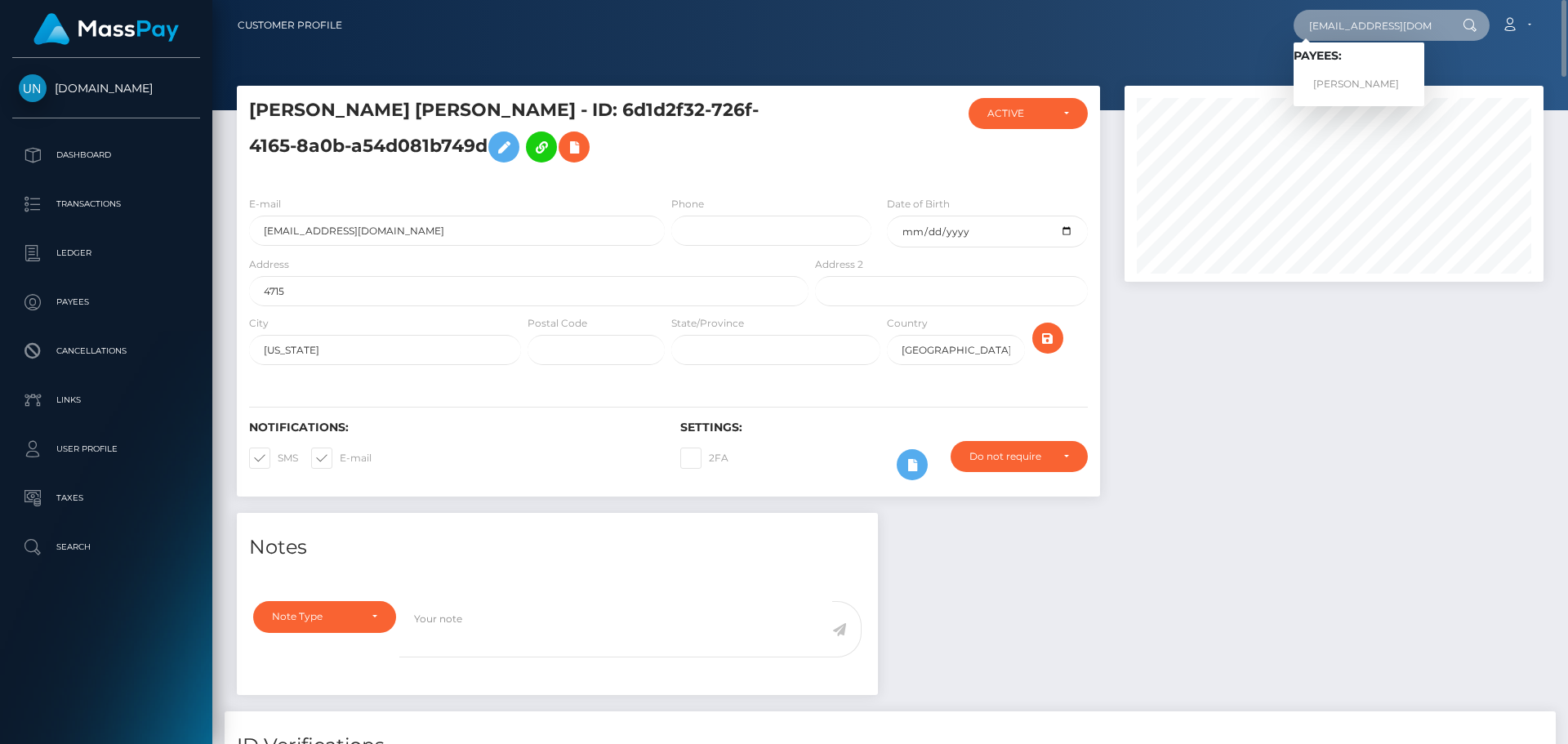
type input "dleahhx@icloud.com"
drag, startPoint x: 1346, startPoint y: 74, endPoint x: 1348, endPoint y: 83, distance: 9.2
click at [1348, 83] on link "DEMI LEAH LAWTON" at bounding box center [1358, 85] width 131 height 30
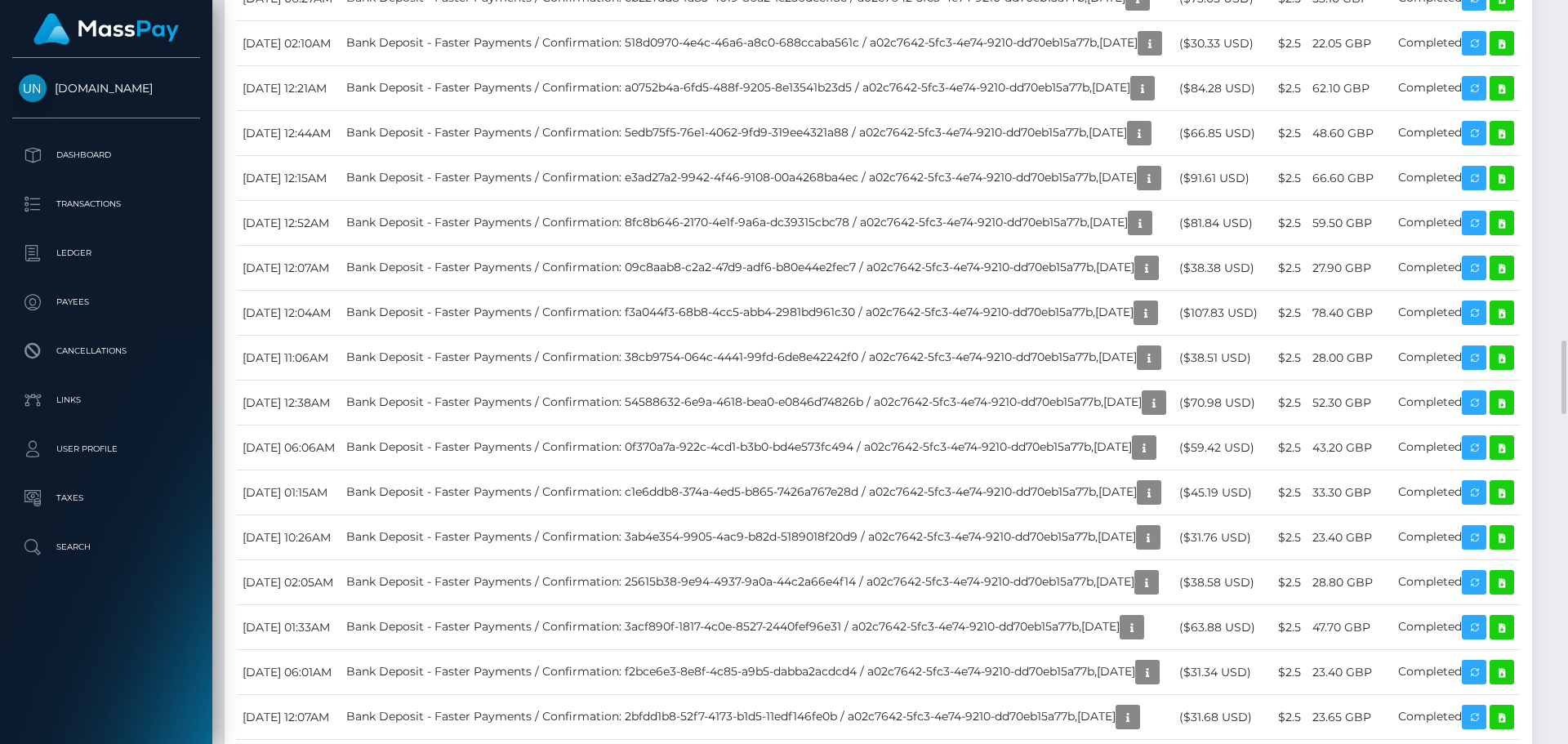
scroll to position [3922, 0]
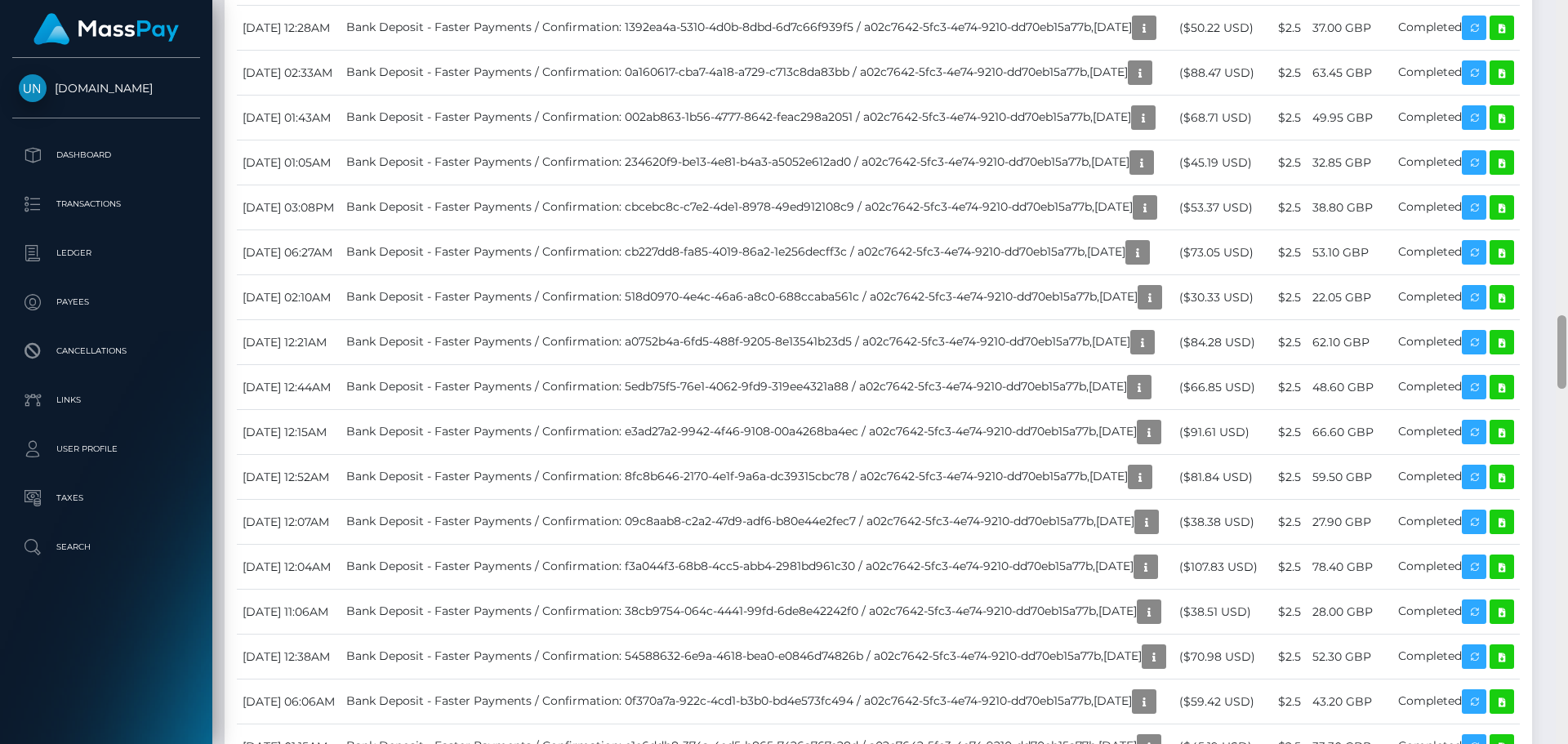
click at [1565, 11] on div at bounding box center [1562, 372] width 12 height 744
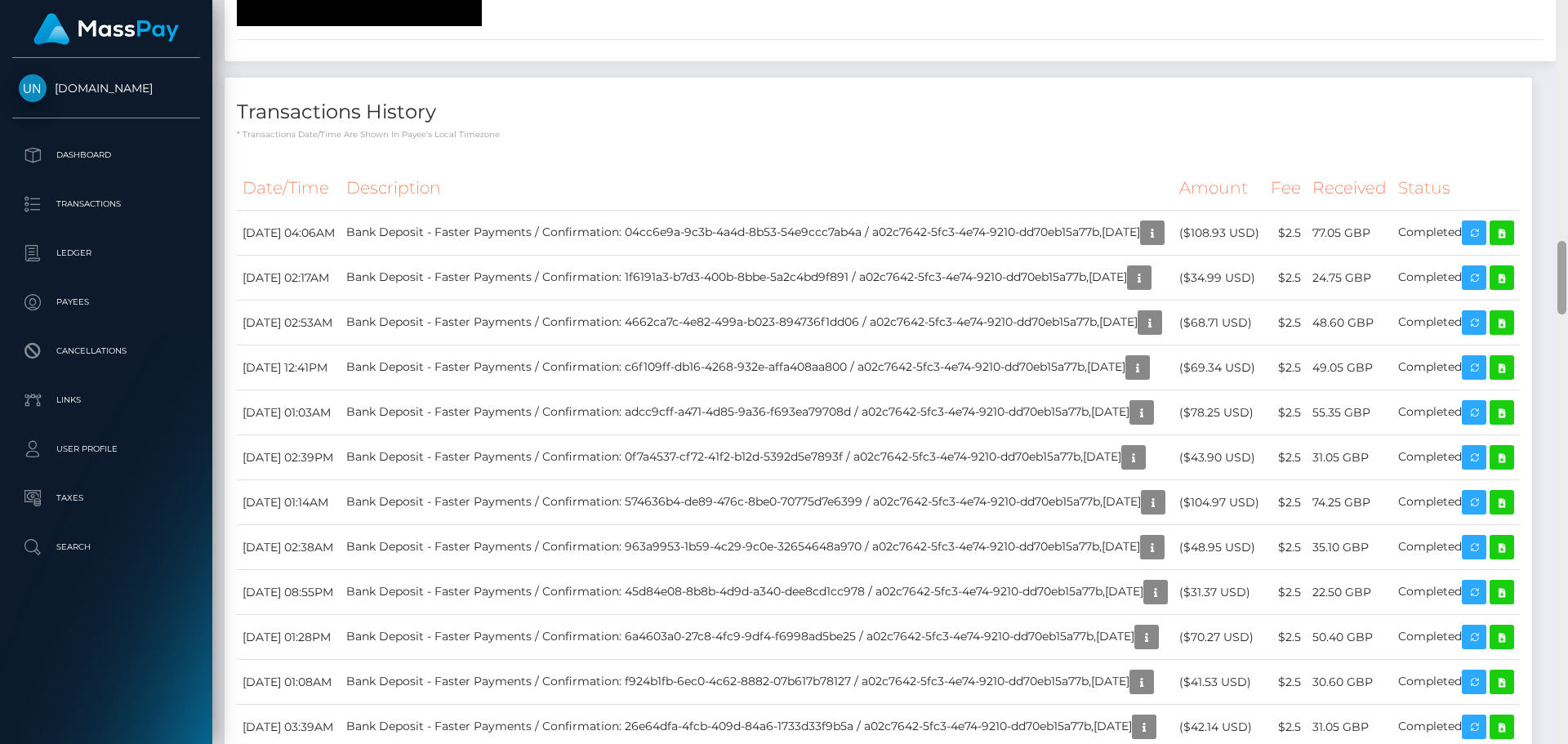
click at [1565, 11] on div at bounding box center [1562, 372] width 12 height 744
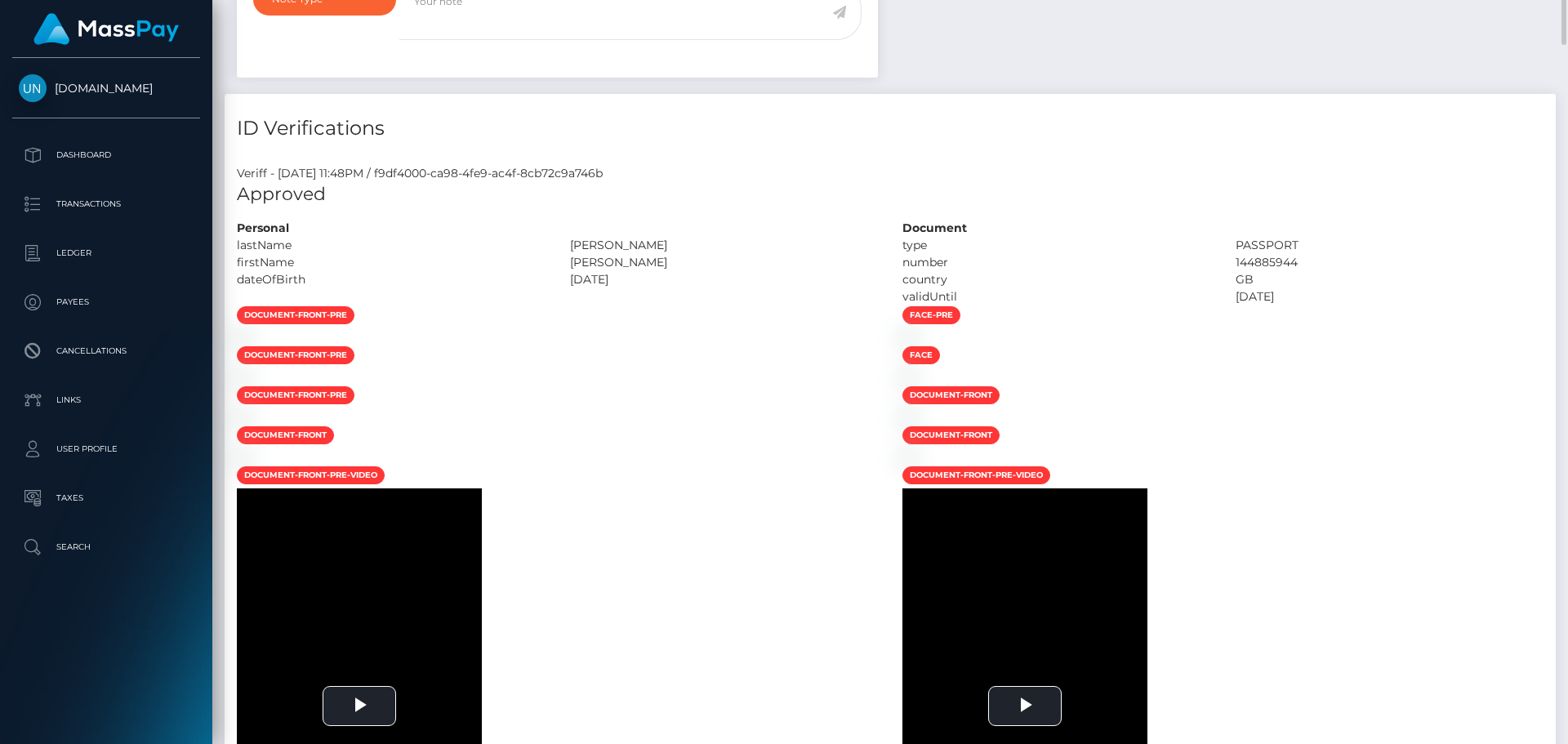
scroll to position [0, 0]
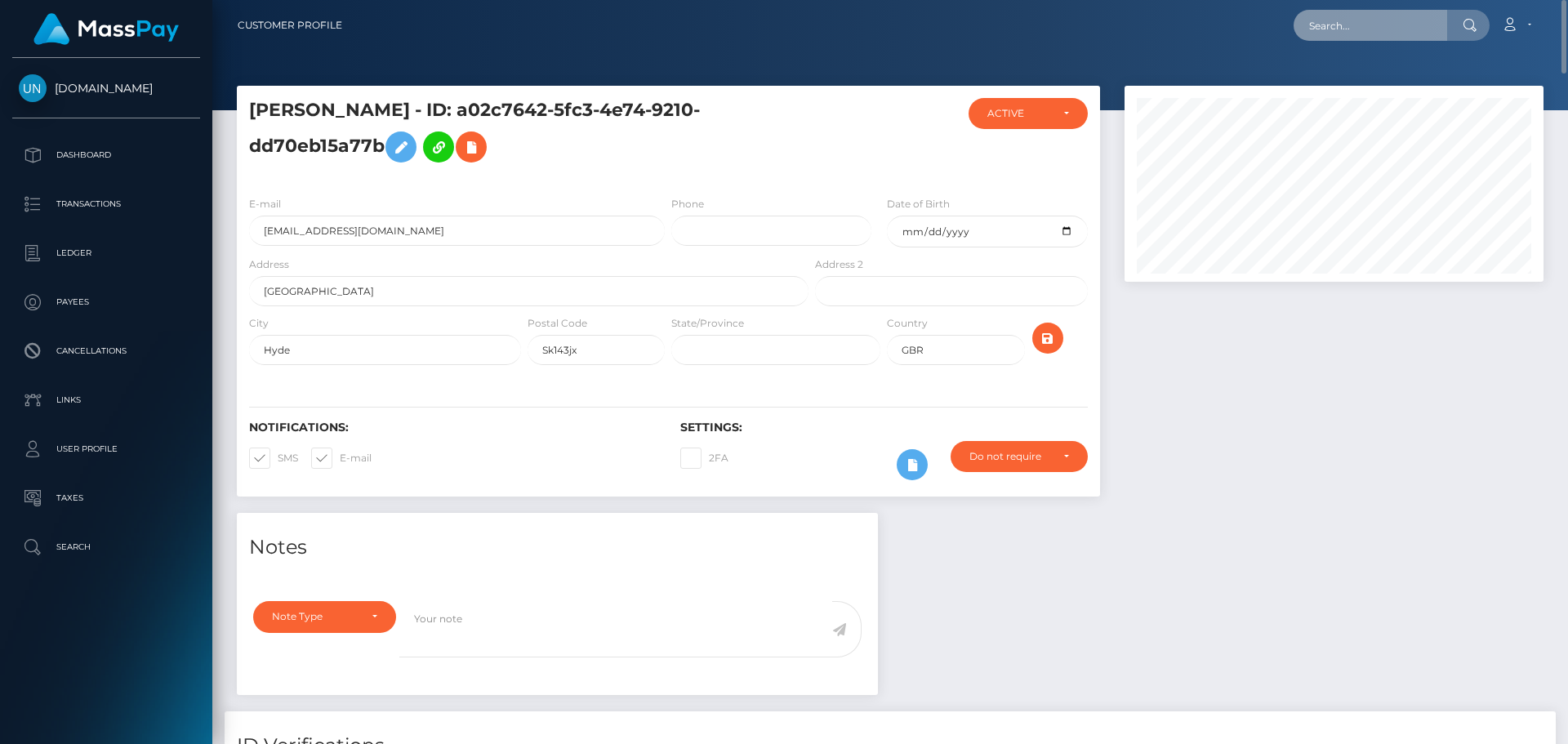
click at [1380, 34] on input "text" at bounding box center [1370, 25] width 154 height 31
paste input "dnallelygl7@icloud.com"
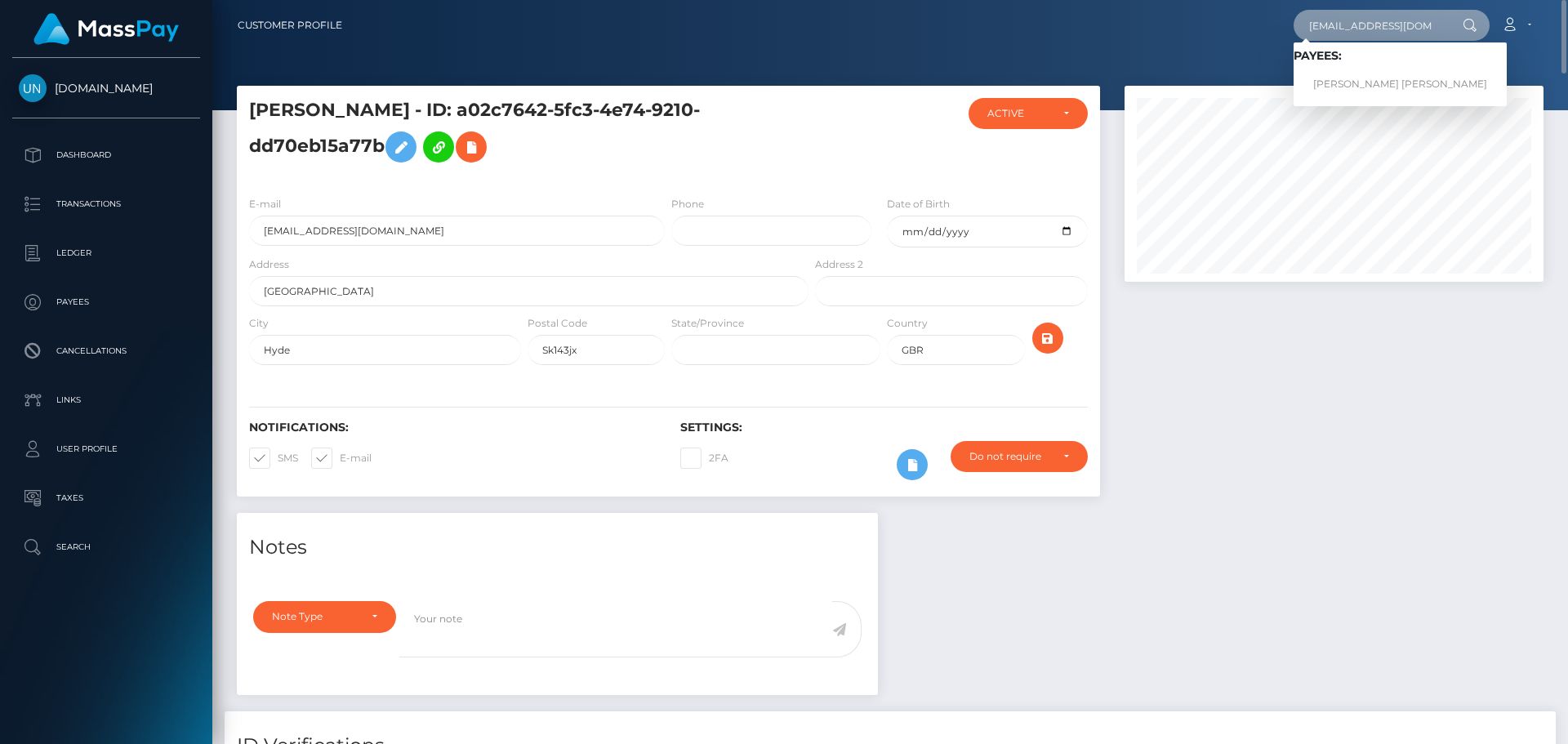
type input "dnallelygl7@icloud.com"
click at [1365, 79] on link "DULCE N GUTIERREZ LECHUGA" at bounding box center [1400, 85] width 214 height 30
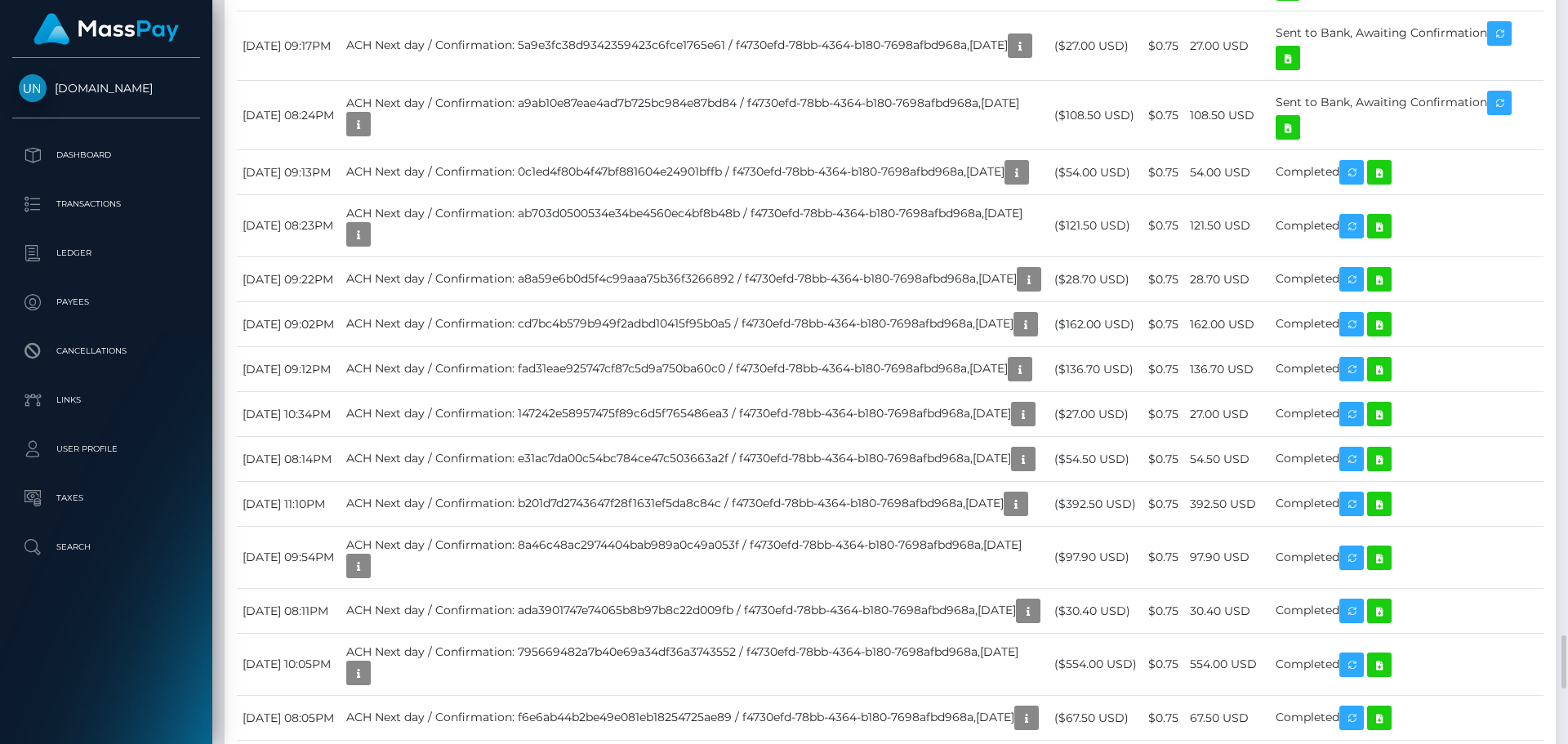
scroll to position [3187, 0]
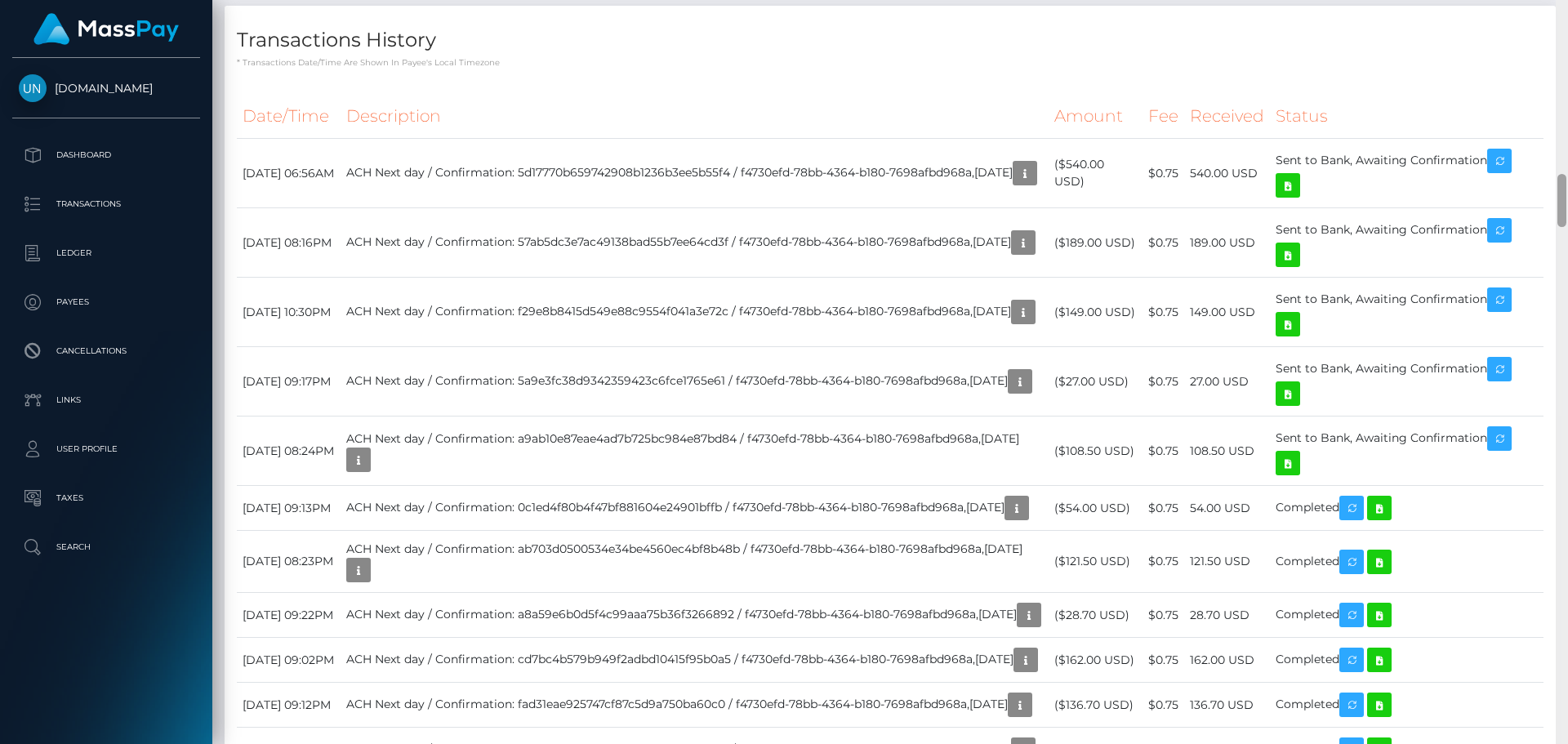
click at [1566, 16] on div at bounding box center [1562, 372] width 12 height 744
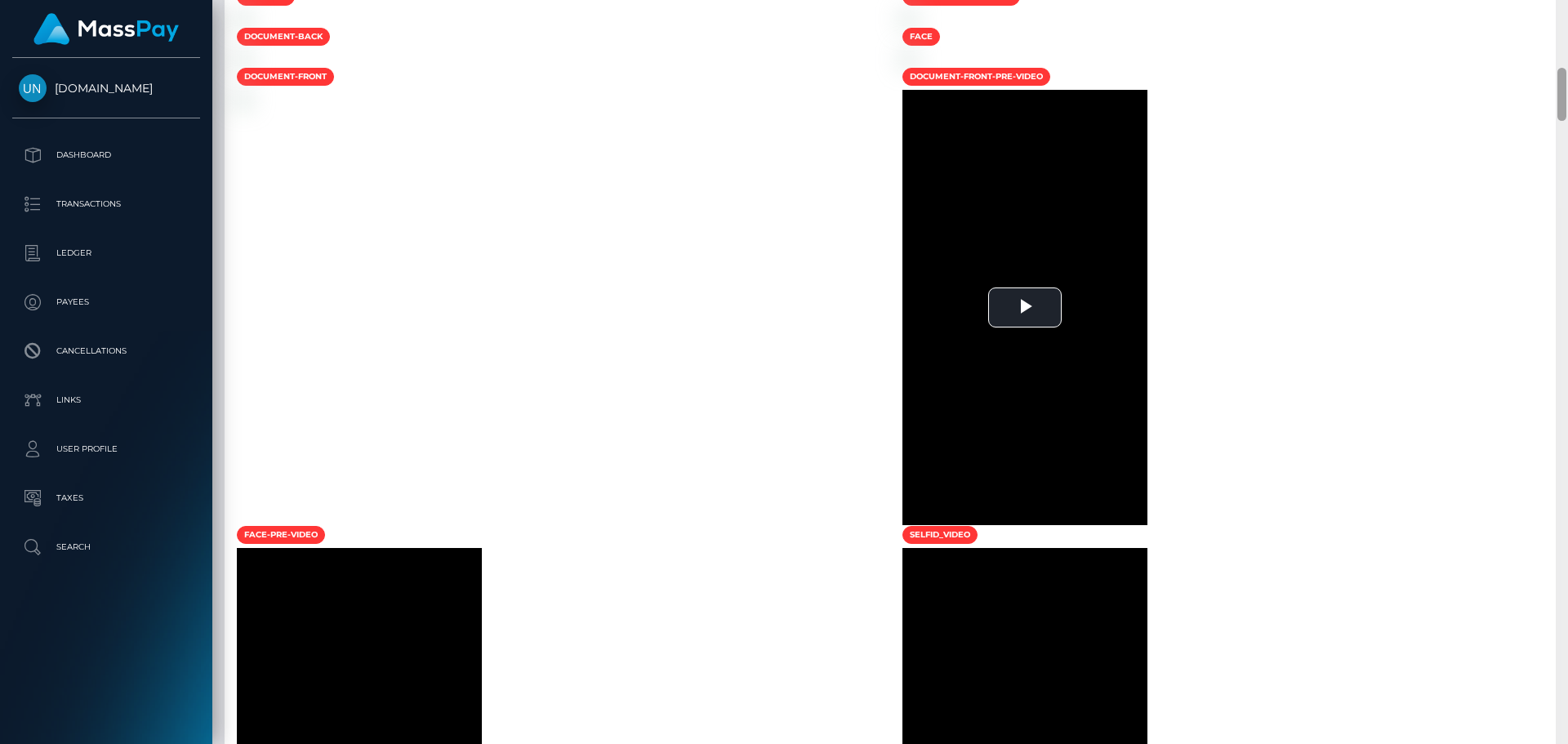
click at [1566, 16] on div at bounding box center [1562, 372] width 12 height 744
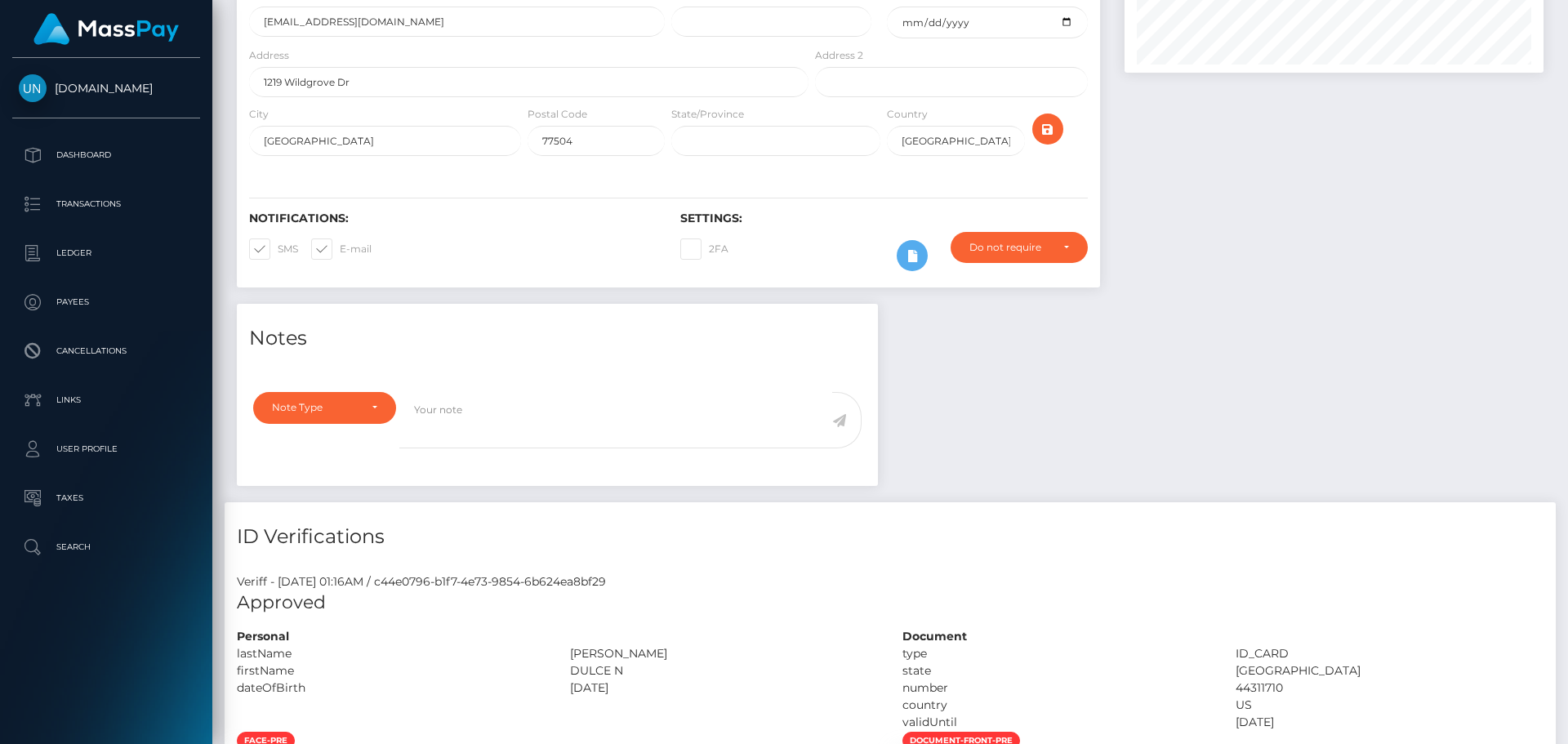
scroll to position [0, 0]
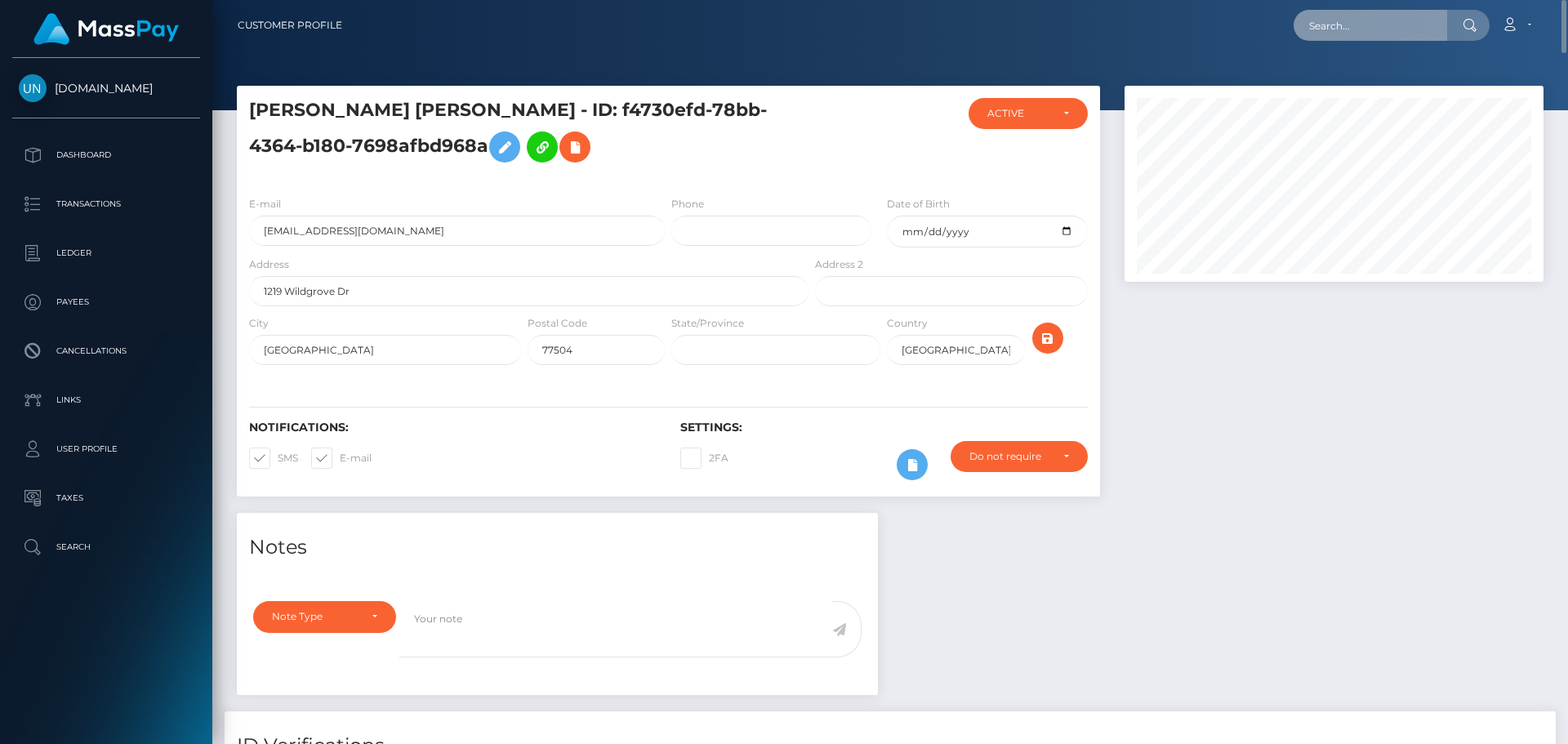
drag, startPoint x: 1538, startPoint y: 23, endPoint x: 1341, endPoint y: 29, distance: 197.1
click at [1341, 29] on input "text" at bounding box center [1370, 25] width 154 height 31
paste input "kenniaav@icloud.com"
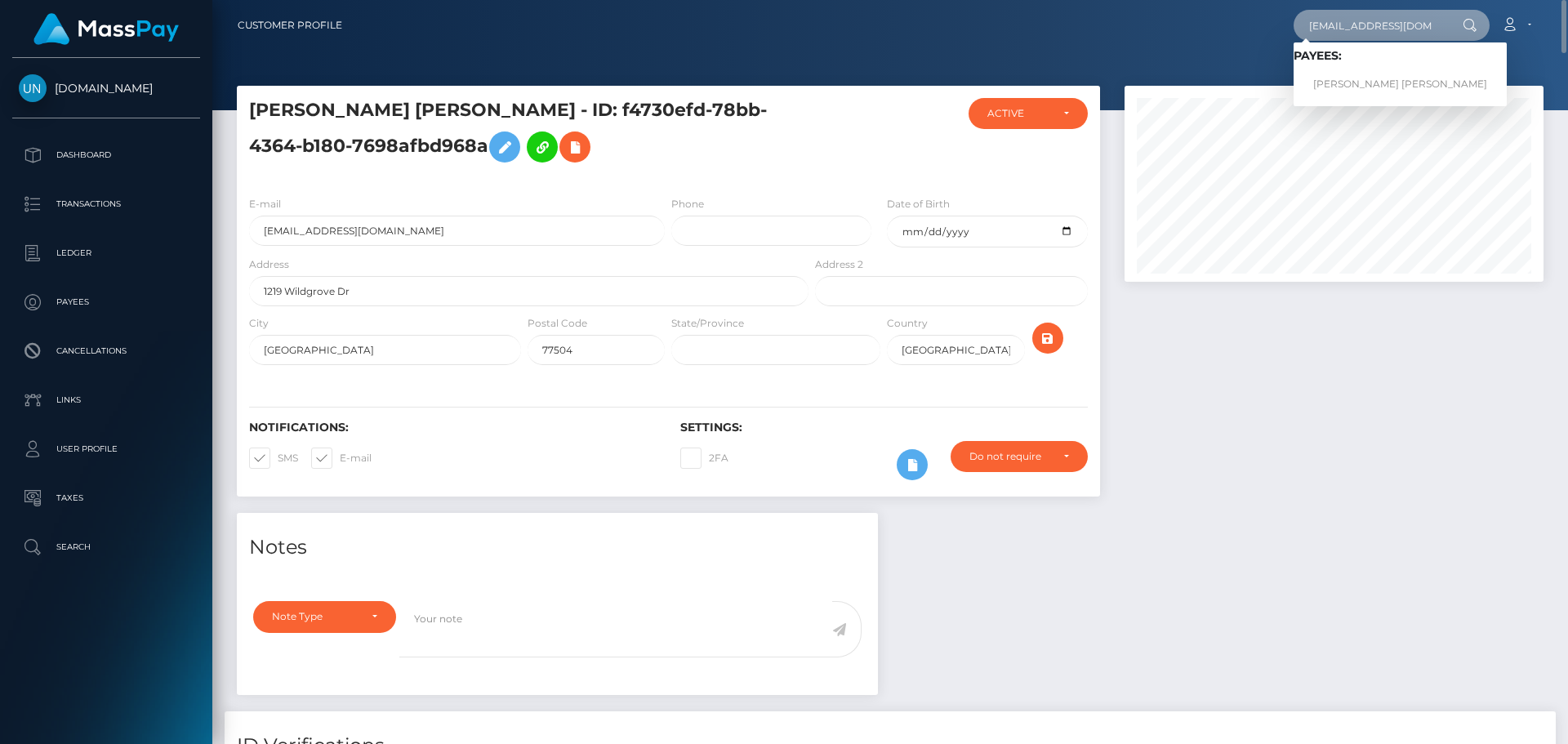
type input "kenniaav@icloud.com"
click at [1341, 82] on link "KENIA VANESSA ALVARADO VILLACORTA" at bounding box center [1400, 85] width 214 height 30
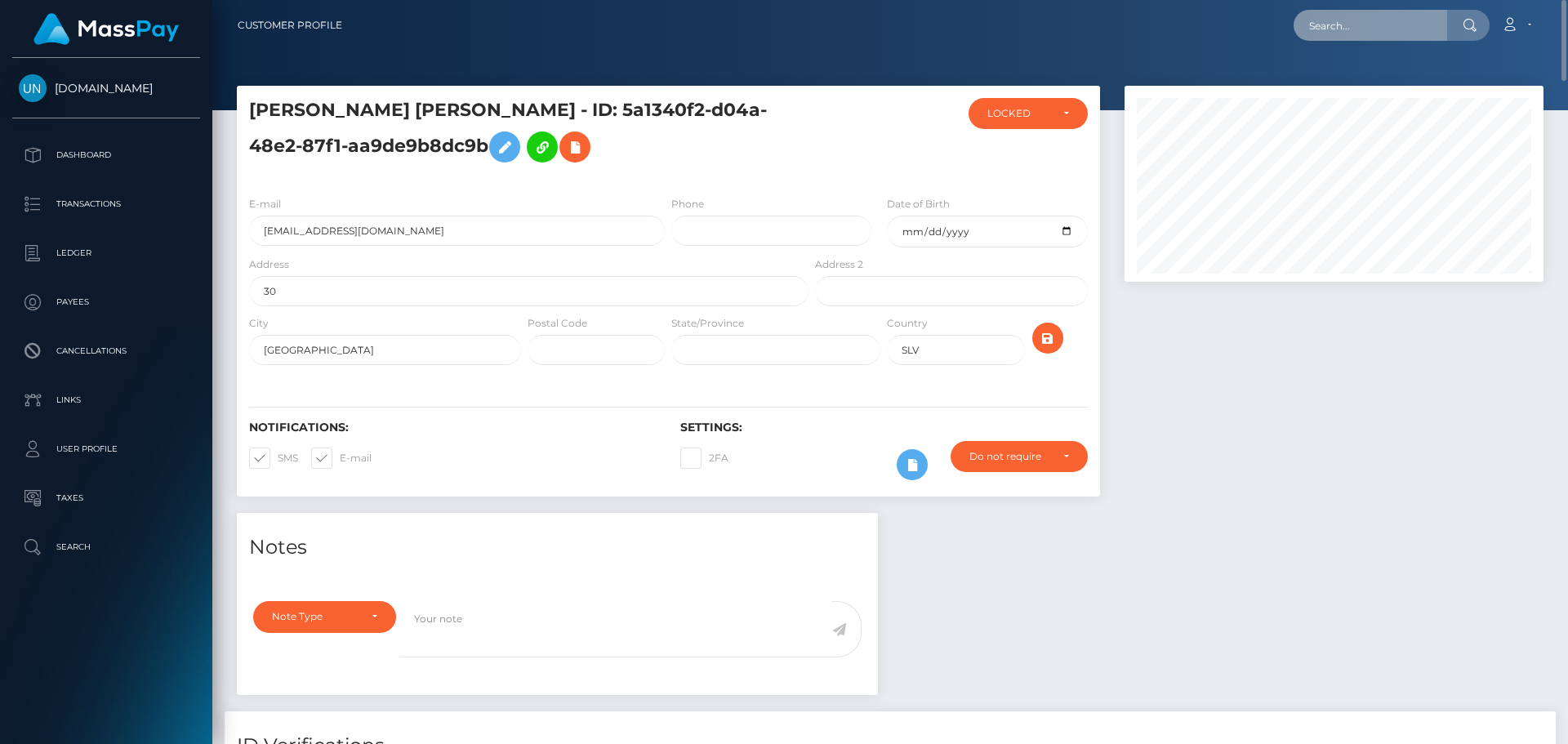
click at [1390, 21] on input "text" at bounding box center [1370, 25] width 154 height 31
paste input "[EMAIL_ADDRESS][DOMAIN_NAME]"
type input "[EMAIL_ADDRESS][DOMAIN_NAME]"
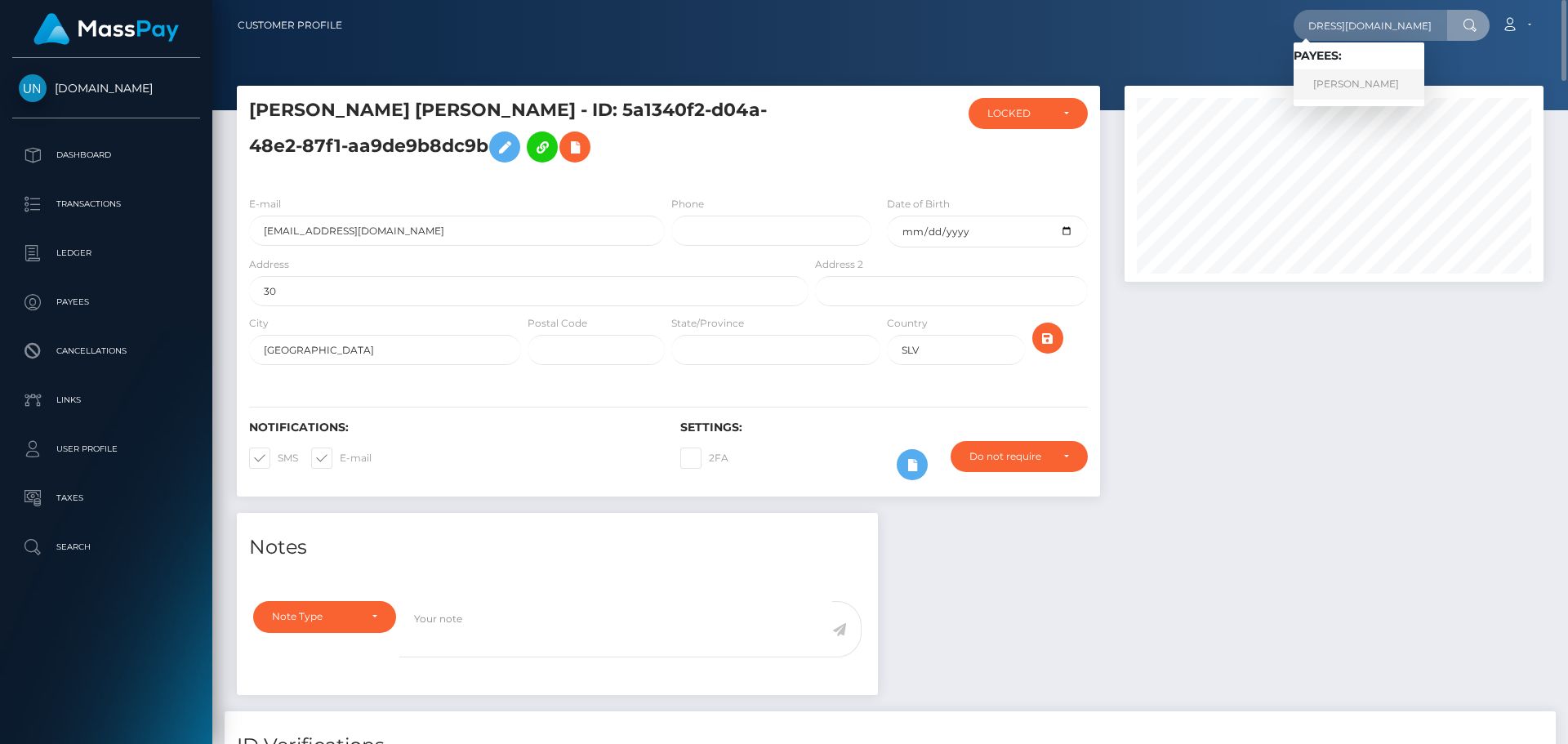
click at [1366, 87] on link "[PERSON_NAME]" at bounding box center [1358, 85] width 131 height 30
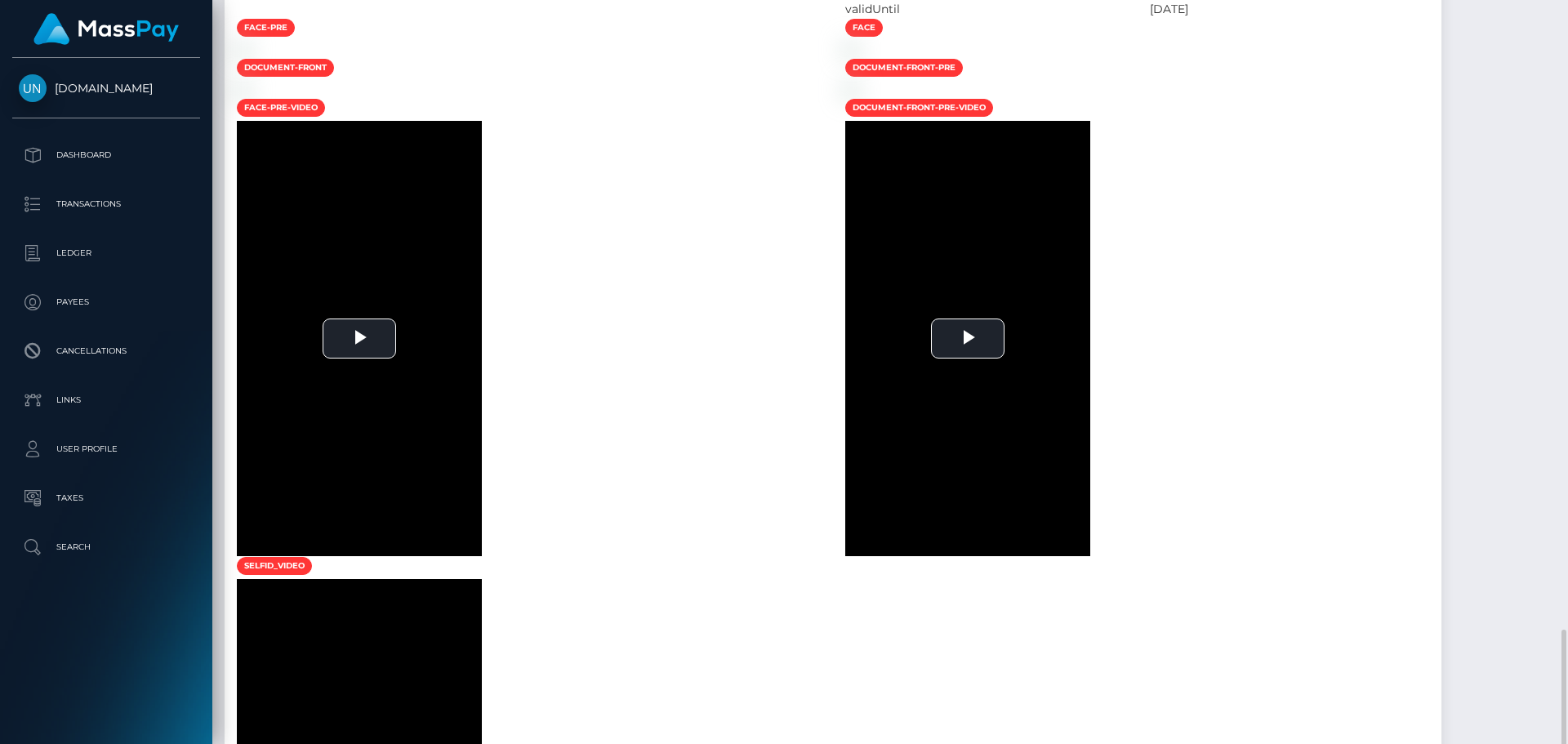
scroll to position [1381, 0]
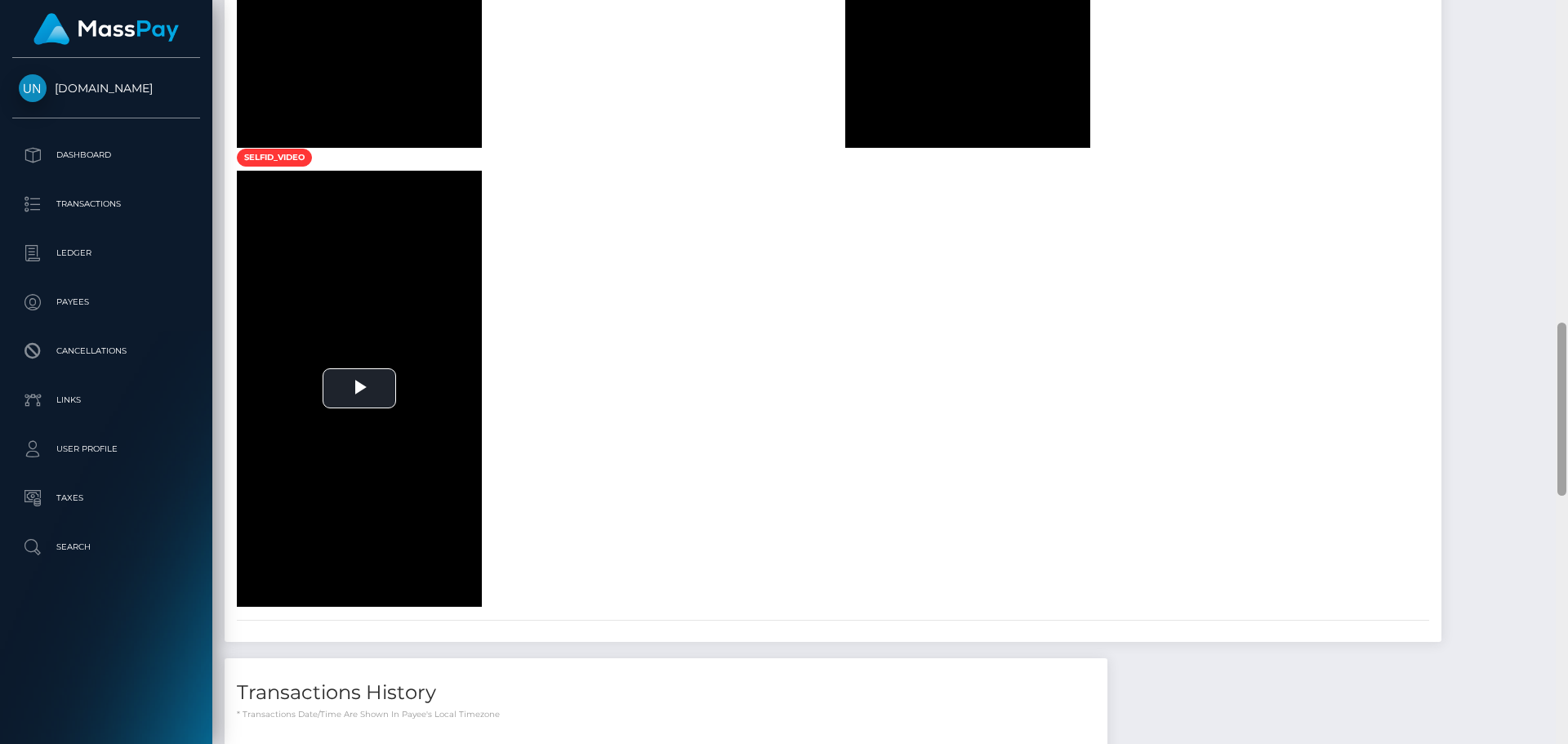
click at [1563, 6] on div at bounding box center [1562, 372] width 12 height 744
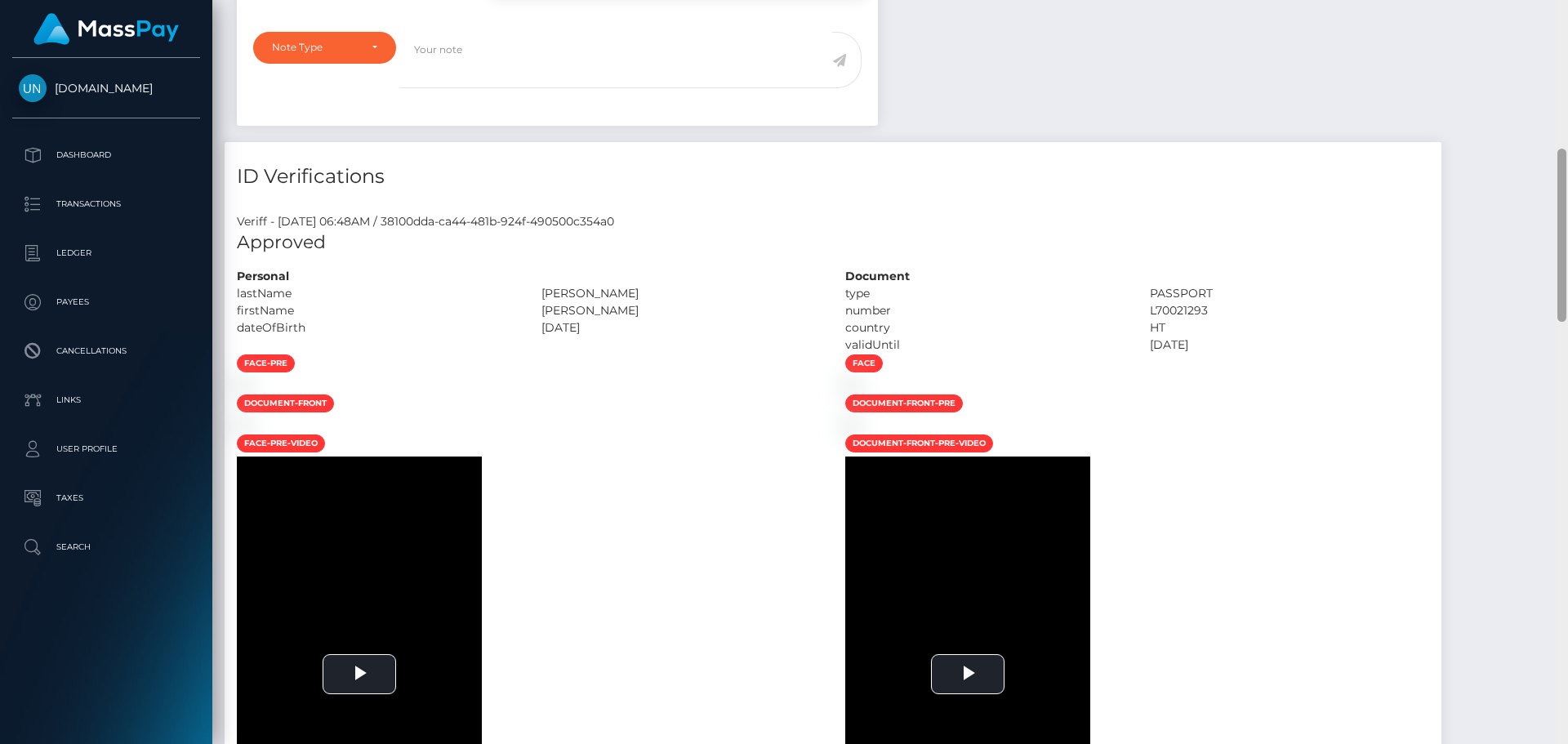
click at [1563, 6] on div "Customer Profile Loading... Loading..." at bounding box center [890, 372] width 1355 height 744
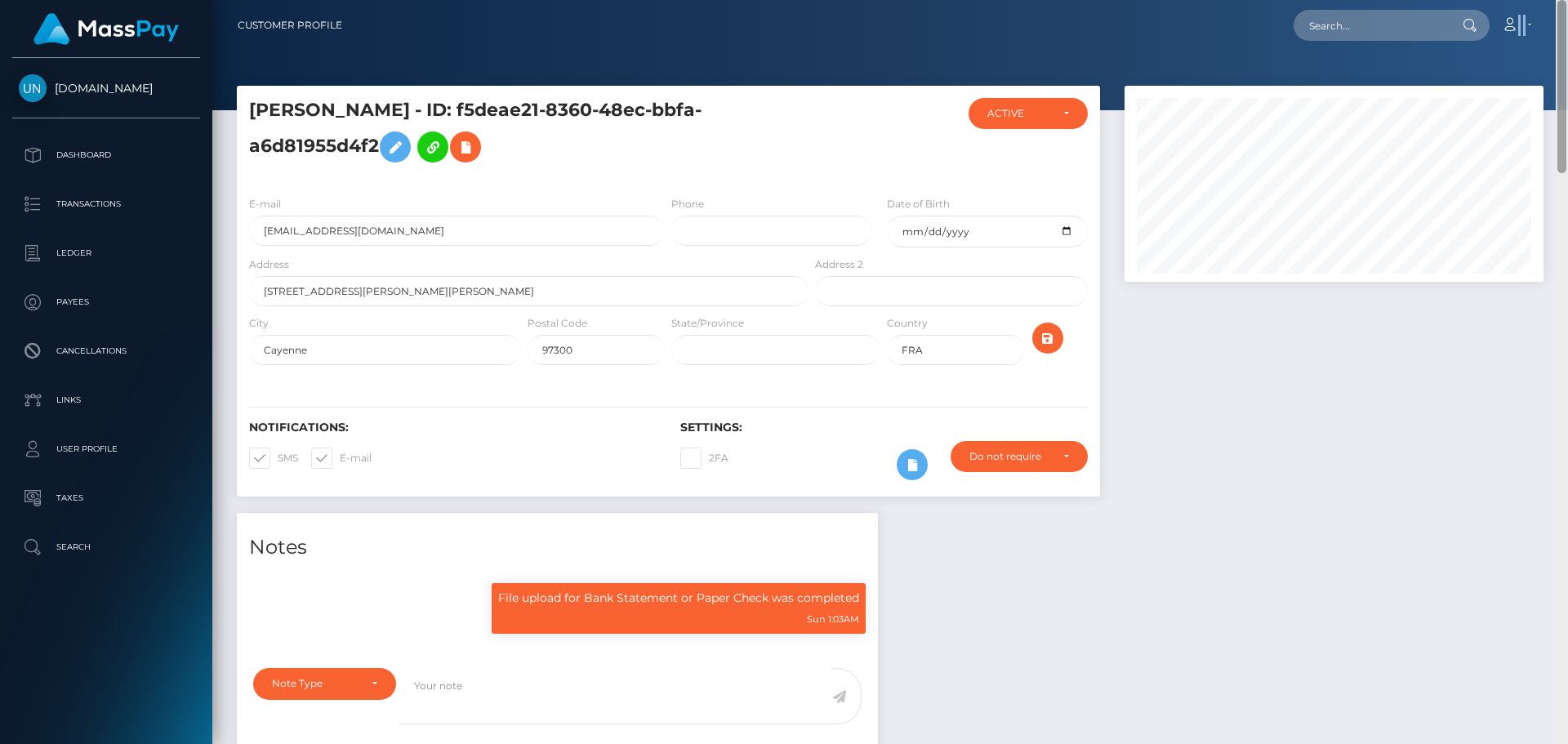
click at [1563, 6] on nav "Customer Profile Loading... Loading... Account" at bounding box center [890, 25] width 1355 height 51
click at [1381, 21] on input "text" at bounding box center [1370, 25] width 154 height 31
paste input "kristikukaj@hotmail.com"
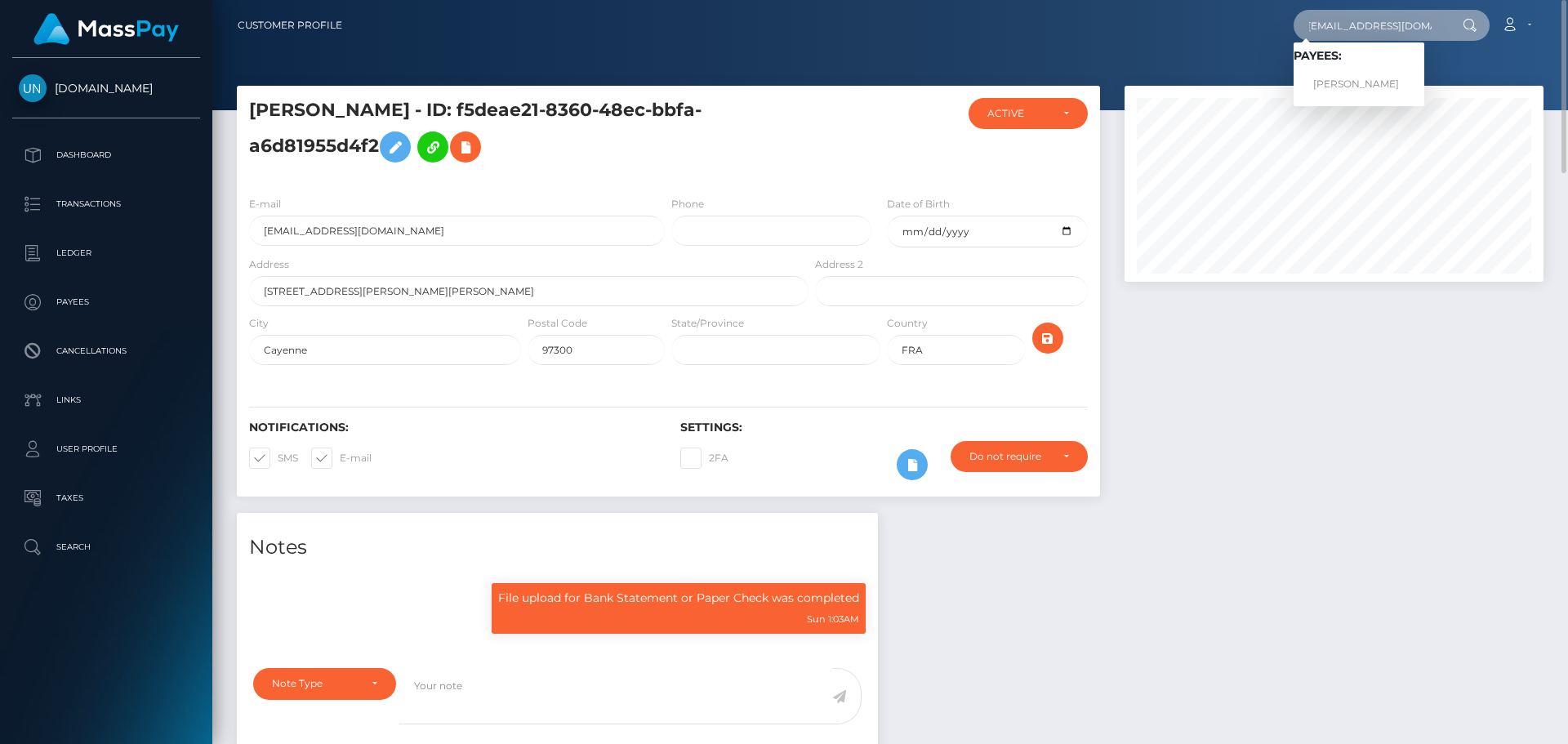
type input "kristikukaj@hotmail.com"
click at [1355, 73] on link "KRISTI KUKAJ" at bounding box center [1358, 85] width 131 height 30
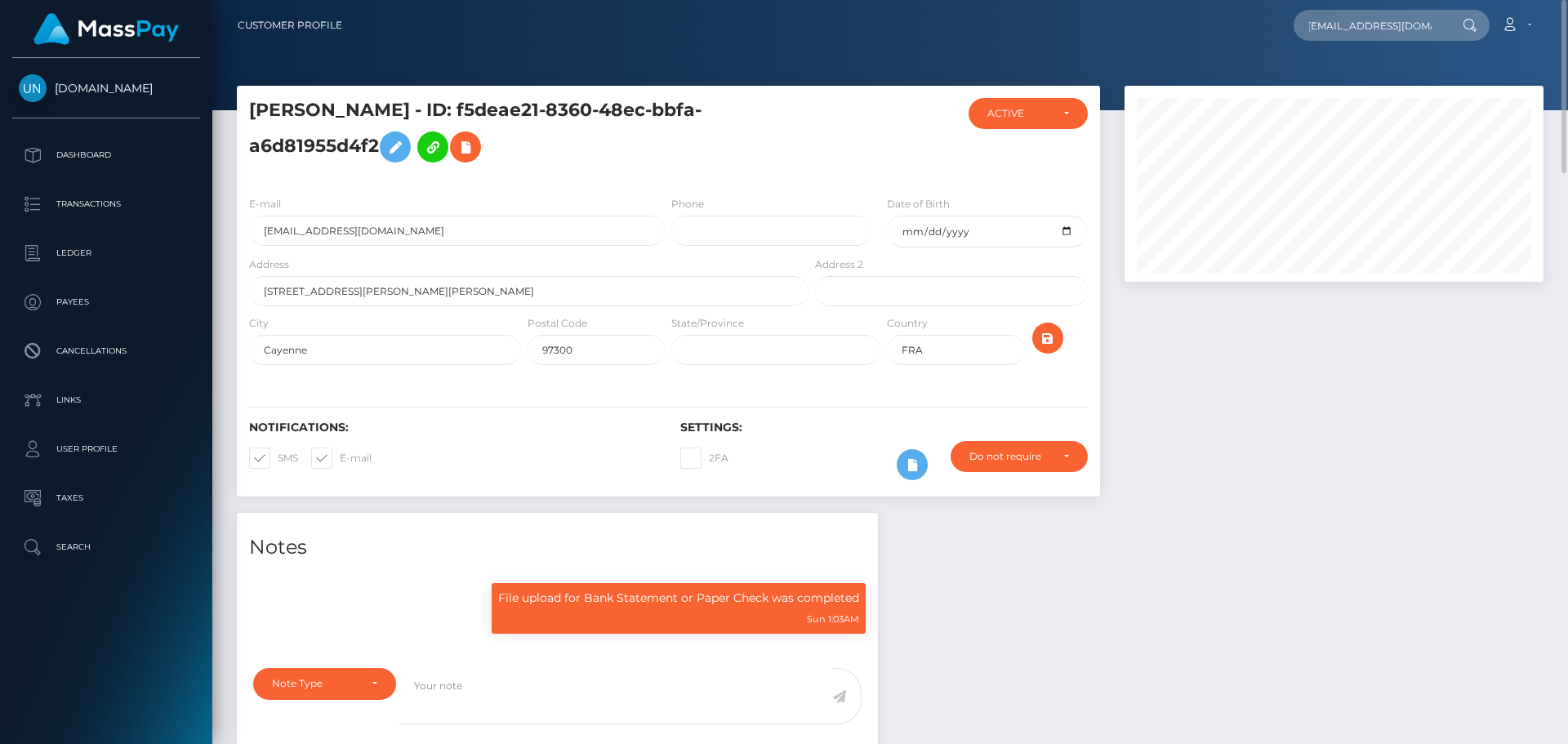
scroll to position [0, 0]
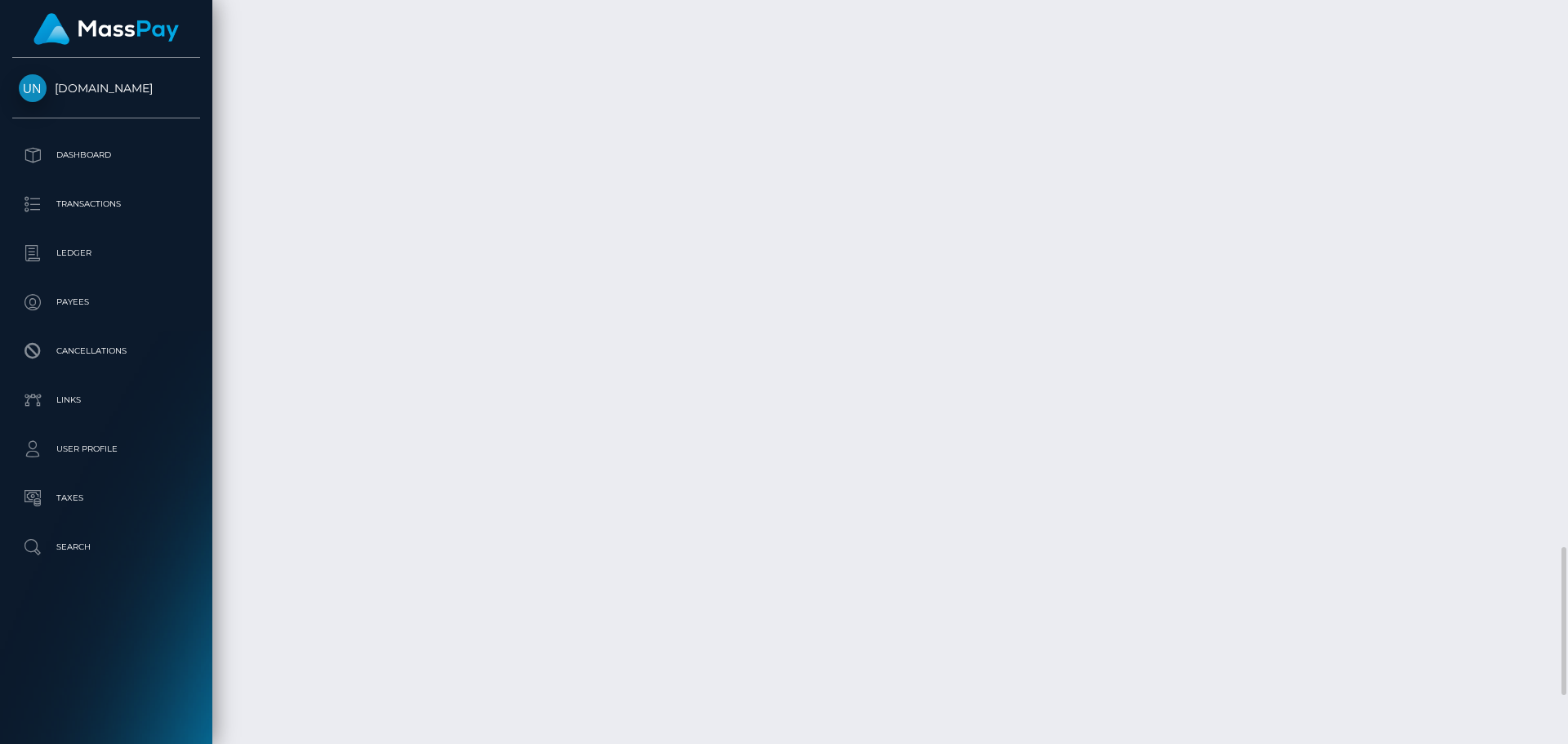
scroll to position [2991, 0]
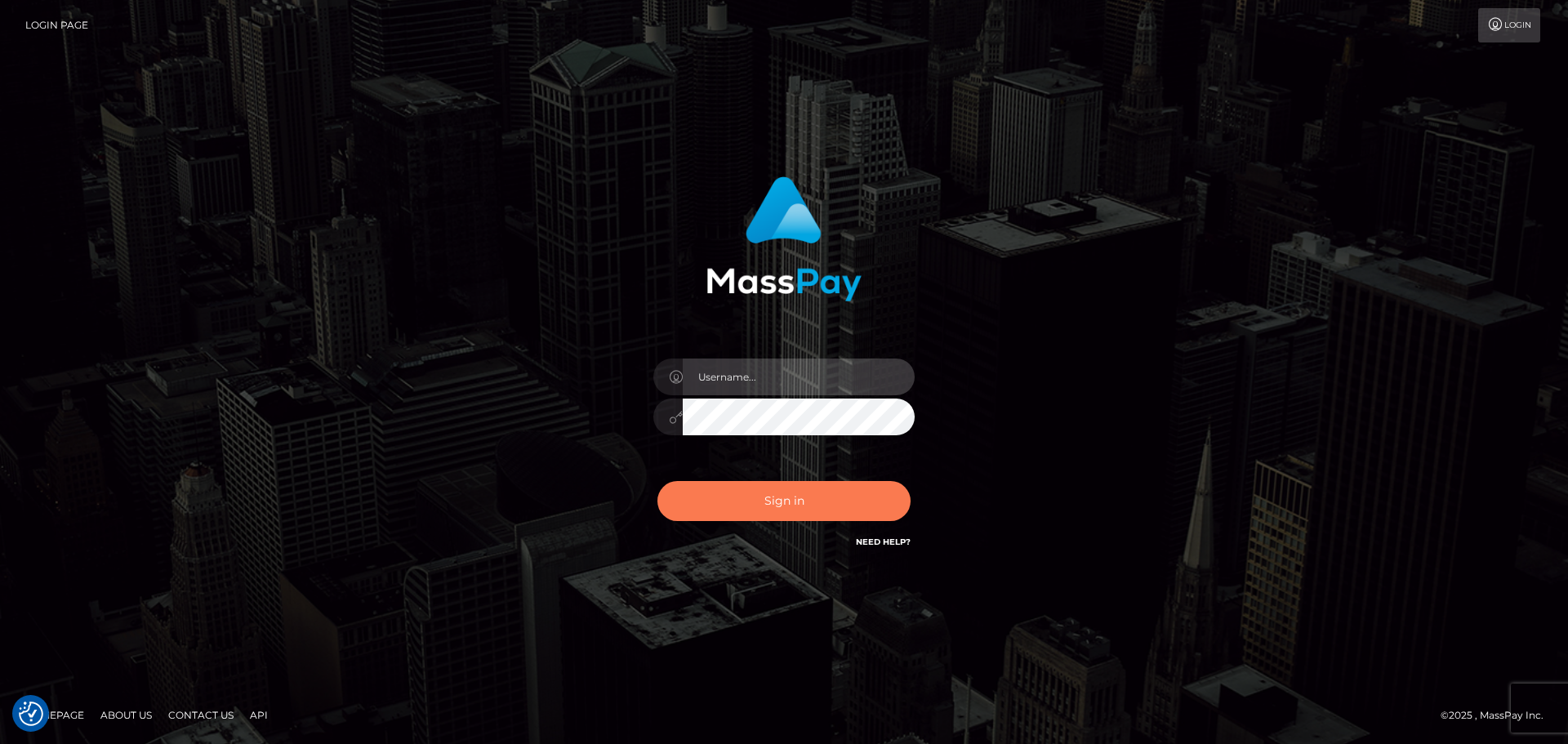
type input "[PERSON_NAME]"
click at [810, 490] on button "Sign in" at bounding box center [784, 501] width 254 height 40
type input "Yassine Slimene"
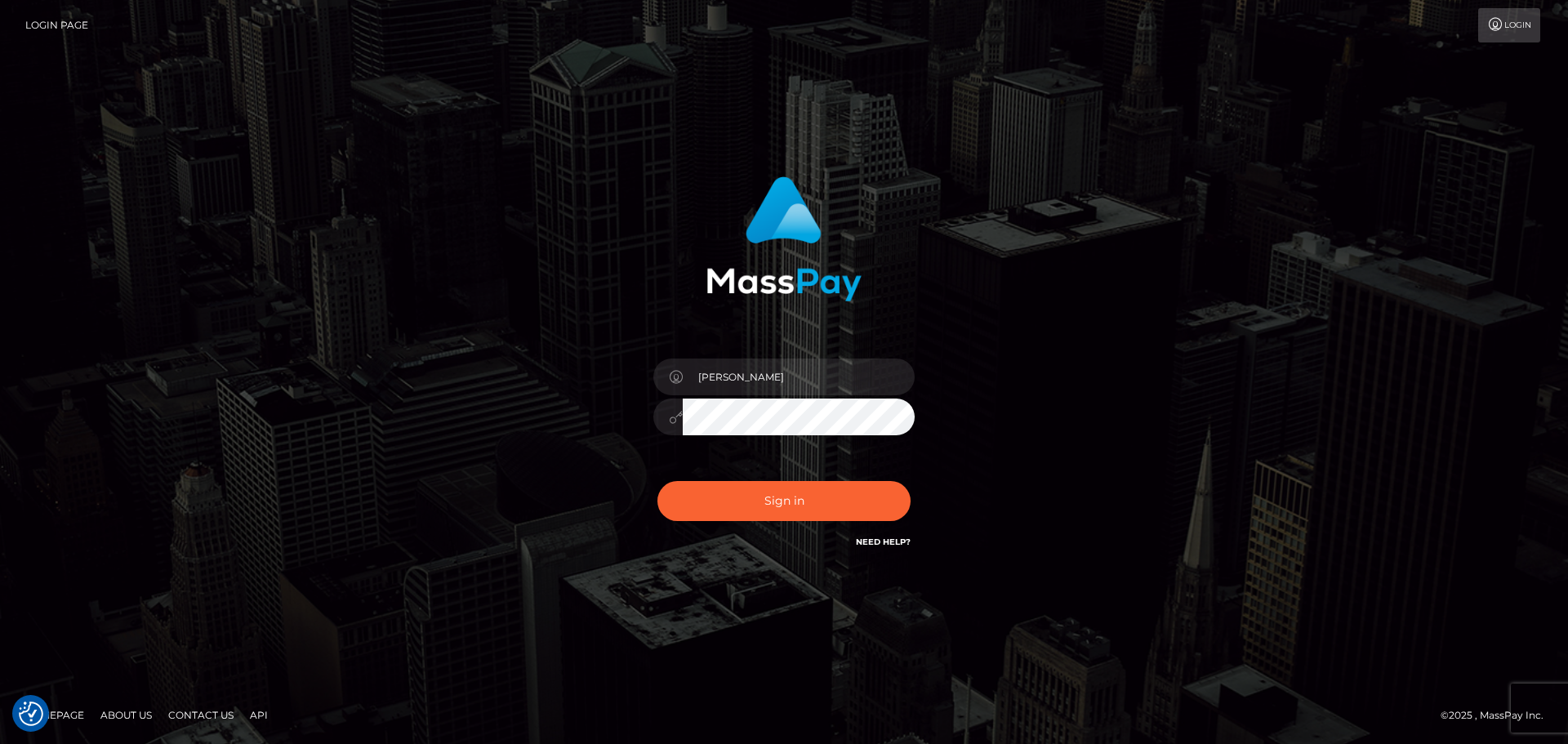
click at [805, 466] on div "Yassine Slimene" at bounding box center [784, 408] width 285 height 125
click at [814, 476] on div "Sign in Need Help?" at bounding box center [784, 507] width 285 height 73
click at [820, 495] on button "Sign in" at bounding box center [784, 501] width 254 height 40
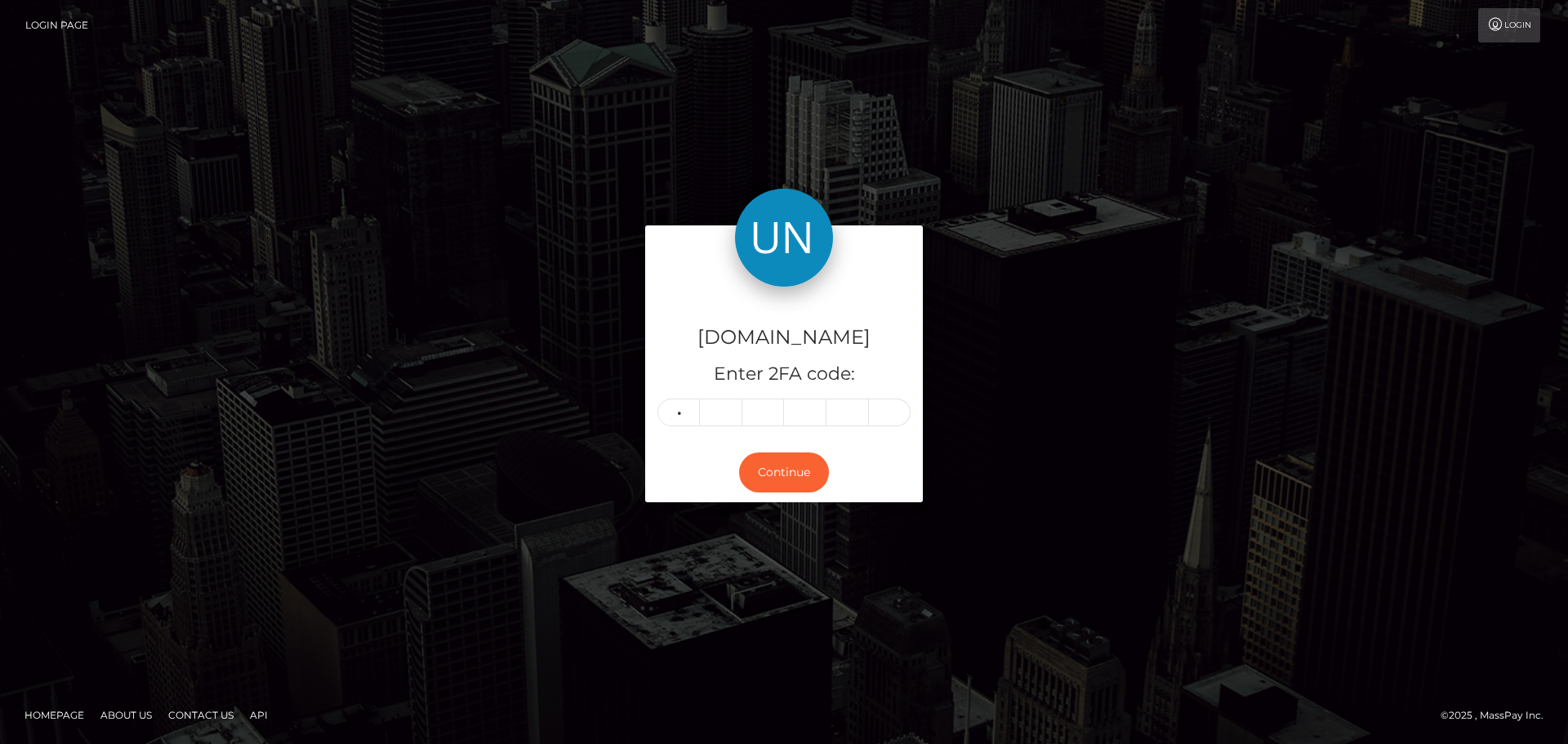
type input "9"
type input "1"
type input "2"
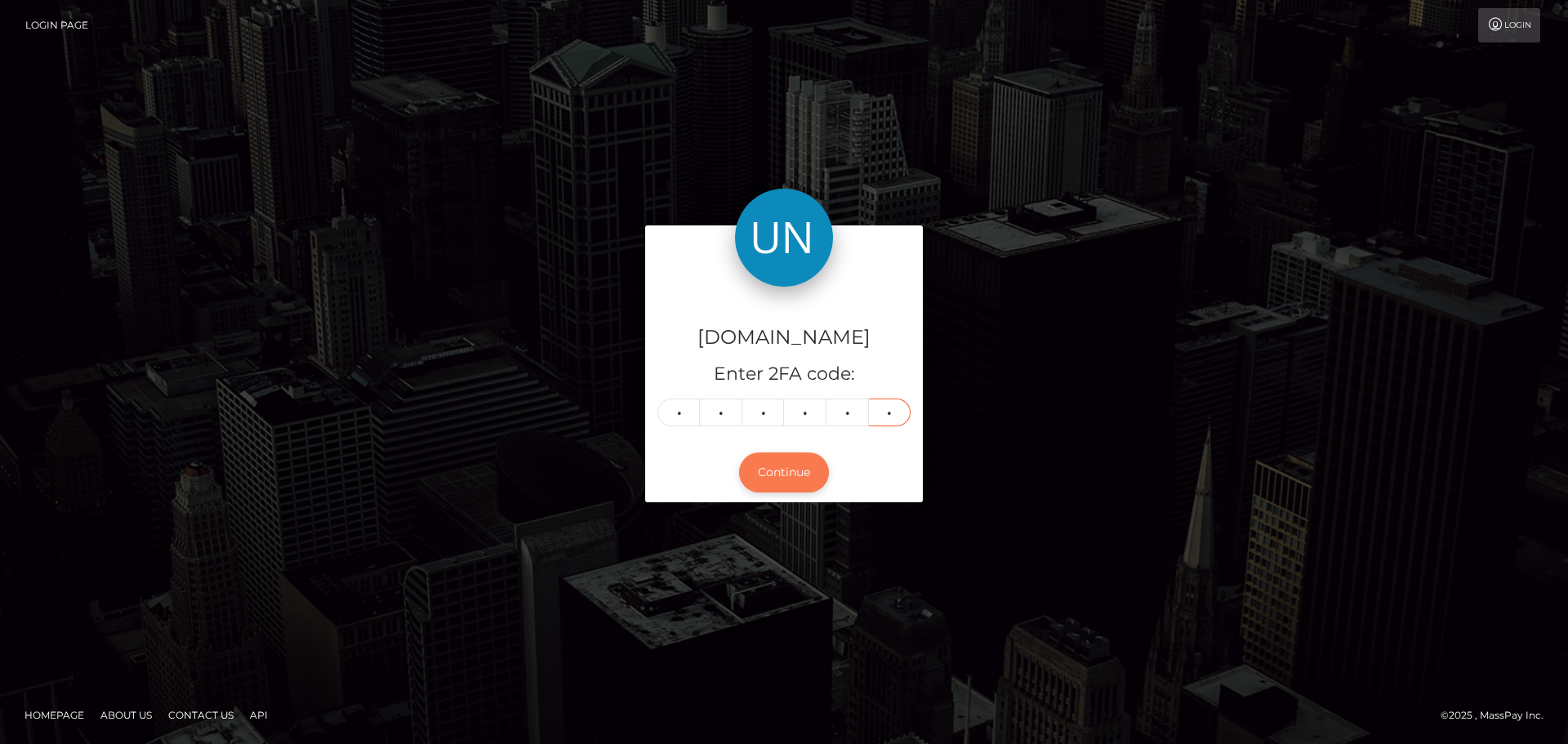
type input "2"
click at [807, 474] on button "Continue" at bounding box center [784, 472] width 90 height 40
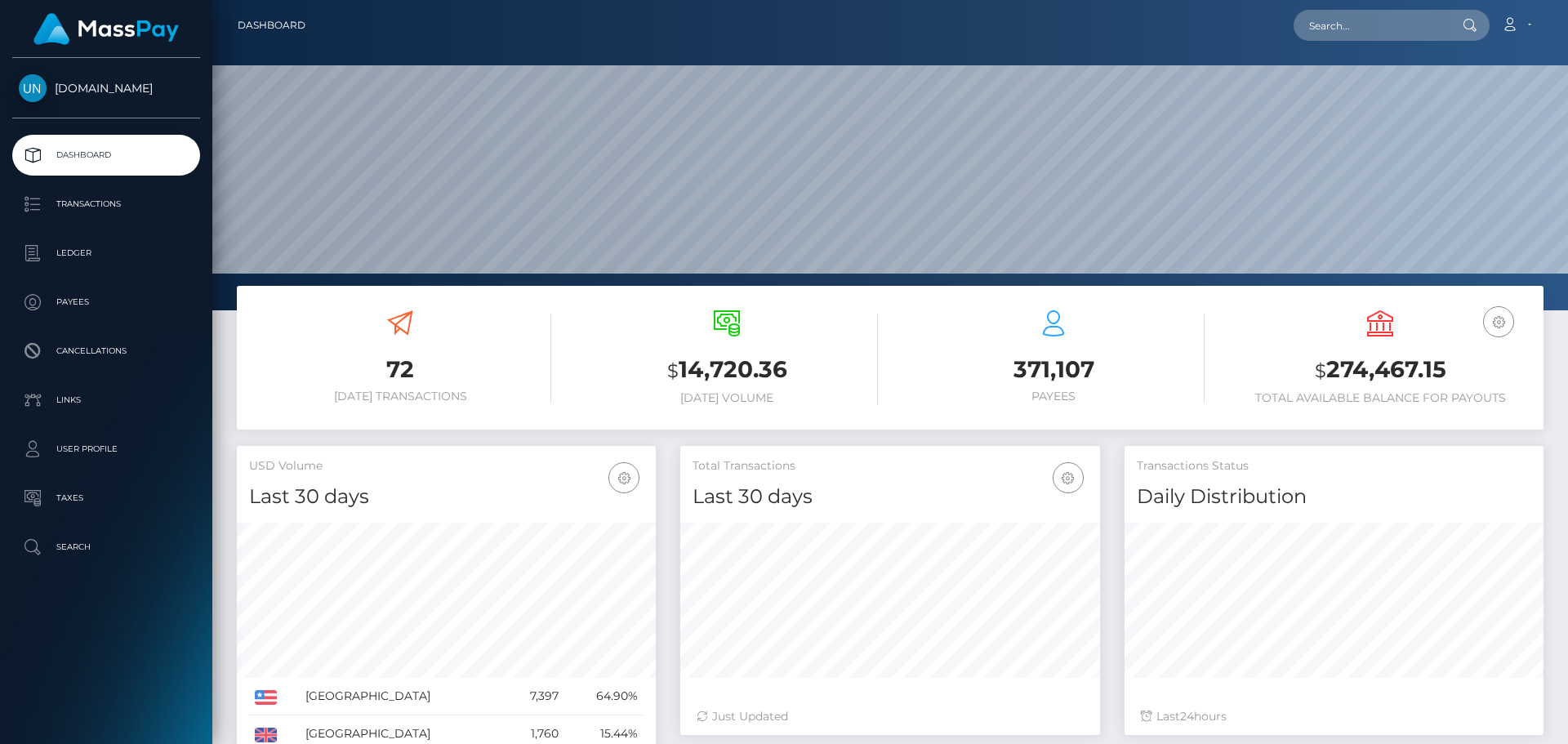
scroll to position [290, 420]
click at [1382, 32] on input "text" at bounding box center [1370, 25] width 154 height 31
type input "v"
paste input "[EMAIL_ADDRESS][DOMAIN_NAME]"
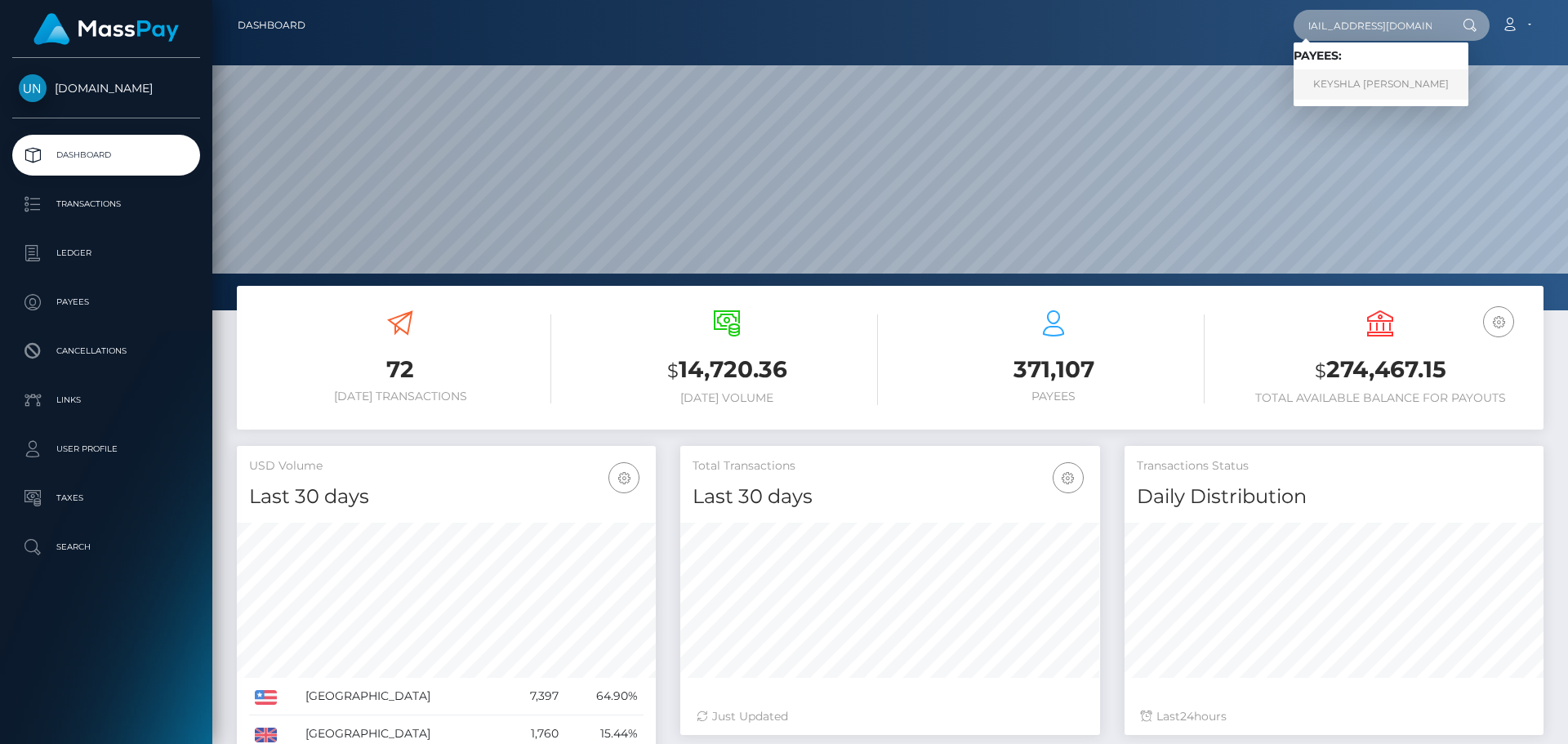
type input "[EMAIL_ADDRESS][DOMAIN_NAME]"
click at [1345, 78] on link "KEYSHLA MARIE TIRADO MORALES" at bounding box center [1380, 85] width 175 height 30
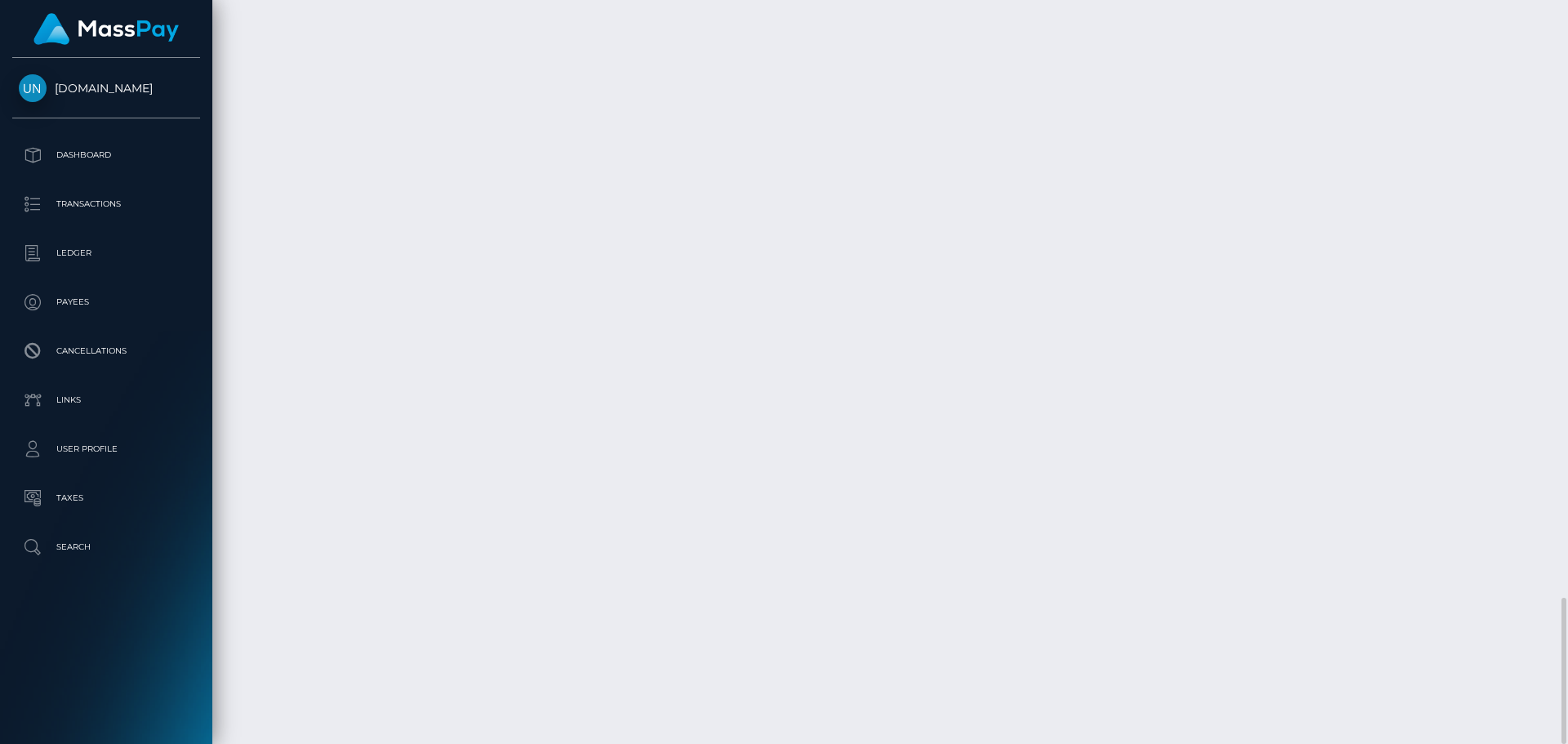
scroll to position [3329, 0]
